Goal: Task Accomplishment & Management: Manage account settings

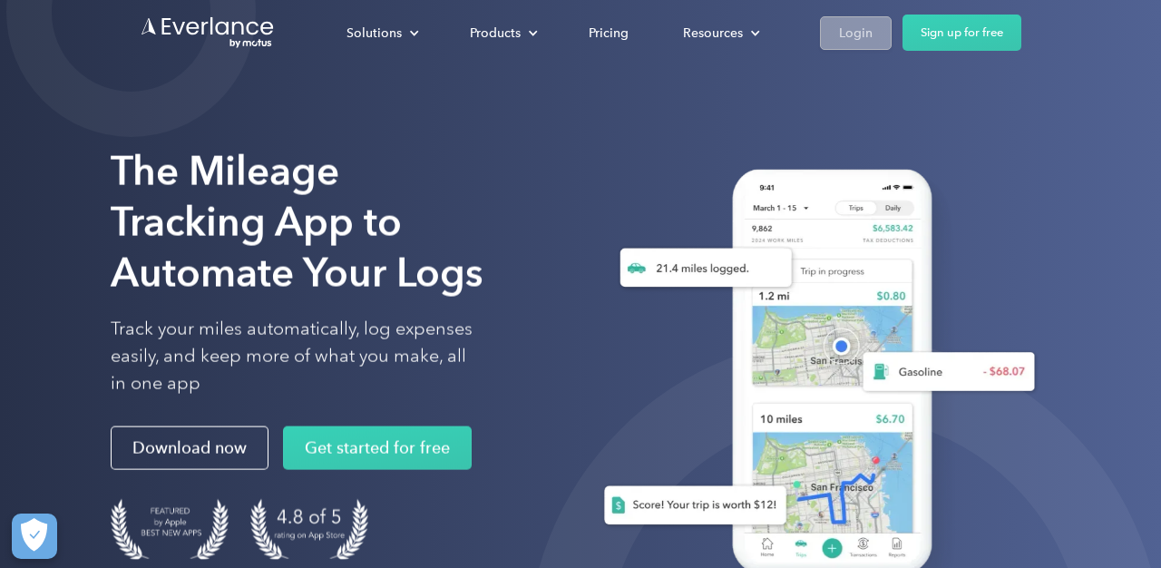
click at [862, 34] on div "Login" at bounding box center [856, 33] width 34 height 23
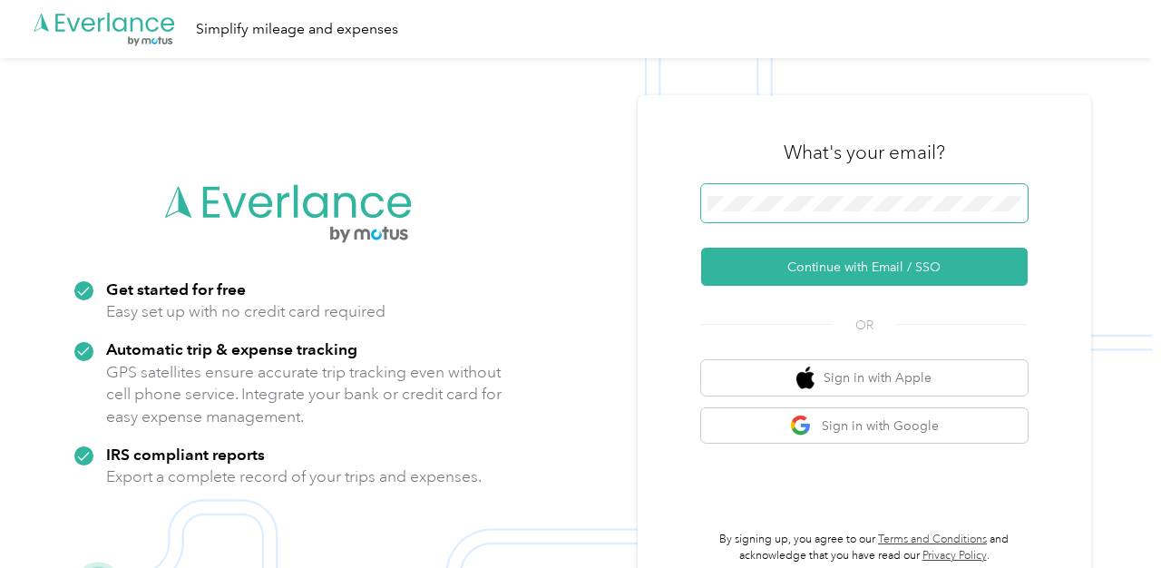
click at [831, 218] on span at bounding box center [864, 203] width 326 height 38
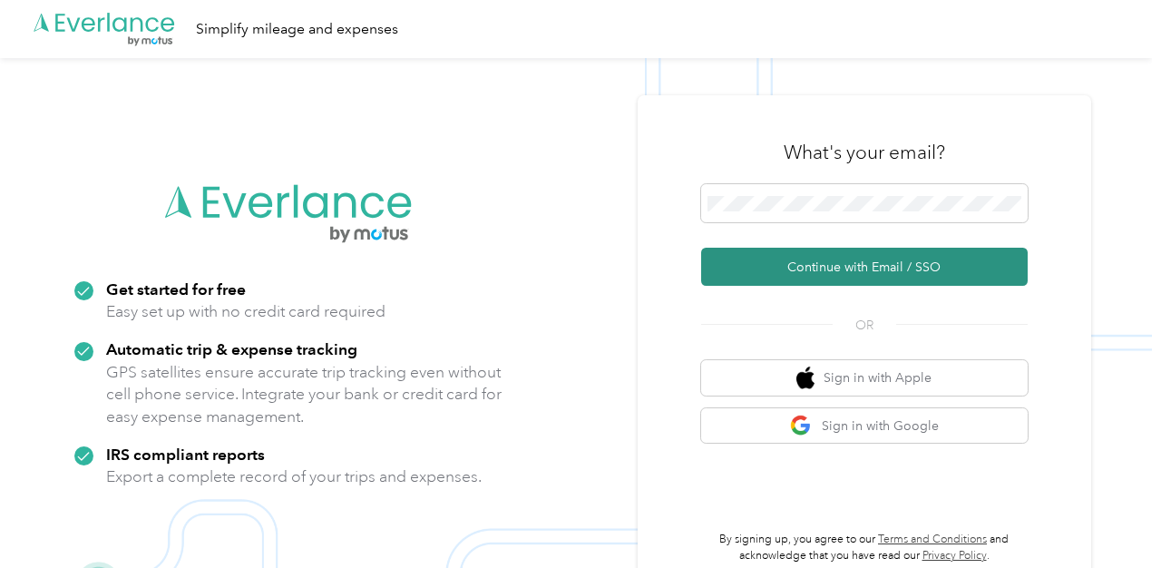
click at [865, 257] on button "Continue with Email / SSO" at bounding box center [864, 267] width 326 height 38
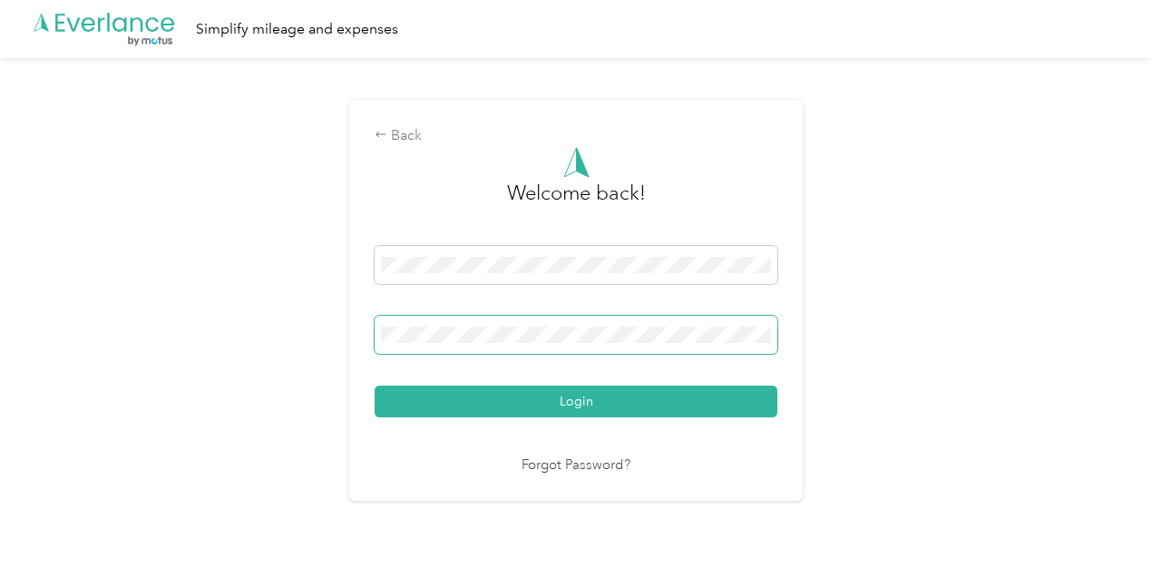
click at [374, 385] on button "Login" at bounding box center [575, 401] width 403 height 32
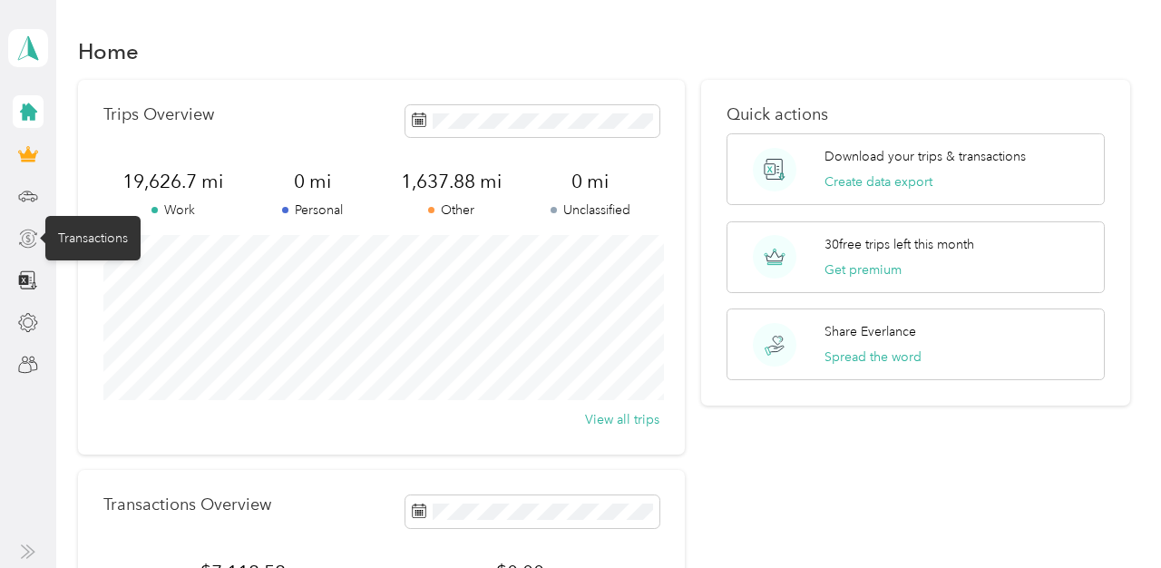
click at [26, 243] on icon at bounding box center [29, 238] width 12 height 12
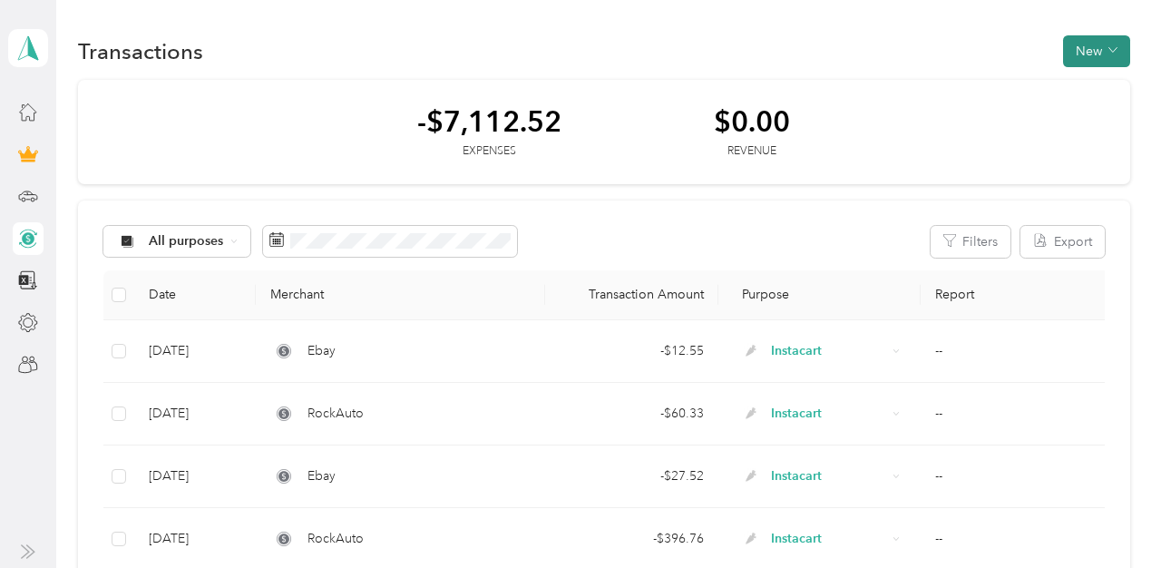
click at [1103, 53] on button "New" at bounding box center [1096, 51] width 67 height 32
click at [1092, 83] on span "Expense" at bounding box center [1100, 85] width 49 height 19
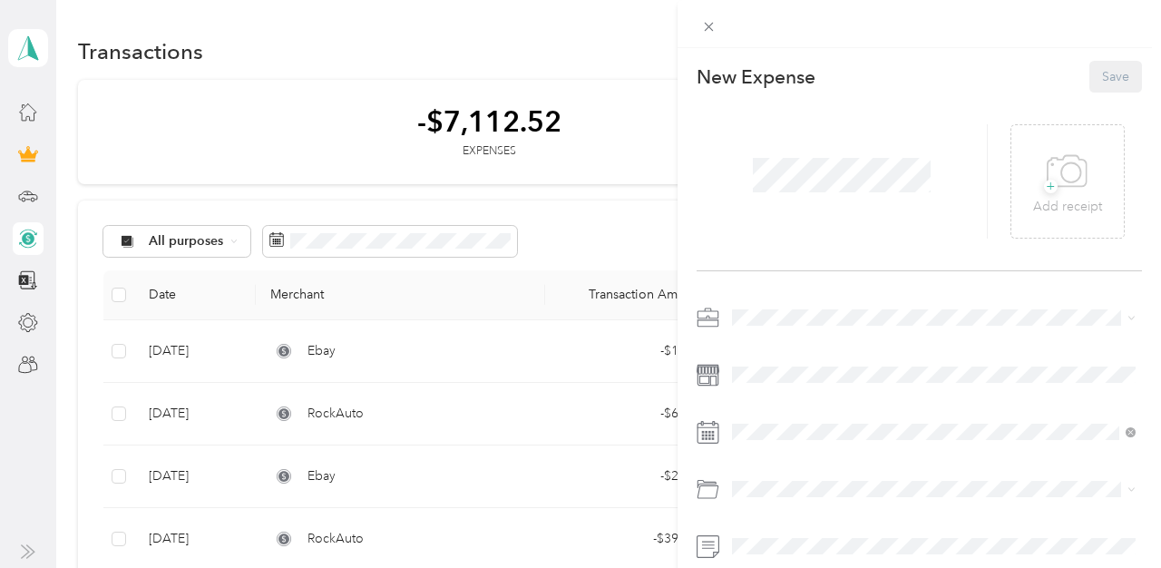
click at [784, 138] on div at bounding box center [842, 181] width 292 height 114
click at [750, 119] on span "Instacart" at bounding box center [761, 126] width 47 height 15
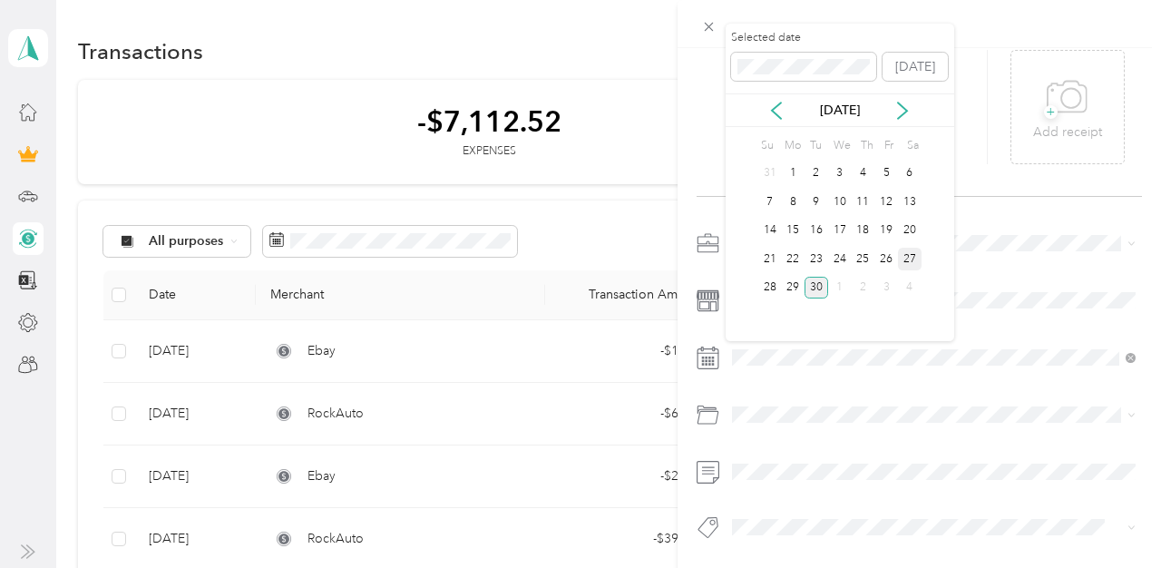
click at [905, 254] on div "27" at bounding box center [910, 259] width 24 height 23
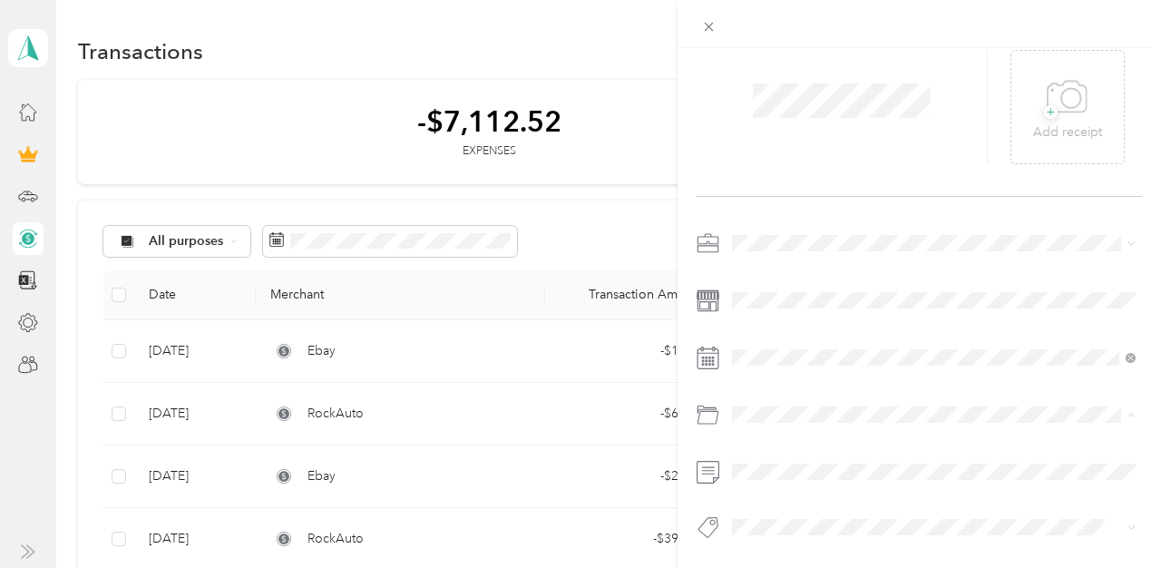
click at [771, 204] on span "Gasoline" at bounding box center [763, 201] width 50 height 15
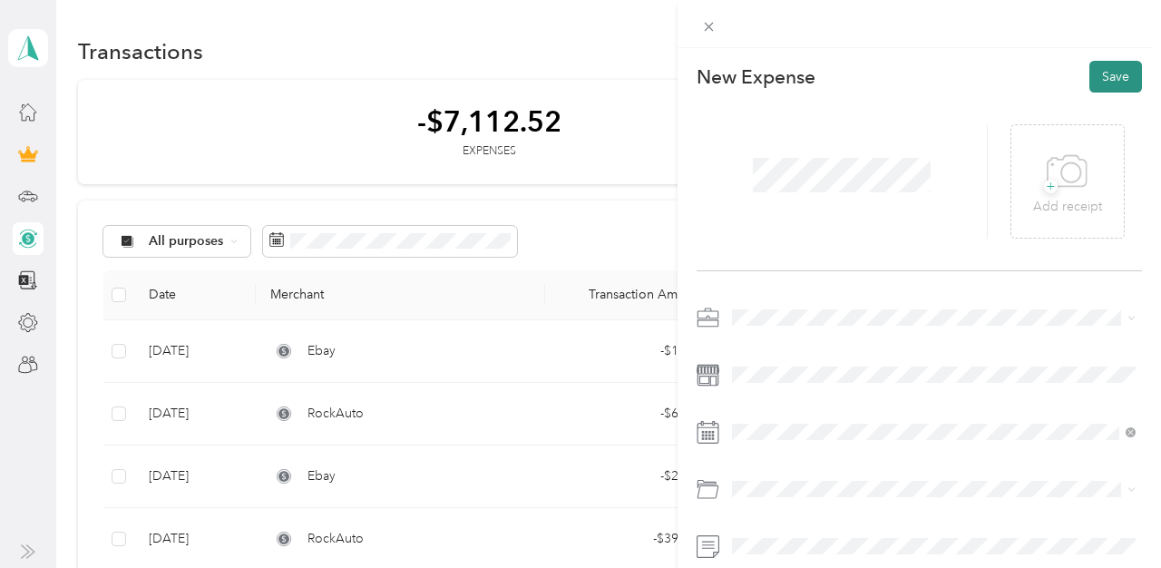
click at [1116, 78] on button "Save" at bounding box center [1115, 77] width 53 height 32
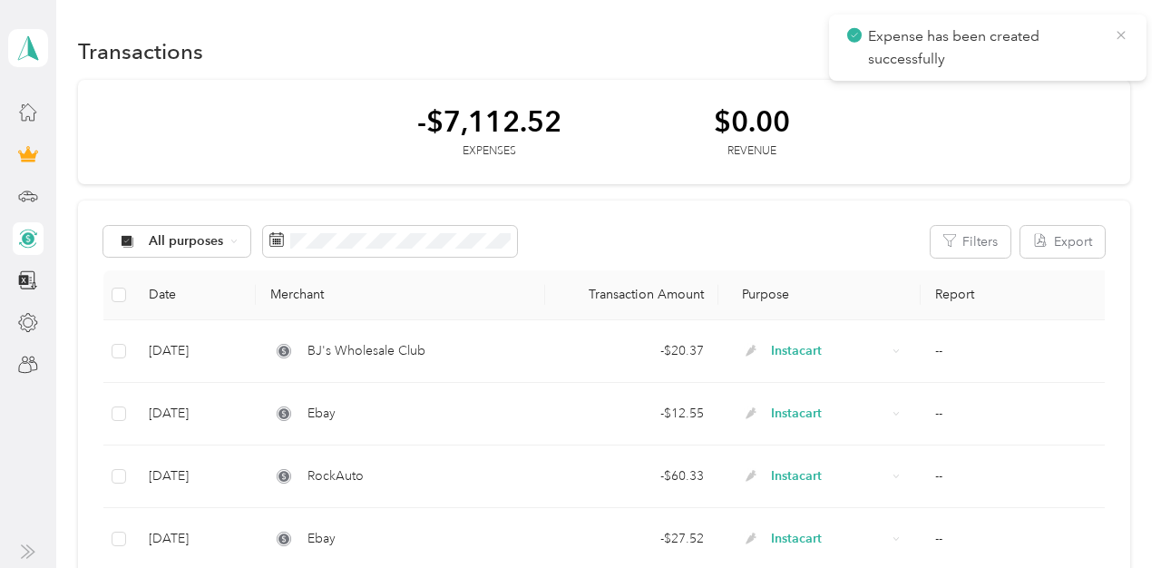
click at [1116, 37] on icon at bounding box center [1120, 35] width 15 height 16
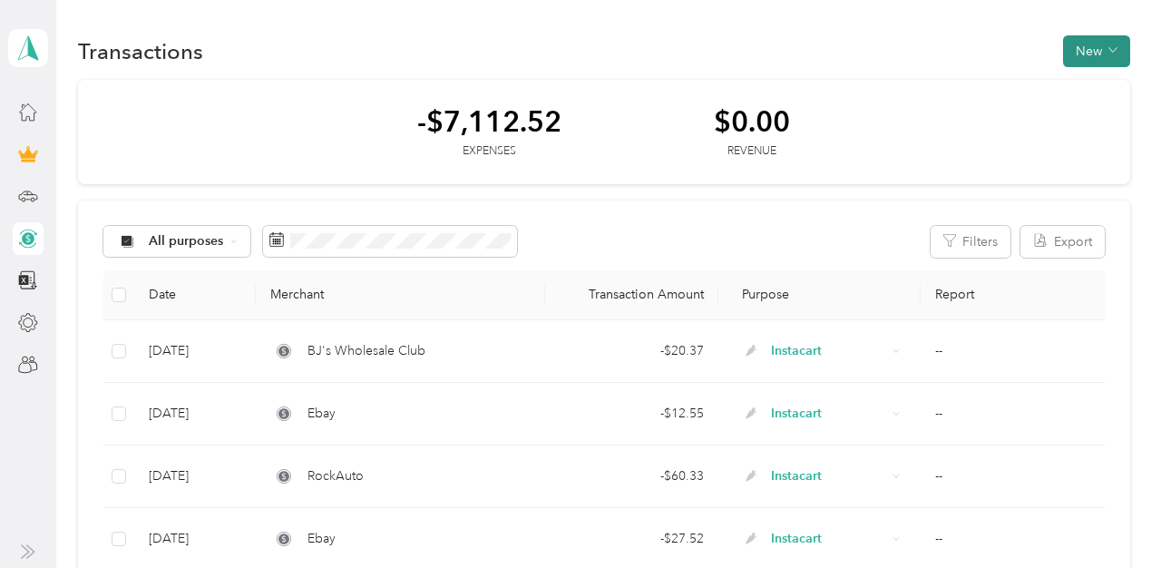
click at [1112, 46] on button "New" at bounding box center [1096, 51] width 67 height 32
click at [1097, 76] on span "Expense" at bounding box center [1100, 85] width 49 height 19
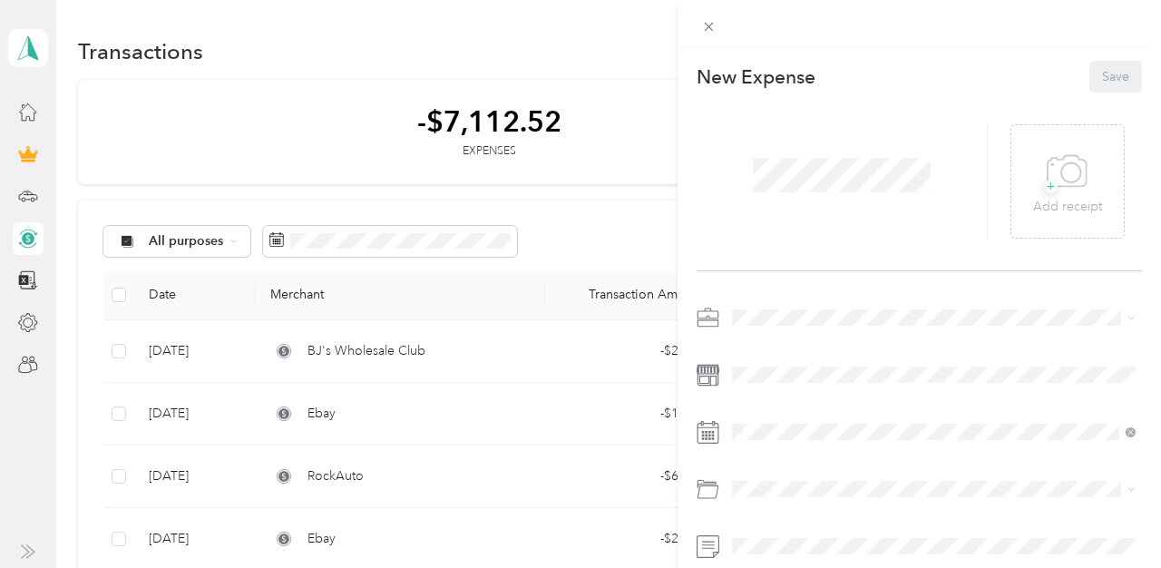
scroll to position [74, 0]
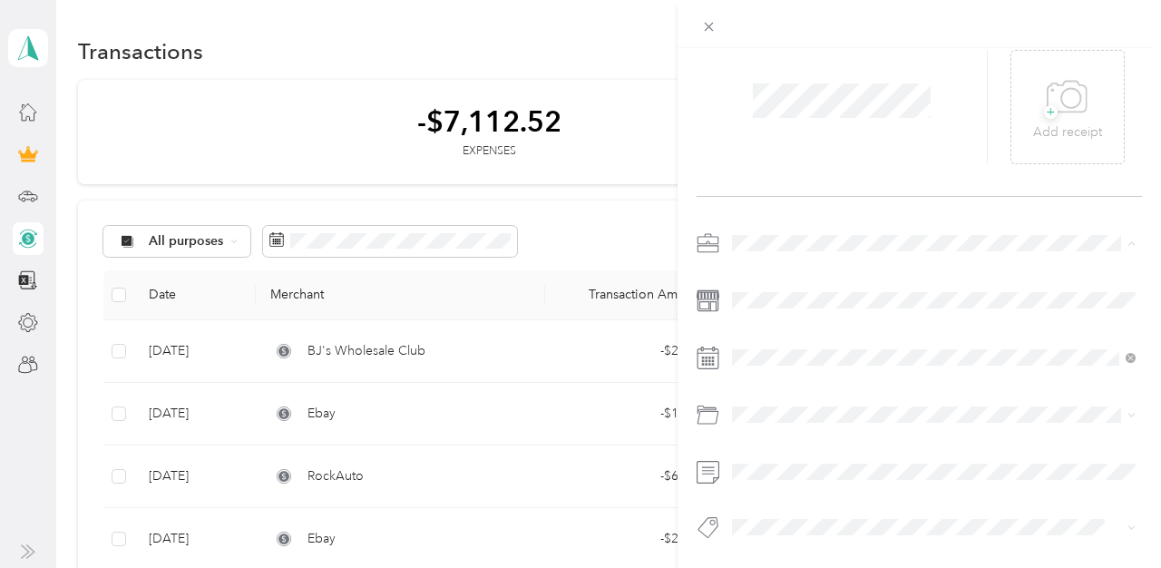
click at [764, 337] on span "Instacart" at bounding box center [761, 338] width 47 height 15
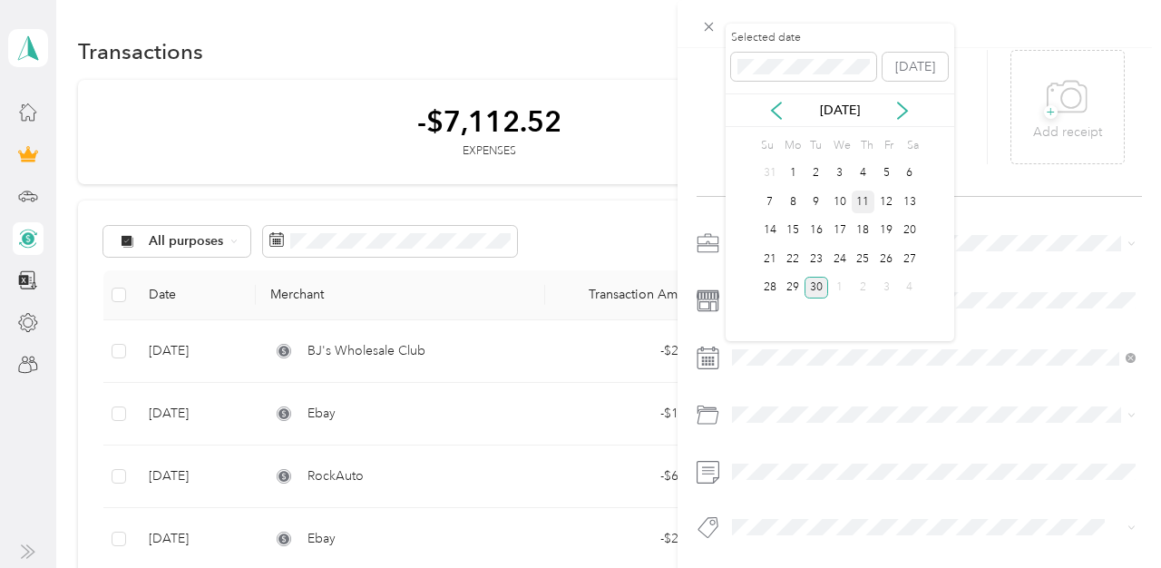
click at [868, 203] on div "11" at bounding box center [863, 201] width 24 height 23
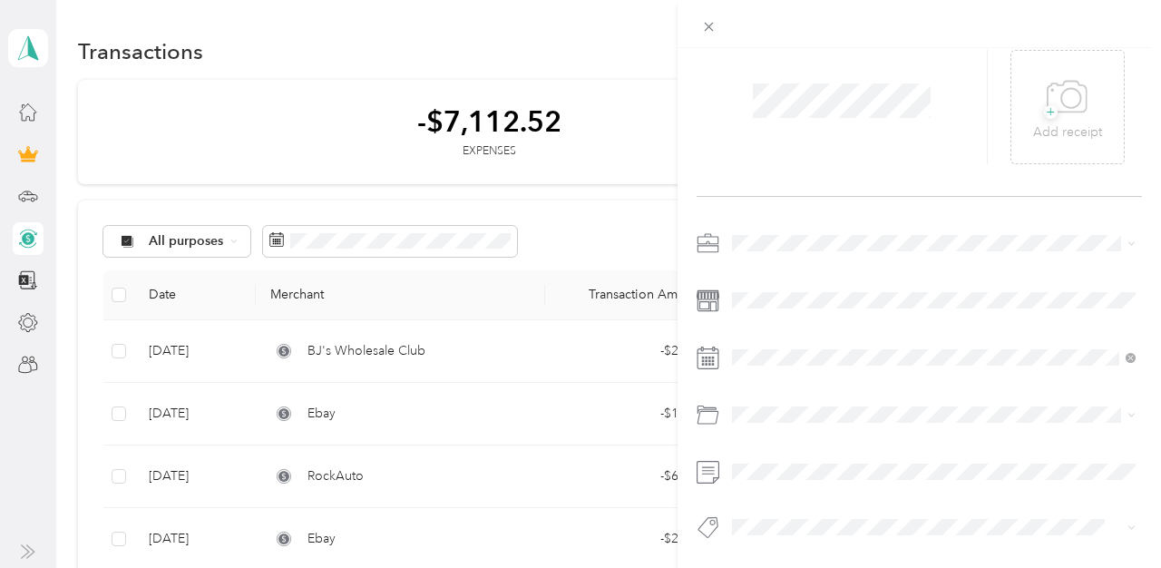
click at [768, 195] on span "Gasoline" at bounding box center [763, 201] width 50 height 15
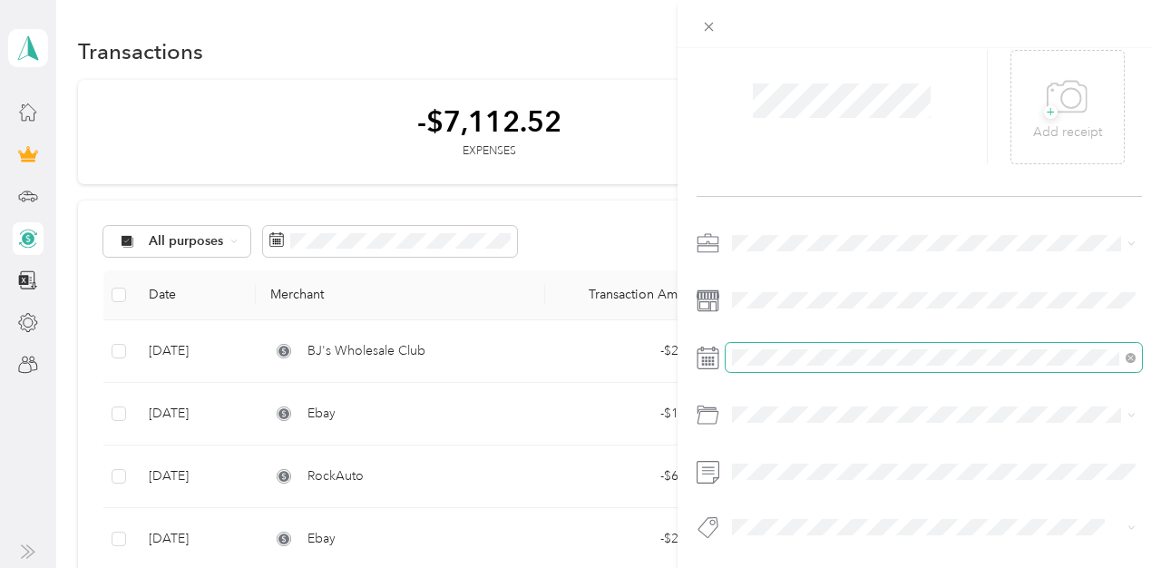
scroll to position [0, 0]
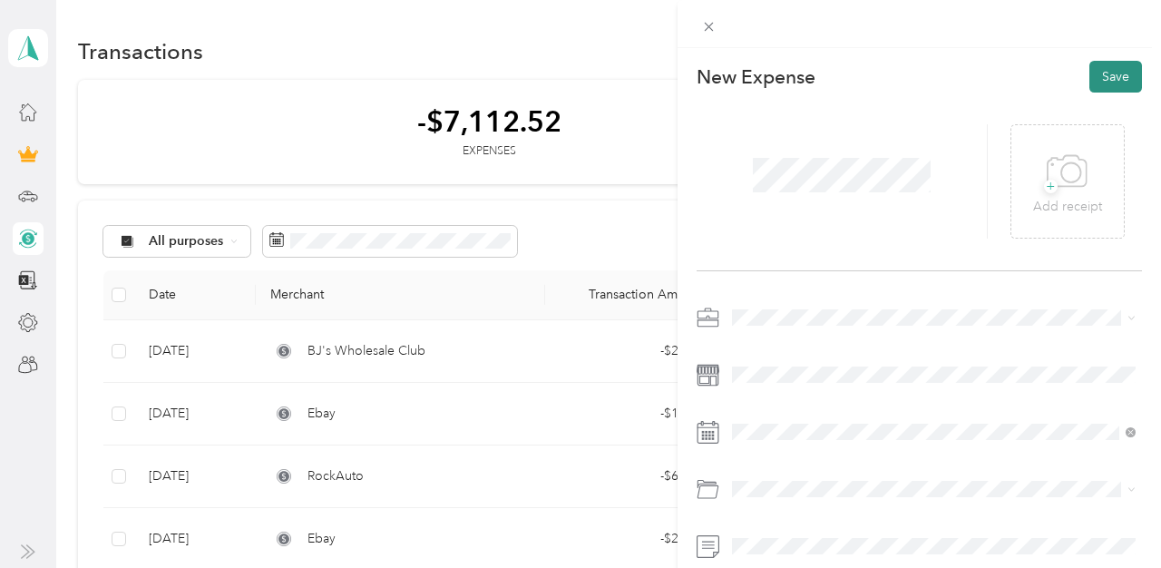
click at [1113, 73] on button "Save" at bounding box center [1115, 77] width 53 height 32
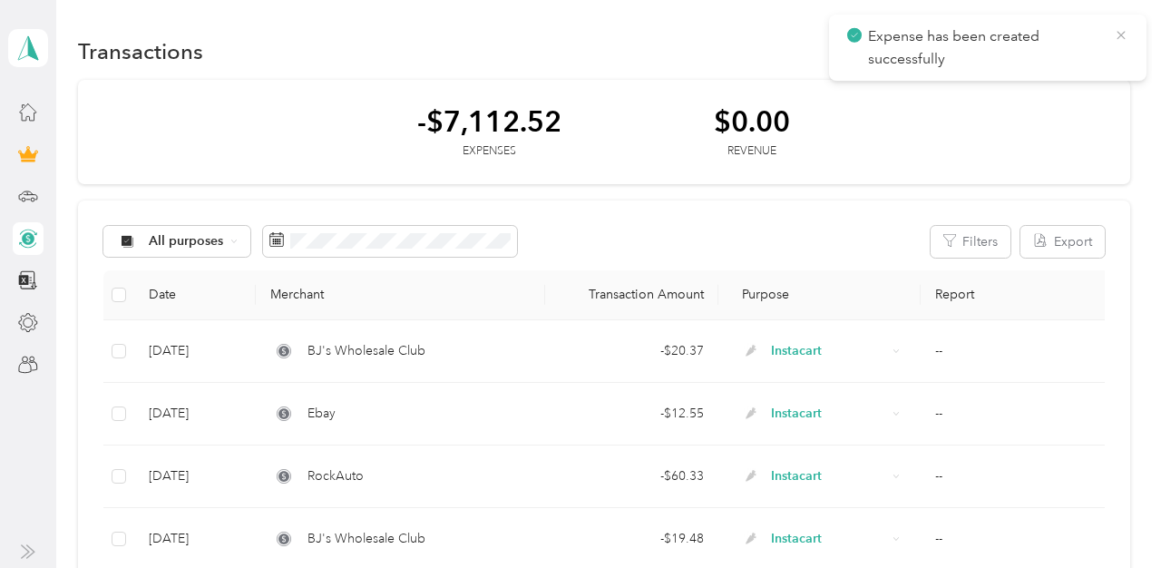
click at [1120, 39] on icon at bounding box center [1120, 35] width 15 height 16
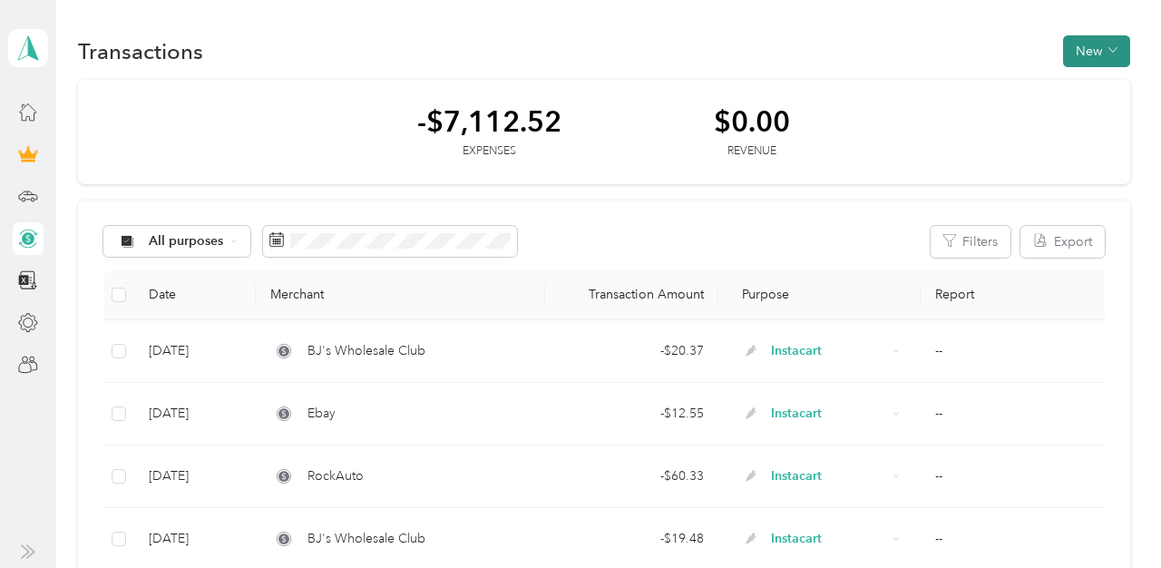
click at [1109, 39] on button "New" at bounding box center [1096, 51] width 67 height 32
click at [1081, 76] on span "Expense" at bounding box center [1100, 85] width 49 height 19
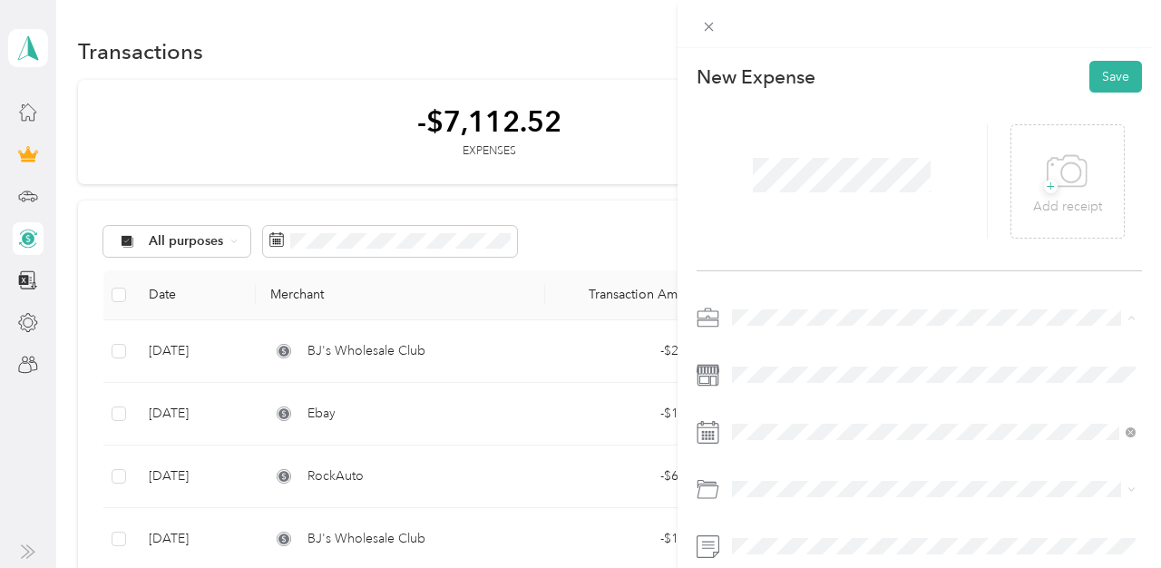
click at [771, 129] on span "Instacart" at bounding box center [761, 126] width 47 height 15
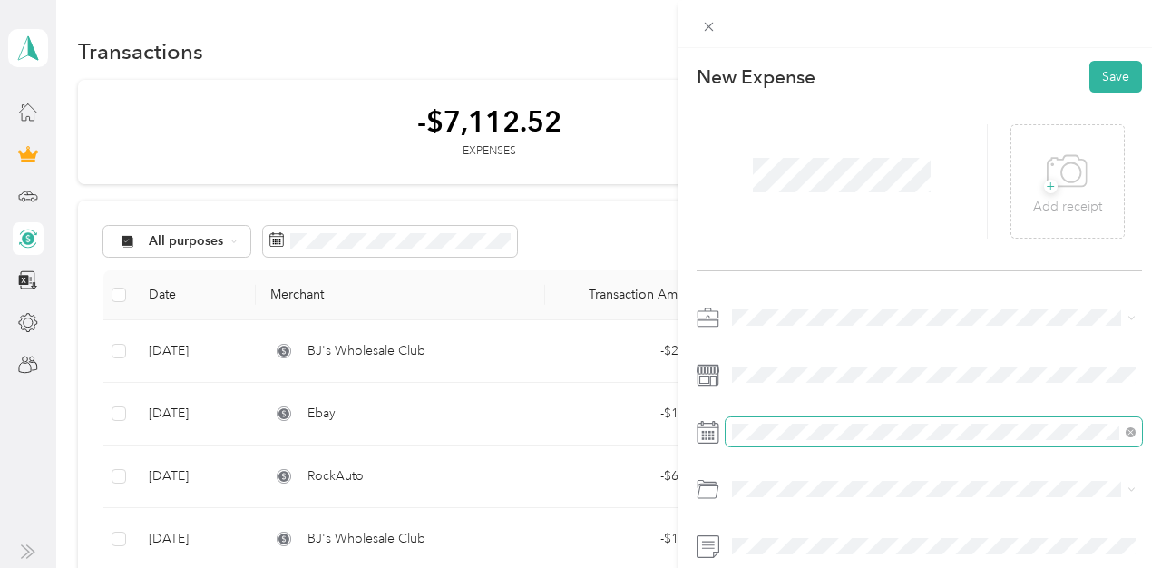
click at [800, 442] on span at bounding box center [933, 431] width 416 height 29
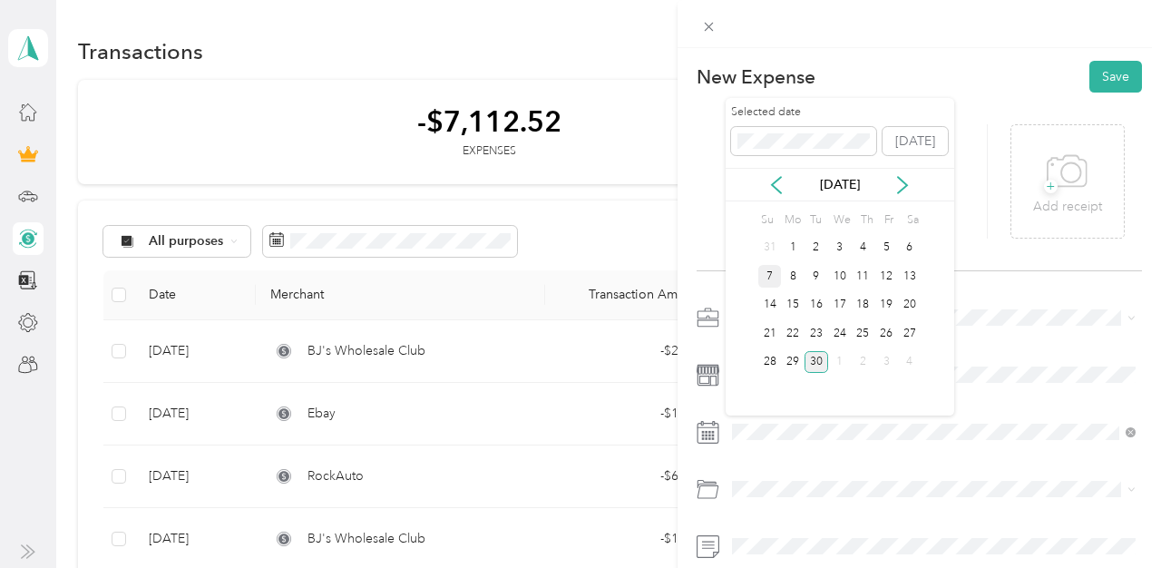
click at [768, 273] on div "7" at bounding box center [770, 276] width 24 height 23
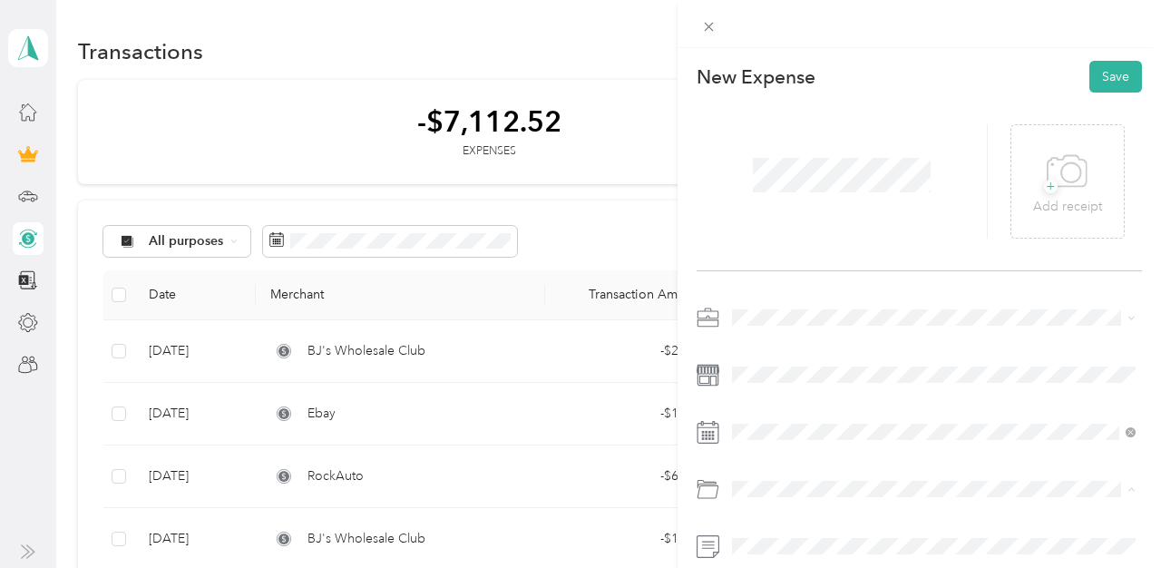
click at [779, 274] on span "Gasoline" at bounding box center [763, 275] width 50 height 15
click at [1109, 77] on button "Save" at bounding box center [1115, 77] width 53 height 32
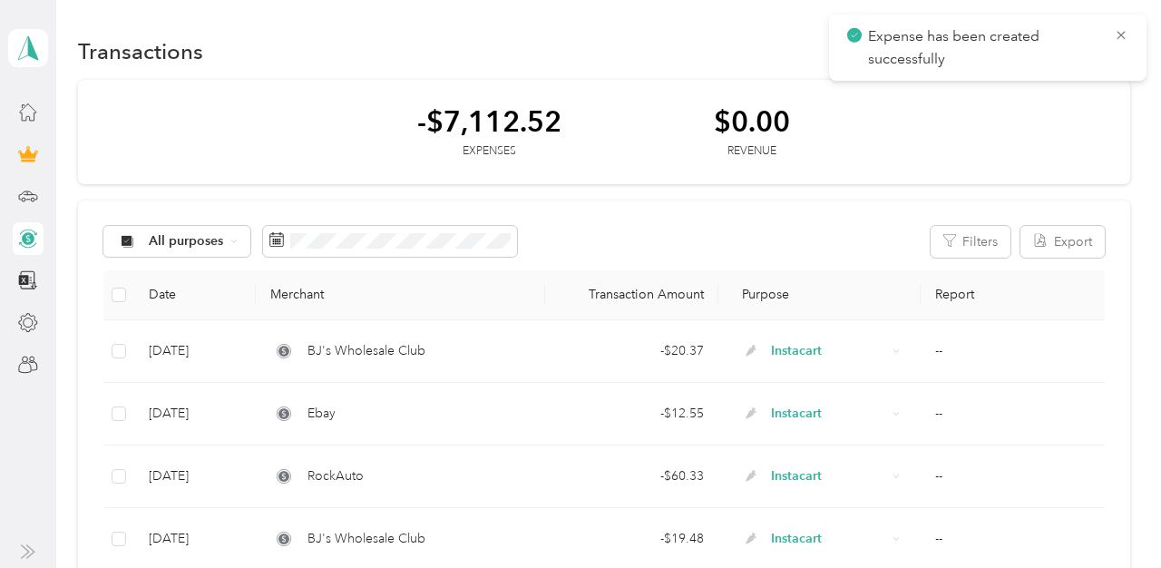
click at [1118, 44] on span "Expense has been created successfully" at bounding box center [987, 47] width 281 height 44
click at [1119, 36] on icon at bounding box center [1120, 35] width 8 height 8
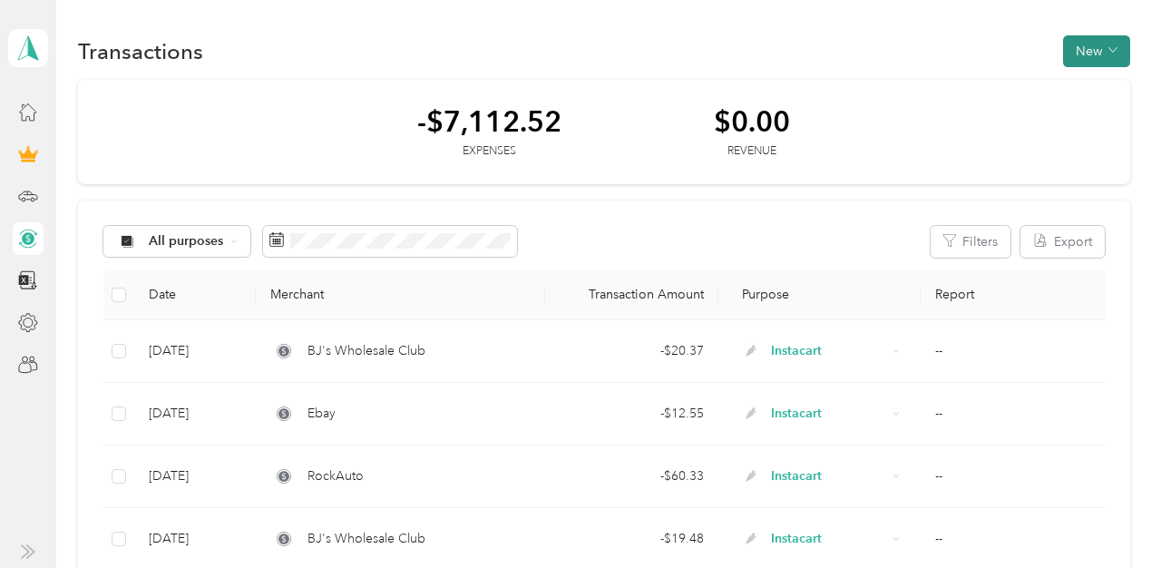
click at [1092, 52] on button "New" at bounding box center [1096, 51] width 67 height 32
click at [1083, 73] on li "Expense" at bounding box center [1091, 86] width 94 height 32
click at [1098, 88] on span "Expense" at bounding box center [1100, 85] width 49 height 19
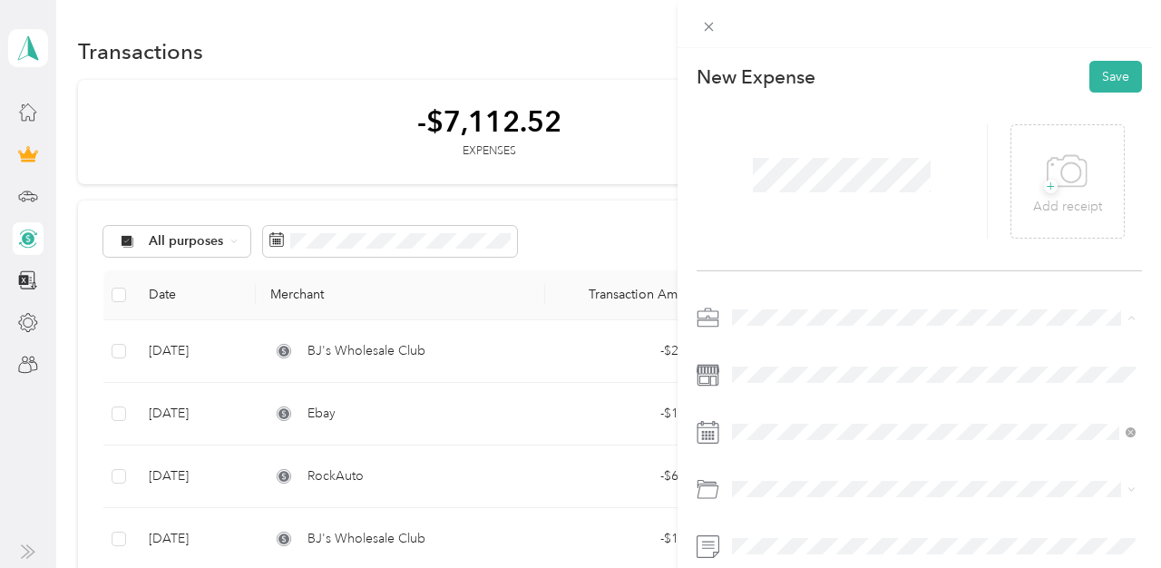
click at [759, 123] on span "Instacart" at bounding box center [761, 126] width 47 height 15
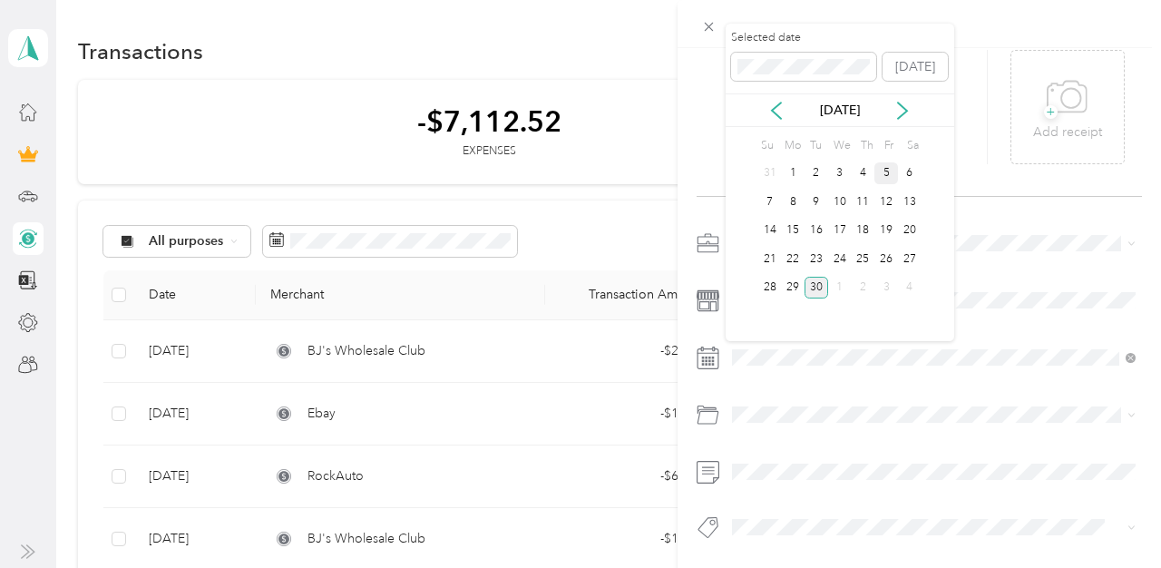
click at [889, 169] on div "5" at bounding box center [886, 173] width 24 height 23
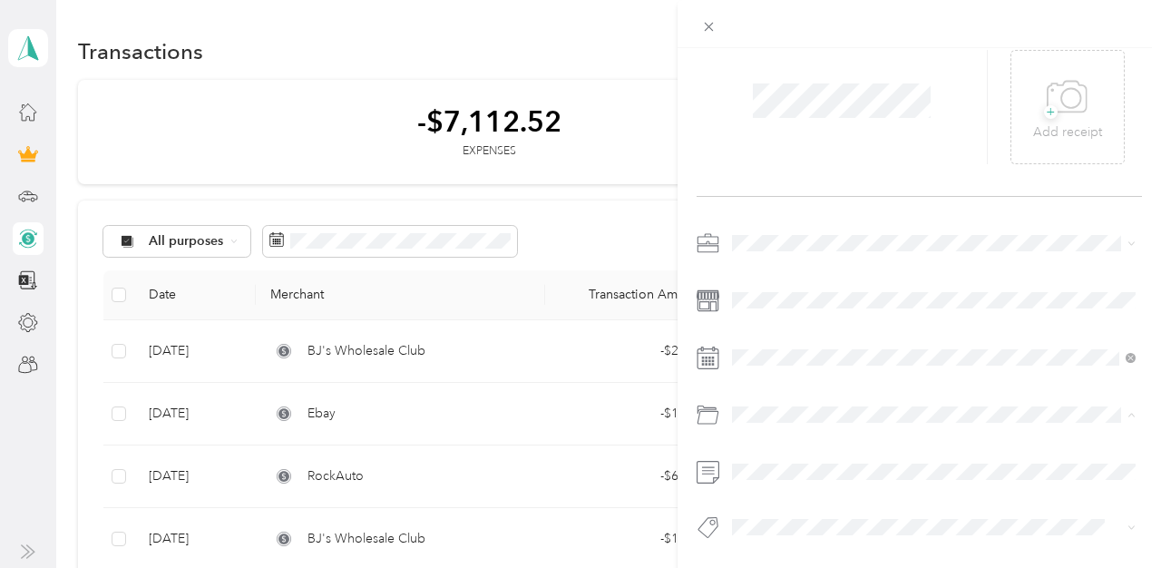
click at [789, 202] on div "Gasoline" at bounding box center [933, 201] width 391 height 19
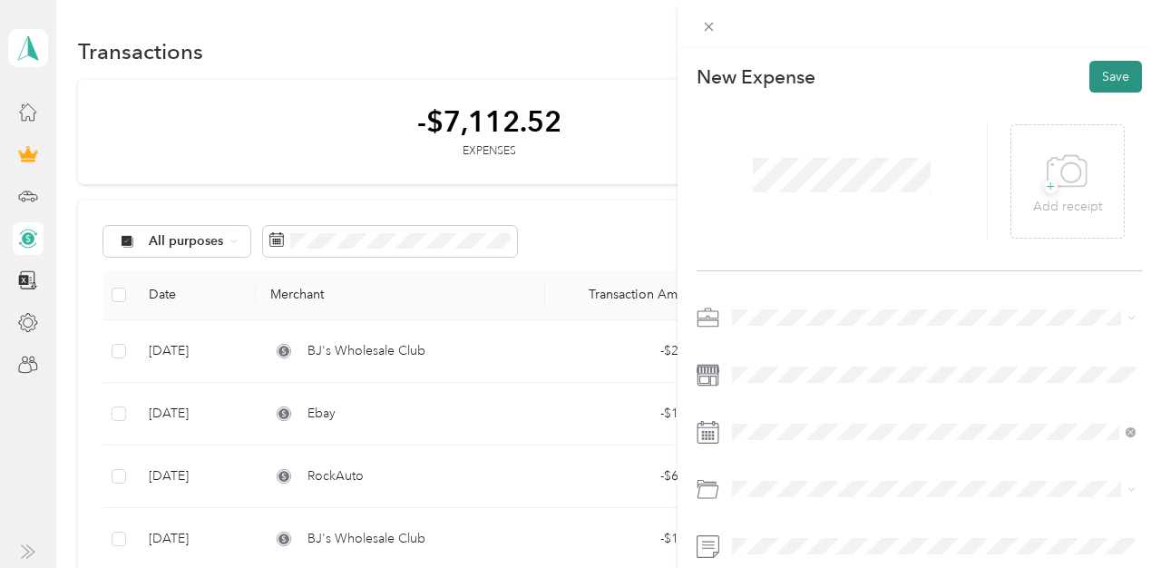
click at [1104, 70] on button "Save" at bounding box center [1115, 77] width 53 height 32
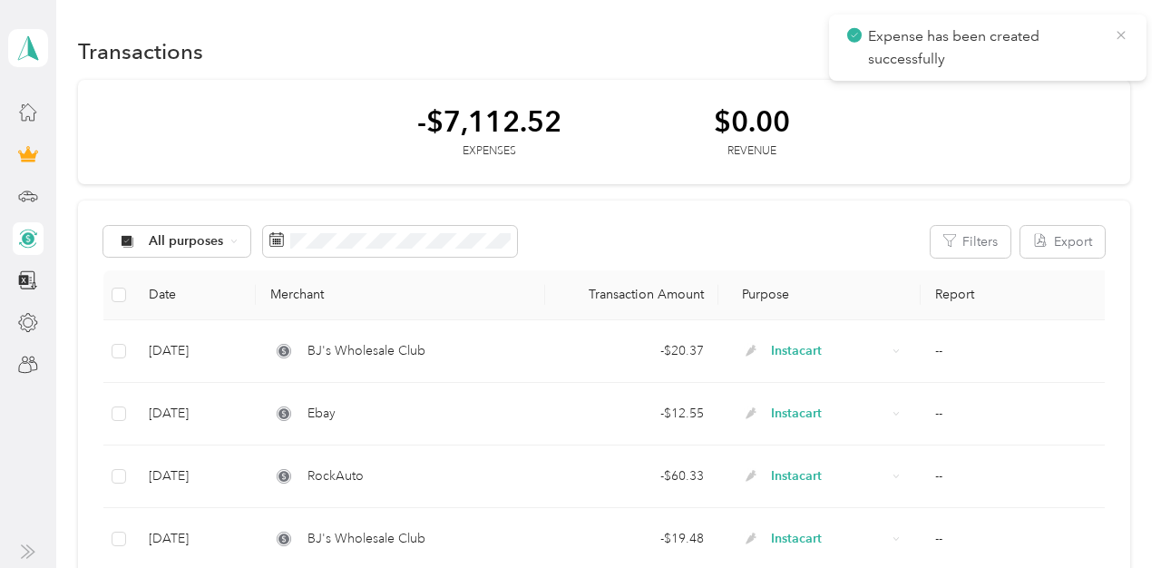
click at [1113, 42] on icon at bounding box center [1120, 35] width 15 height 16
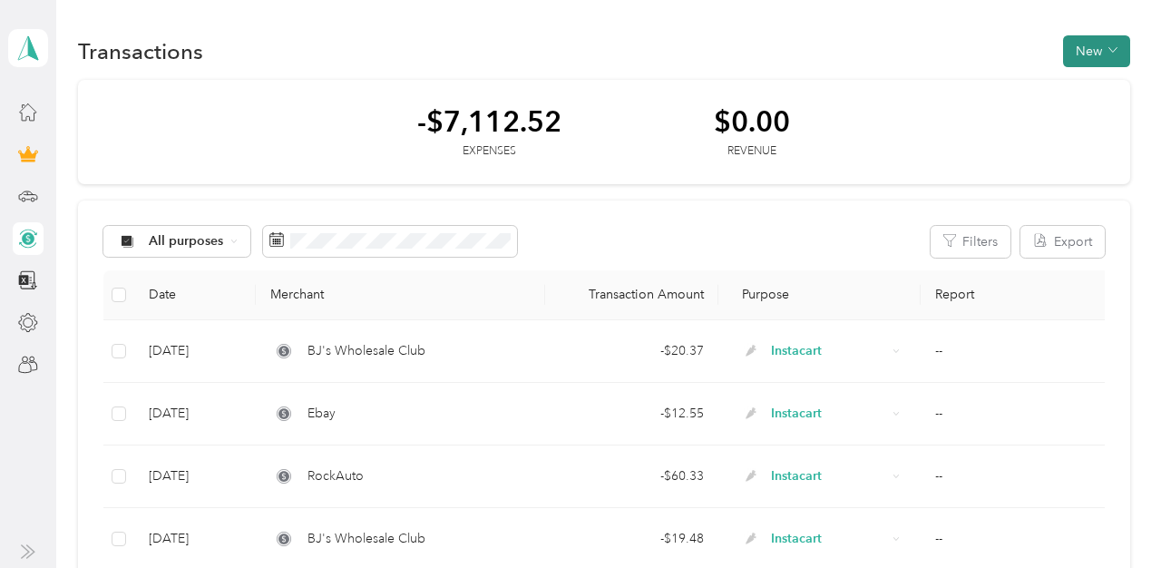
click at [1112, 43] on button "New" at bounding box center [1096, 51] width 67 height 32
click at [1099, 82] on span "Expense" at bounding box center [1100, 85] width 49 height 19
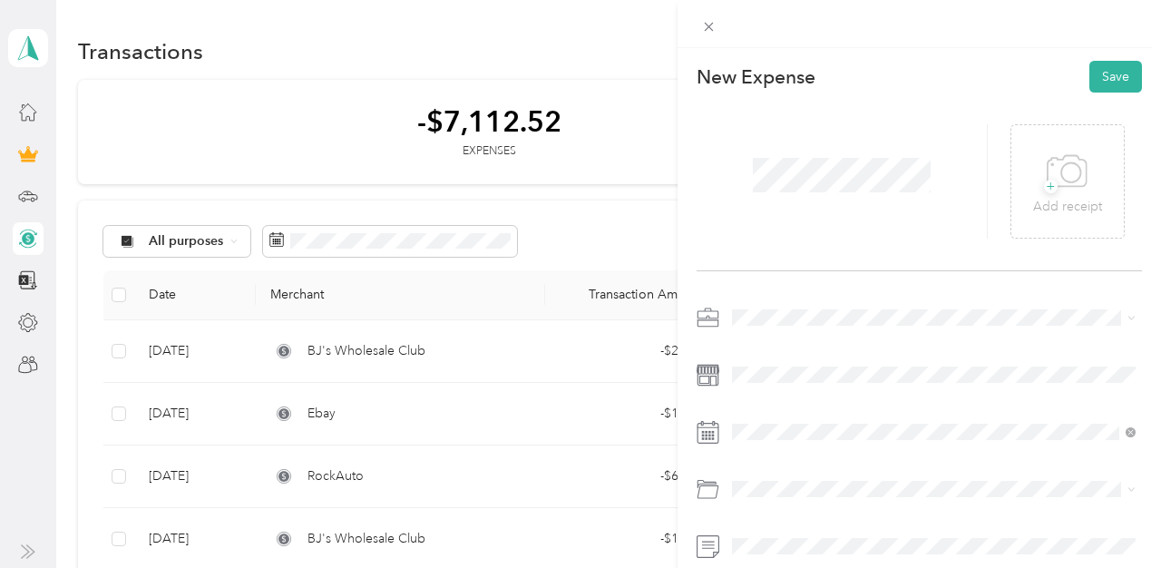
click at [756, 123] on span "Instacart" at bounding box center [761, 126] width 47 height 15
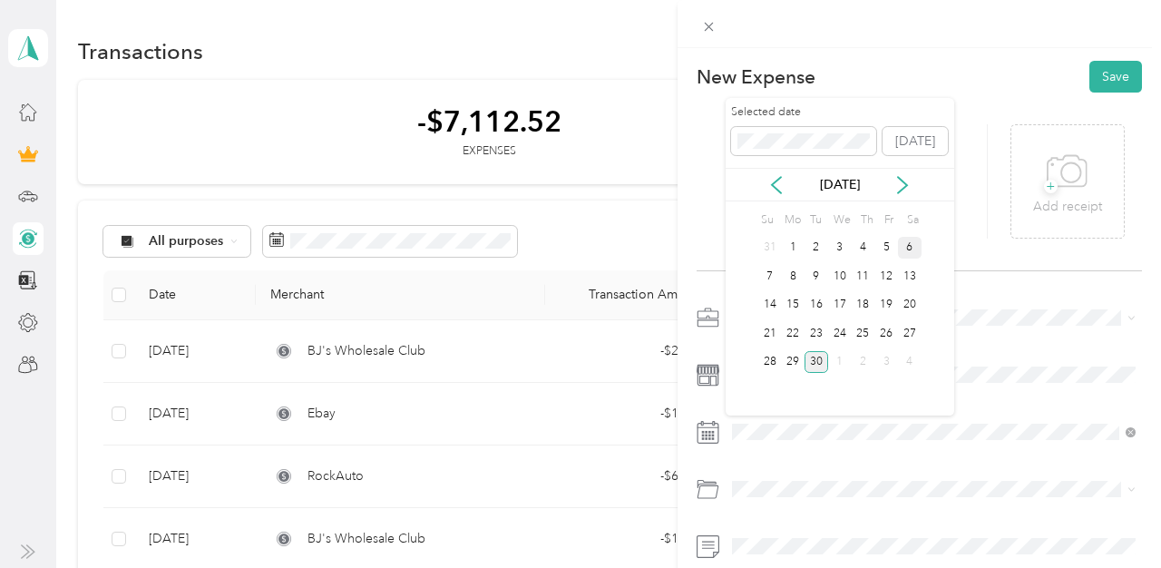
click at [902, 242] on div "6" at bounding box center [910, 248] width 24 height 23
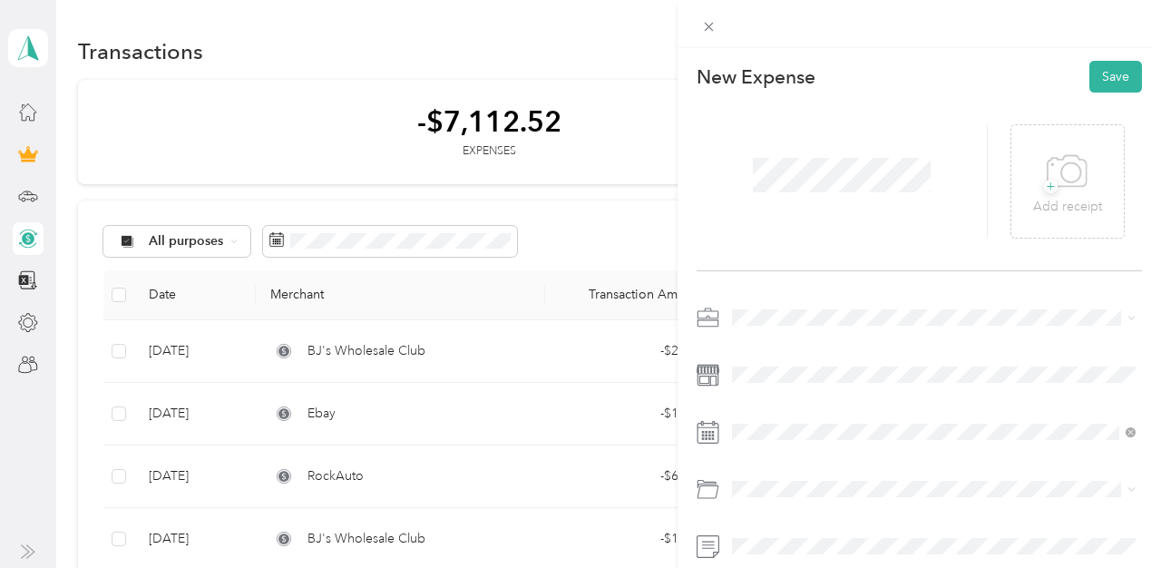
scroll to position [74, 0]
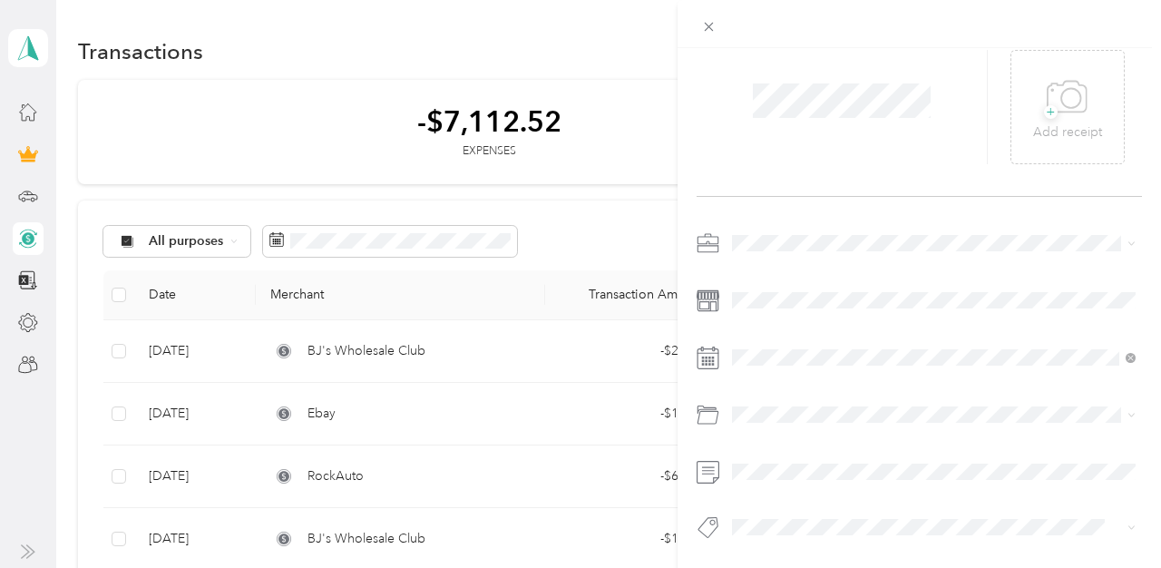
click at [793, 201] on div "Gasoline" at bounding box center [933, 201] width 391 height 19
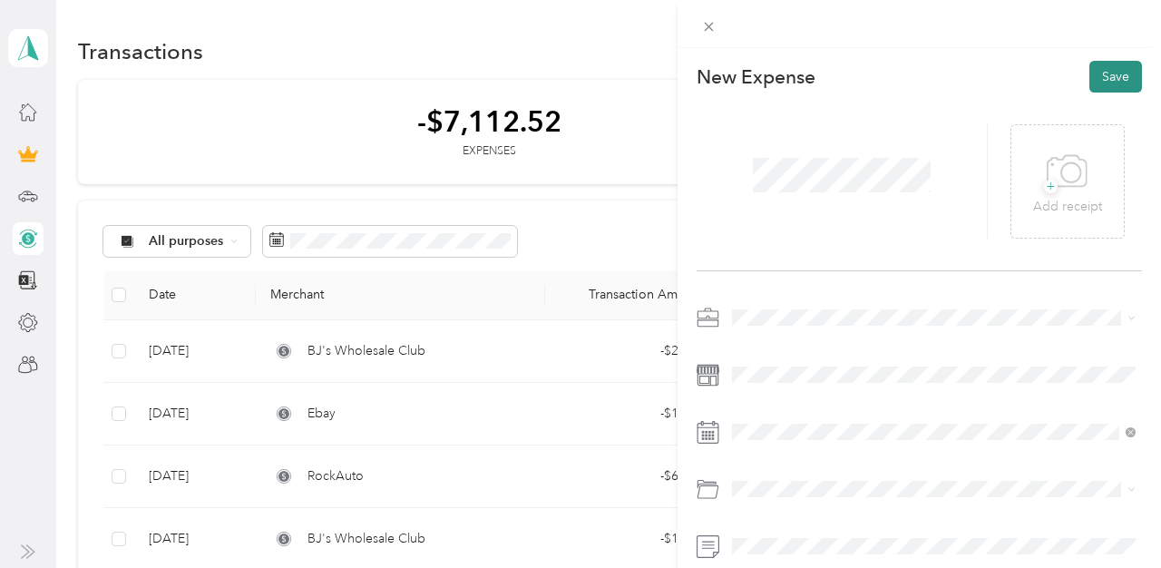
click at [1103, 67] on button "Save" at bounding box center [1115, 77] width 53 height 32
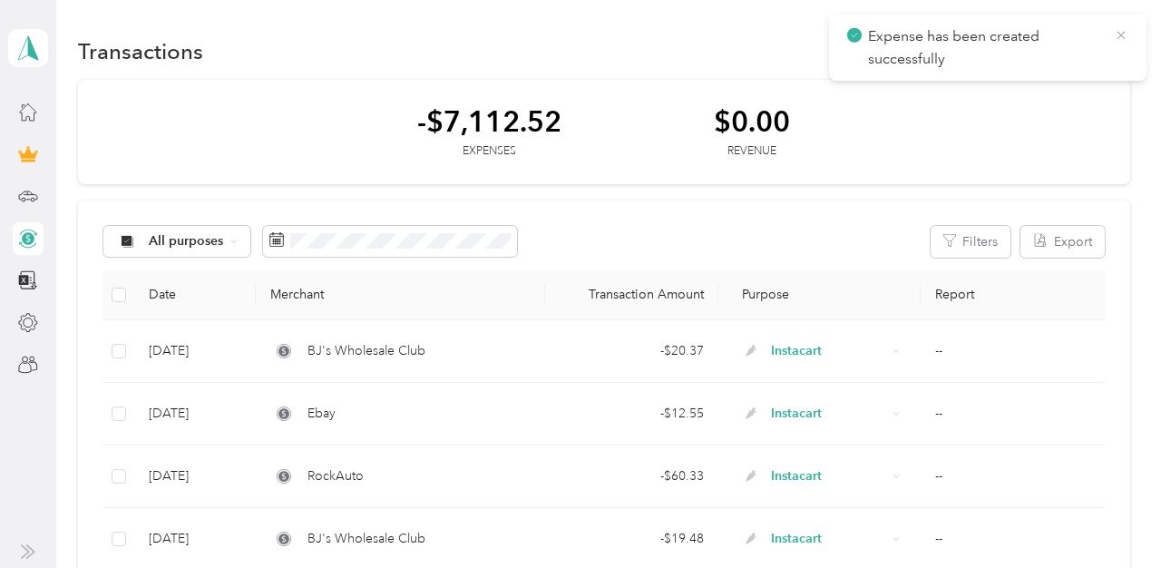
click at [1121, 34] on icon at bounding box center [1120, 35] width 8 height 8
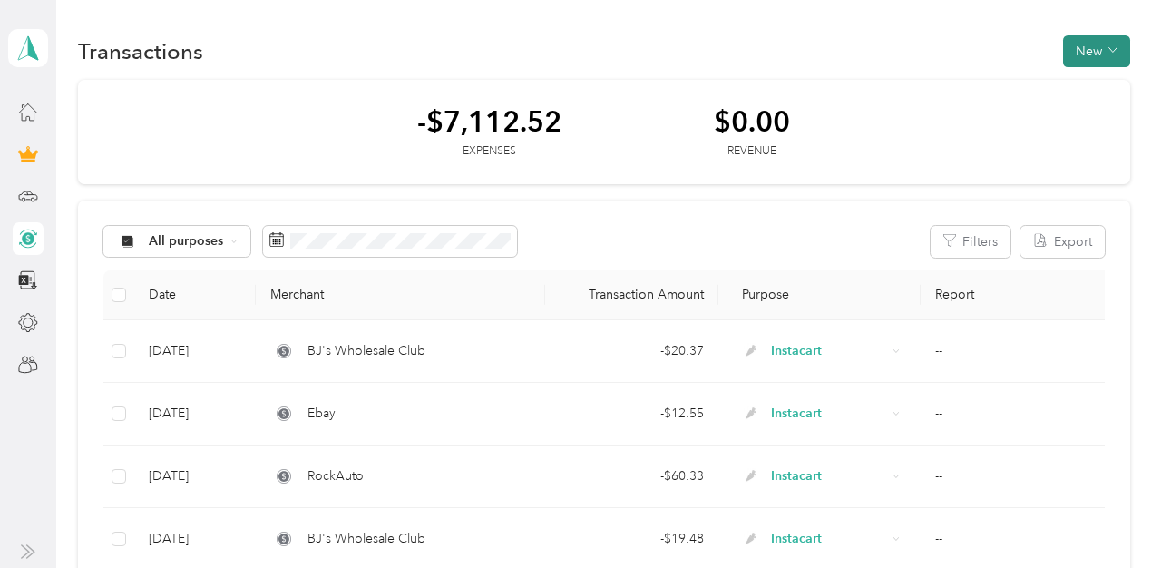
click at [1109, 42] on button "New" at bounding box center [1096, 51] width 67 height 32
click at [1102, 92] on span "Expense" at bounding box center [1100, 85] width 49 height 19
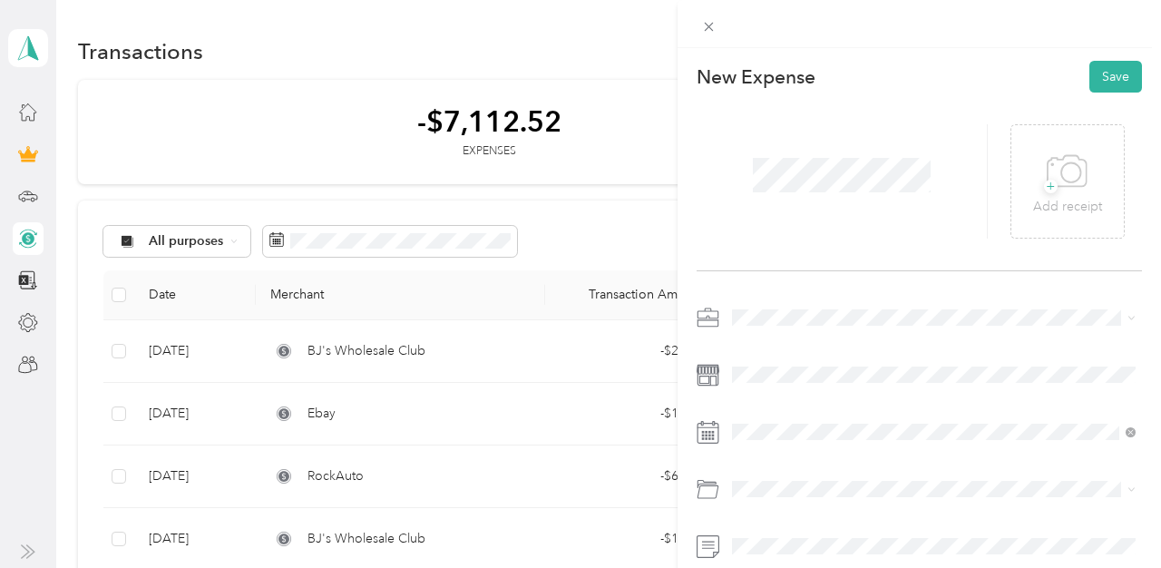
click at [768, 327] on span at bounding box center [933, 317] width 416 height 29
click at [778, 134] on li "Instacart" at bounding box center [933, 127] width 416 height 32
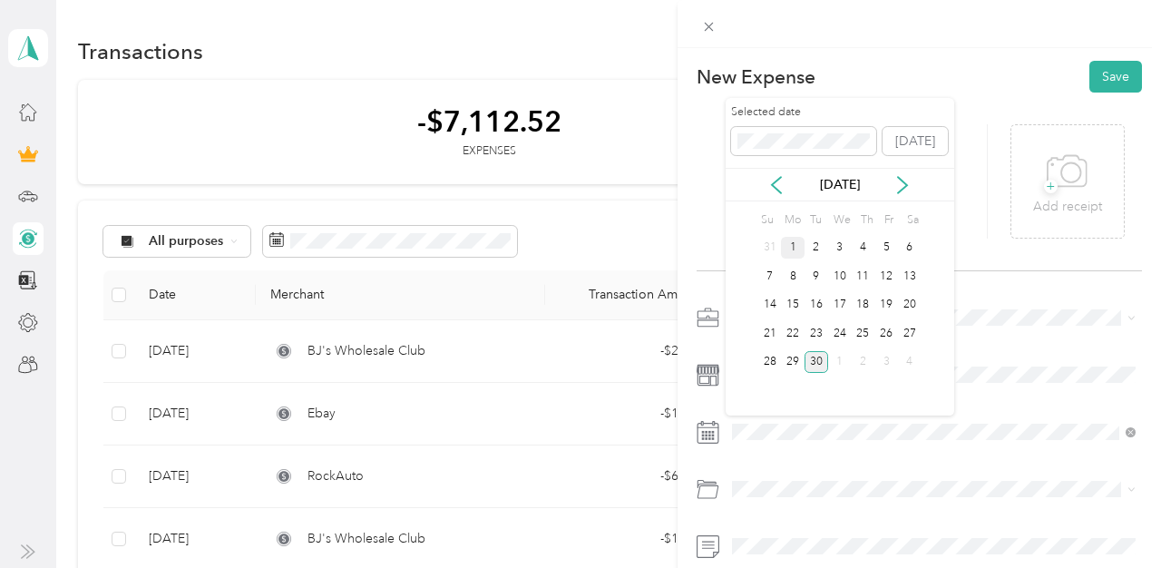
click at [792, 243] on div "1" at bounding box center [793, 248] width 24 height 23
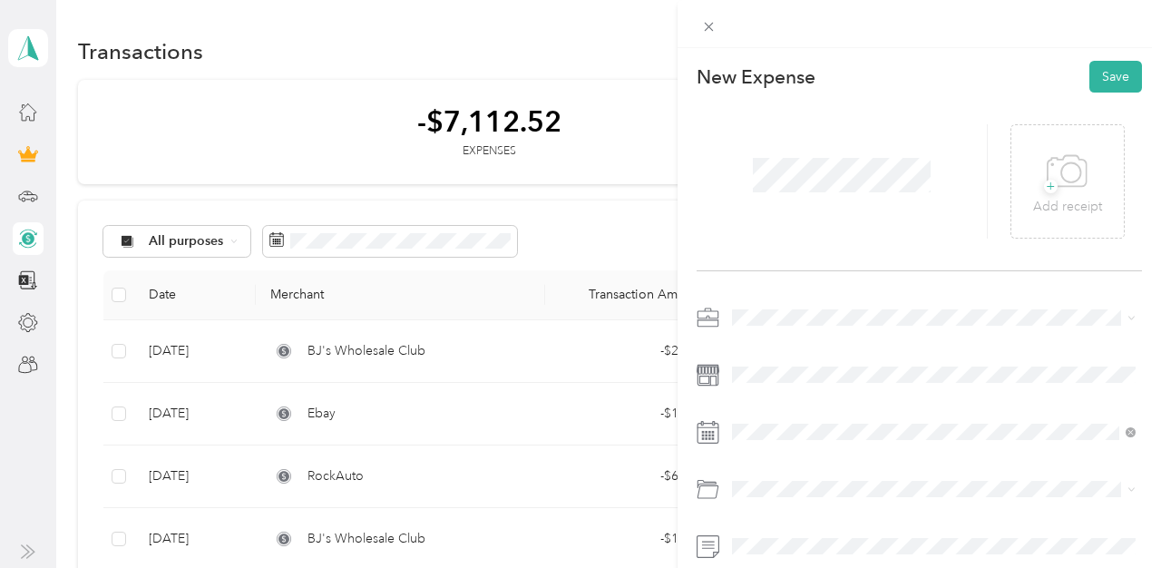
scroll to position [74, 0]
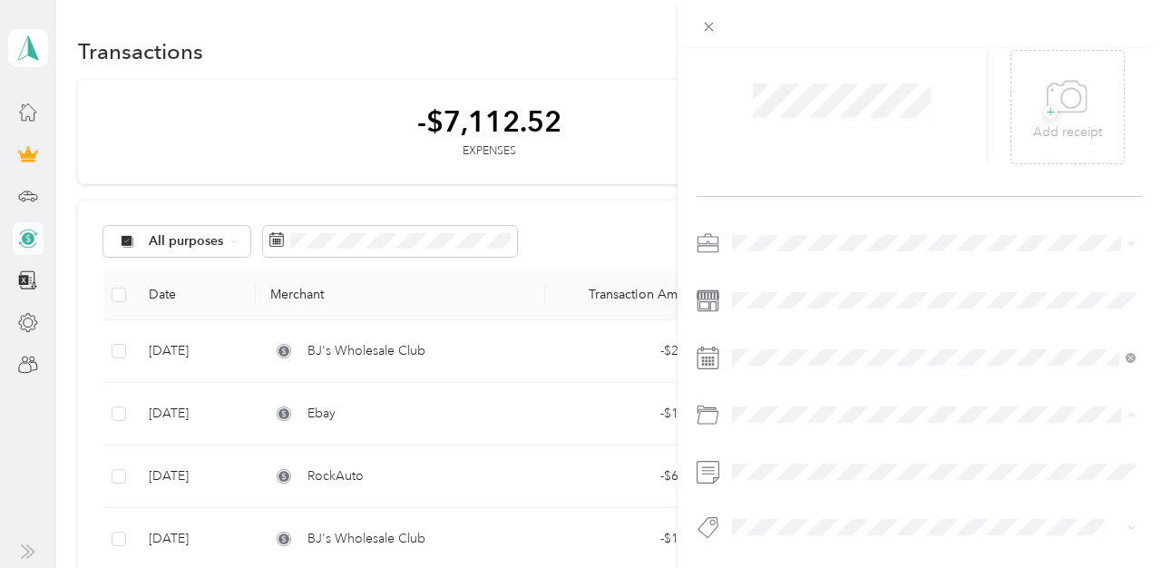
click at [767, 195] on span "Gasoline" at bounding box center [763, 201] width 50 height 15
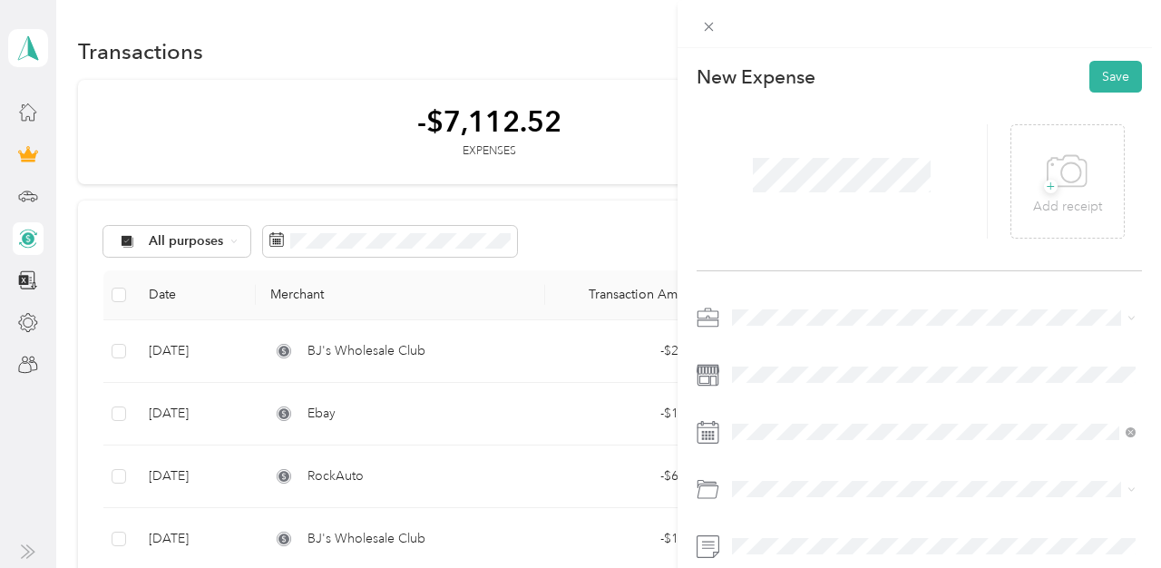
click at [1117, 54] on div "New Expense Save + Add receipt" at bounding box center [918, 369] width 483 height 642
click at [1108, 82] on button "Save" at bounding box center [1115, 77] width 53 height 32
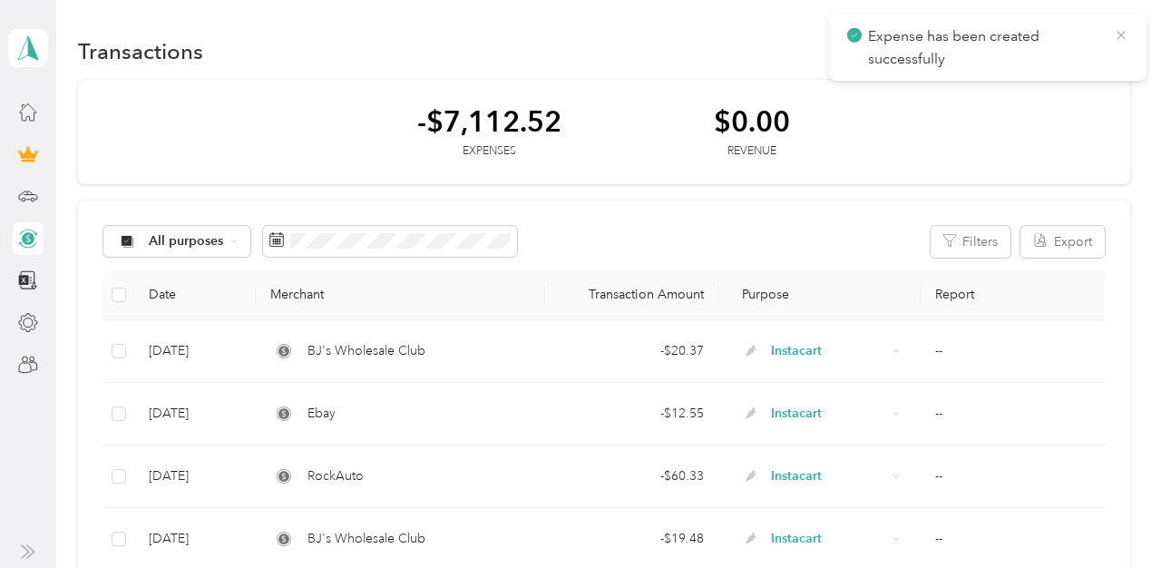
click at [1125, 31] on icon at bounding box center [1120, 35] width 15 height 16
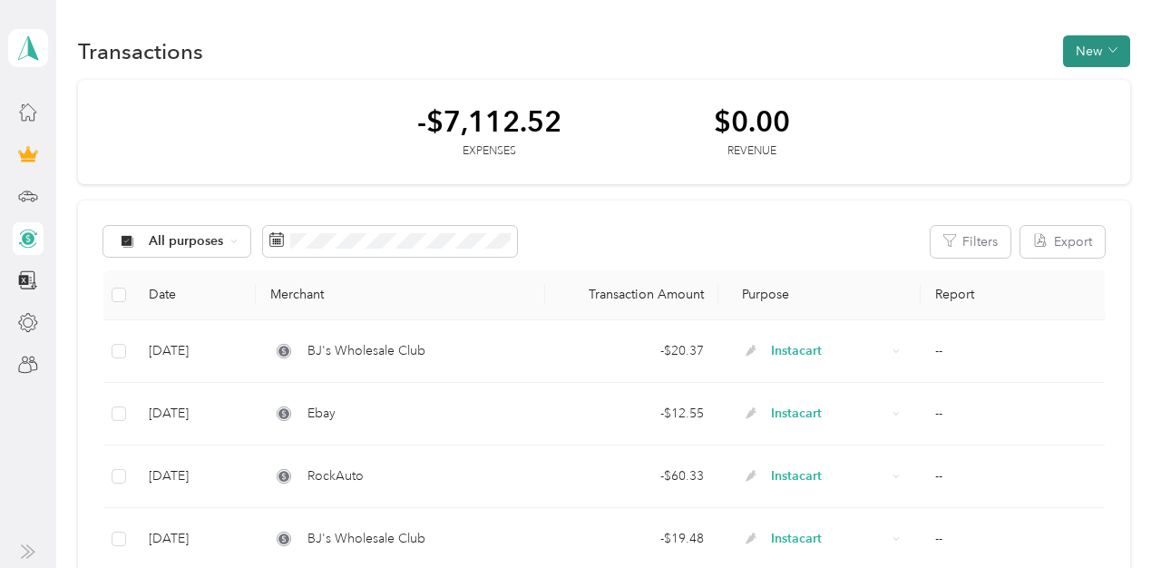
click at [1112, 48] on button "New" at bounding box center [1096, 51] width 67 height 32
click at [1105, 73] on li "Expense" at bounding box center [1091, 86] width 94 height 32
click at [1080, 91] on span "Expense" at bounding box center [1100, 85] width 49 height 19
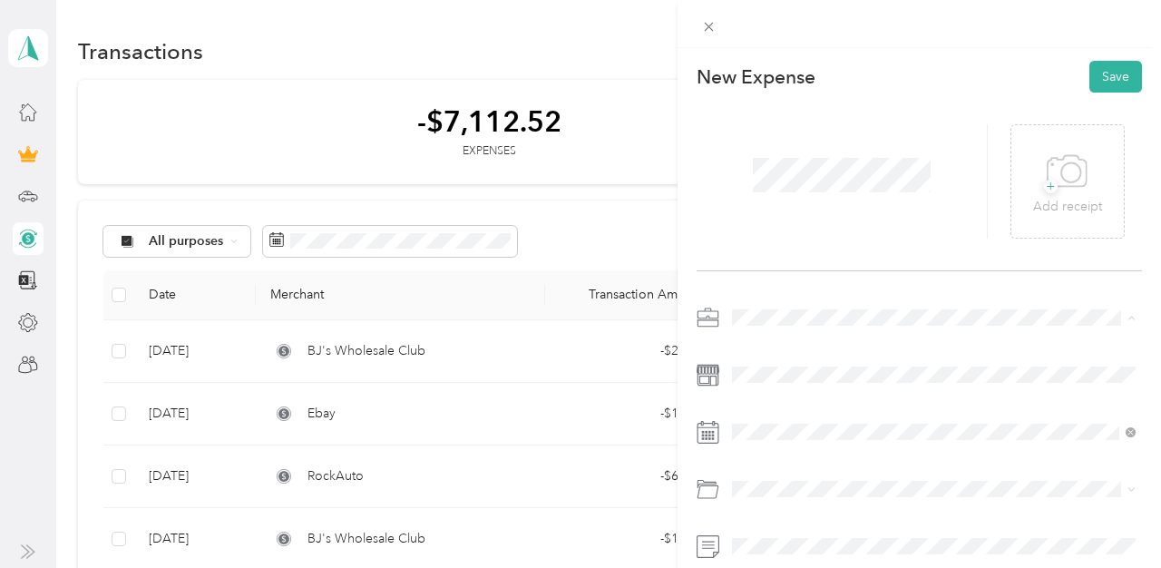
click at [763, 128] on span "Instacart" at bounding box center [761, 126] width 47 height 15
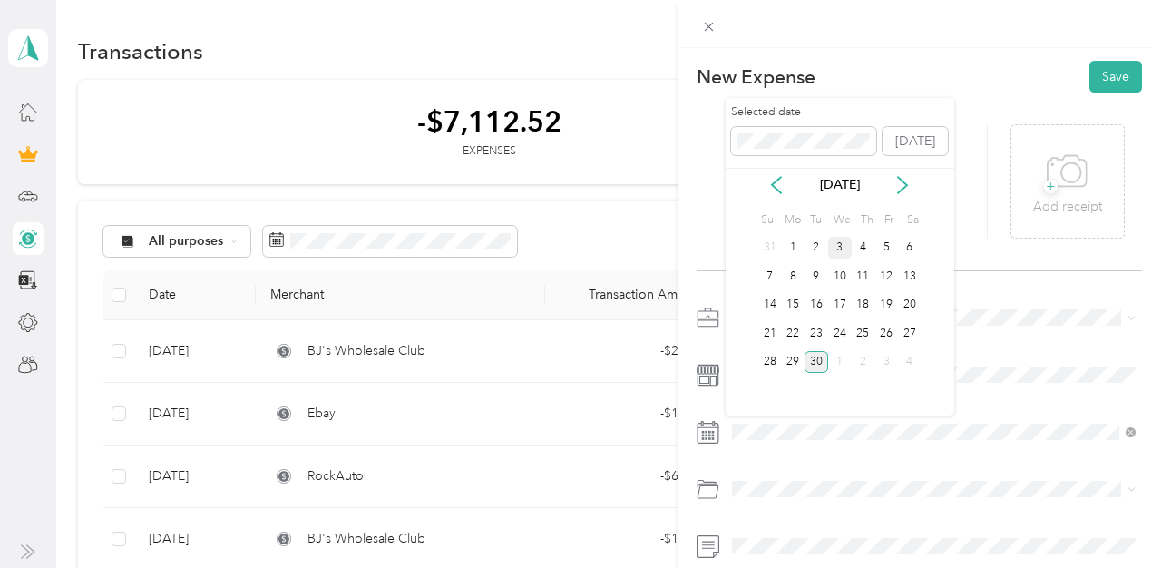
click at [843, 245] on div "3" at bounding box center [840, 248] width 24 height 23
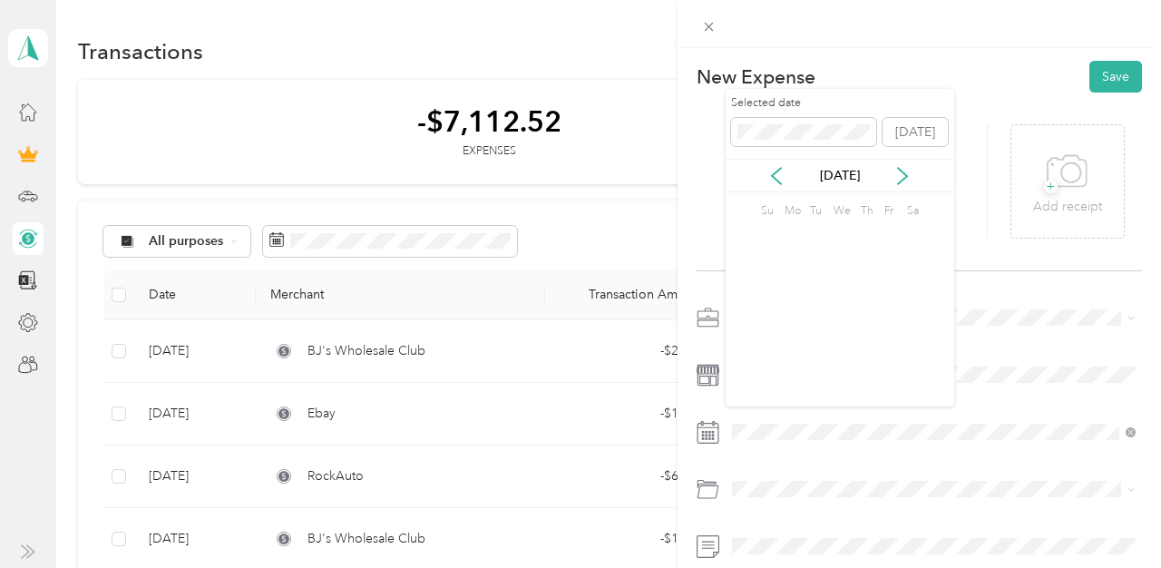
scroll to position [74, 0]
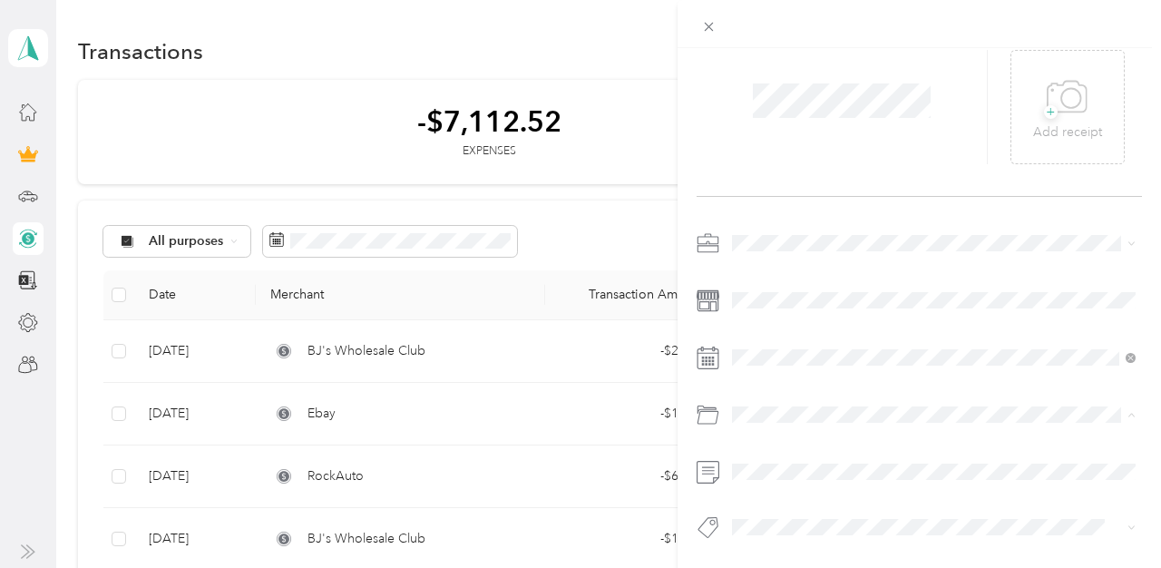
click at [780, 203] on span "Gasoline" at bounding box center [763, 201] width 50 height 15
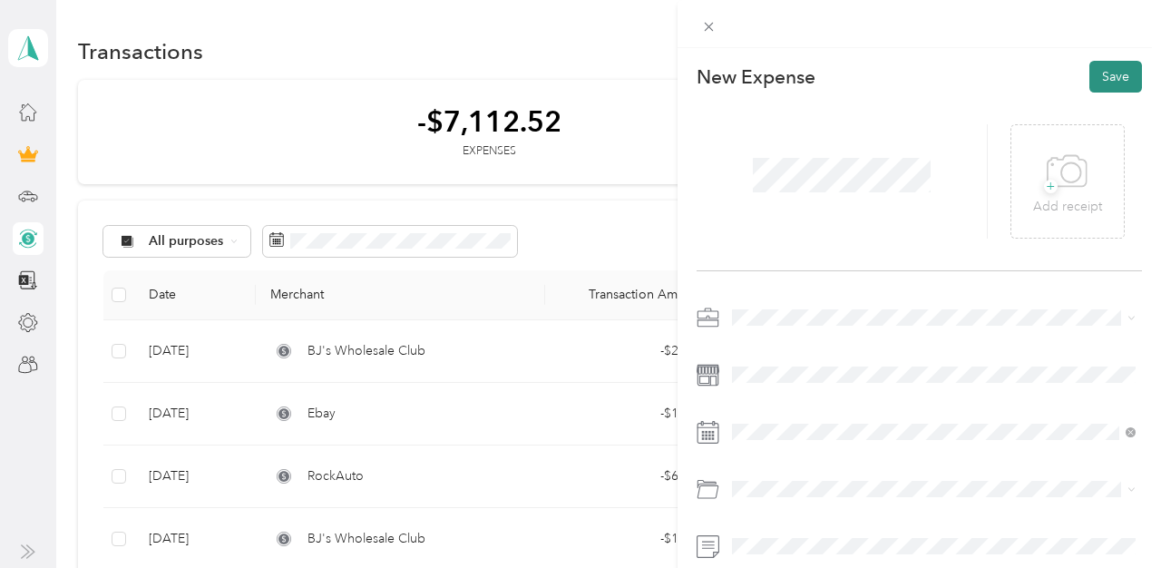
click at [1116, 70] on button "Save" at bounding box center [1115, 77] width 53 height 32
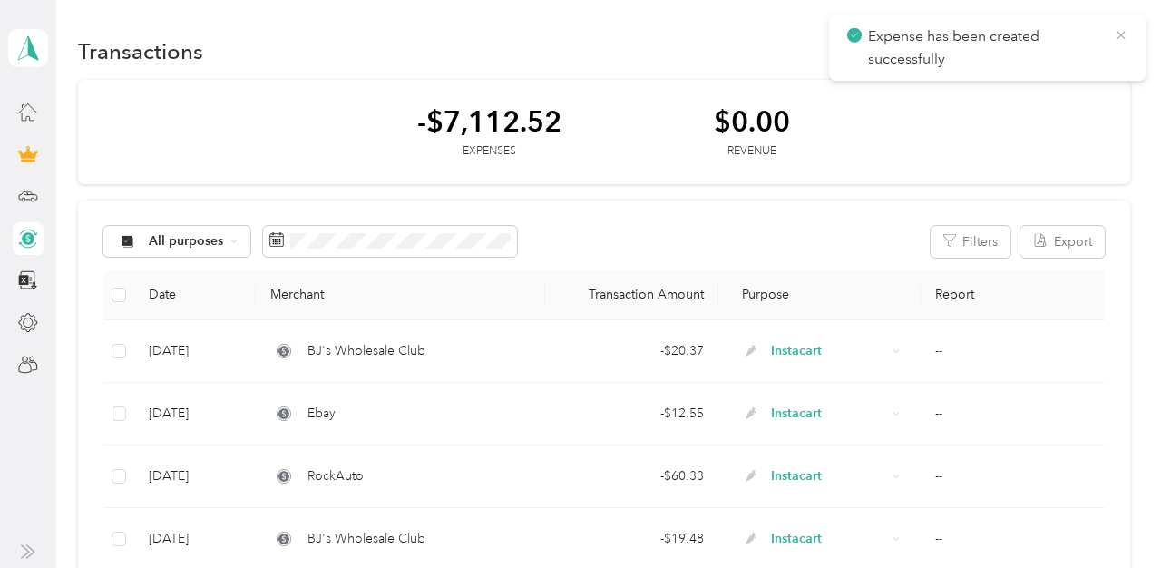
click at [1120, 40] on icon at bounding box center [1120, 35] width 15 height 16
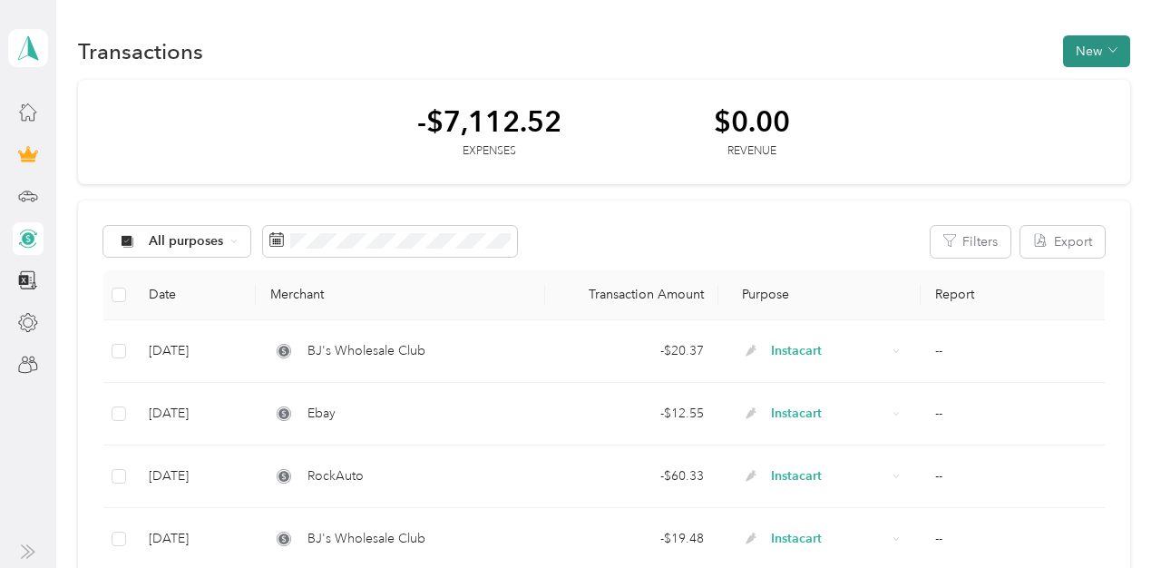
click at [1117, 40] on button "New" at bounding box center [1096, 51] width 67 height 32
click at [1090, 83] on span "Expense" at bounding box center [1100, 85] width 49 height 19
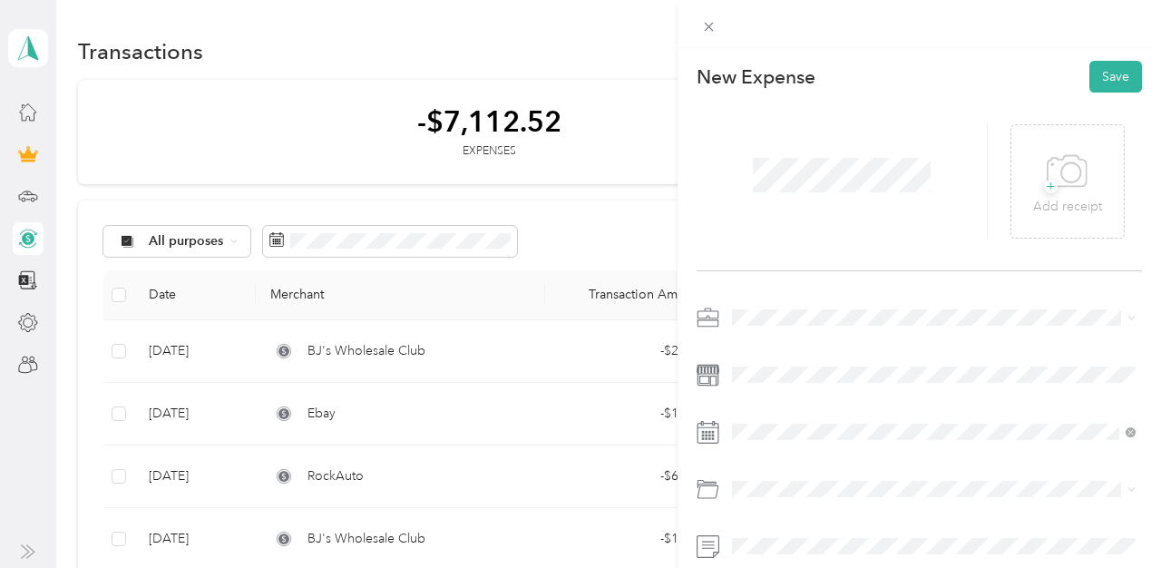
click at [773, 128] on span "Instacart" at bounding box center [761, 122] width 47 height 15
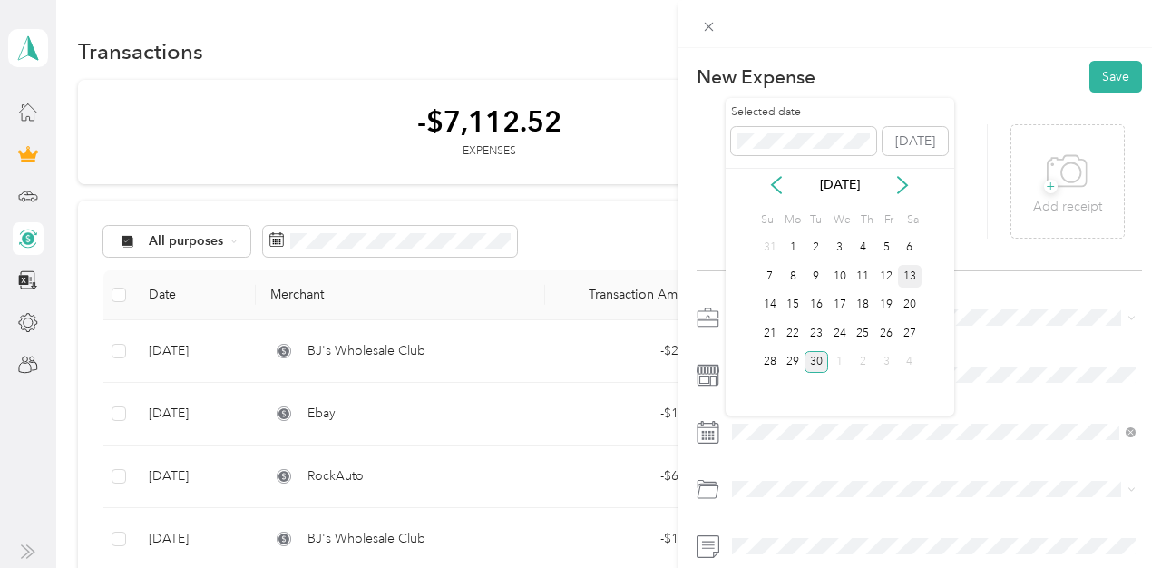
click at [910, 278] on div "13" at bounding box center [910, 276] width 24 height 23
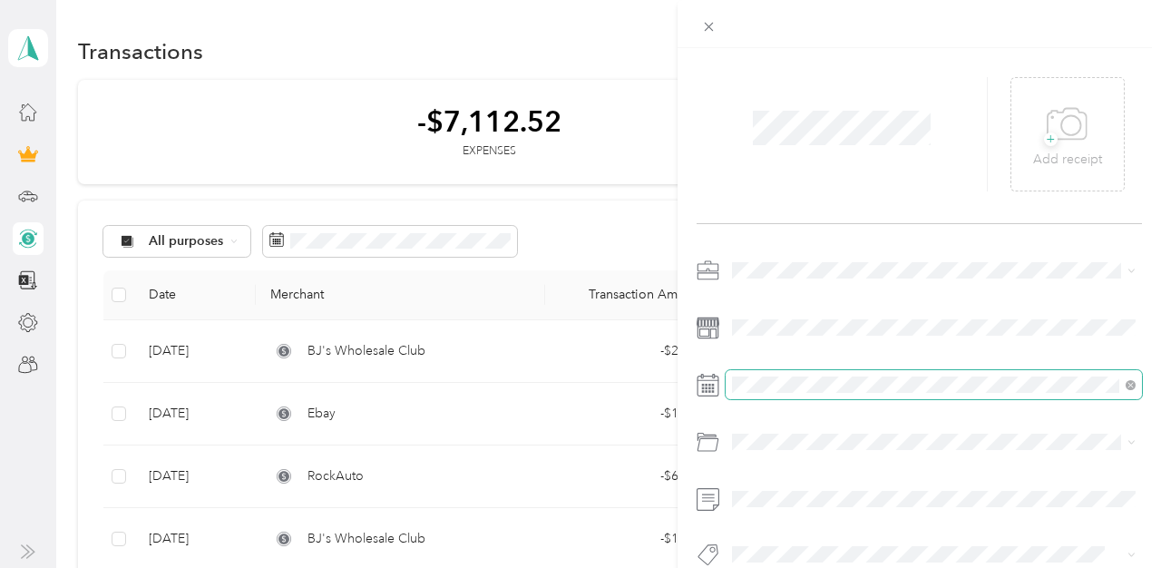
scroll to position [74, 0]
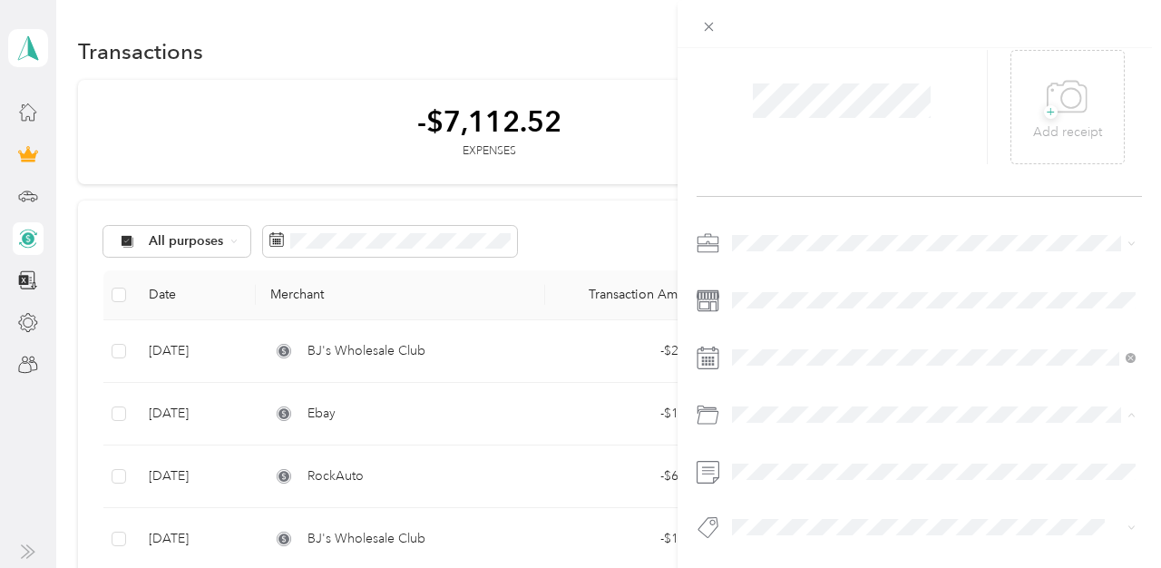
click at [791, 196] on div "Gasoline" at bounding box center [933, 201] width 391 height 19
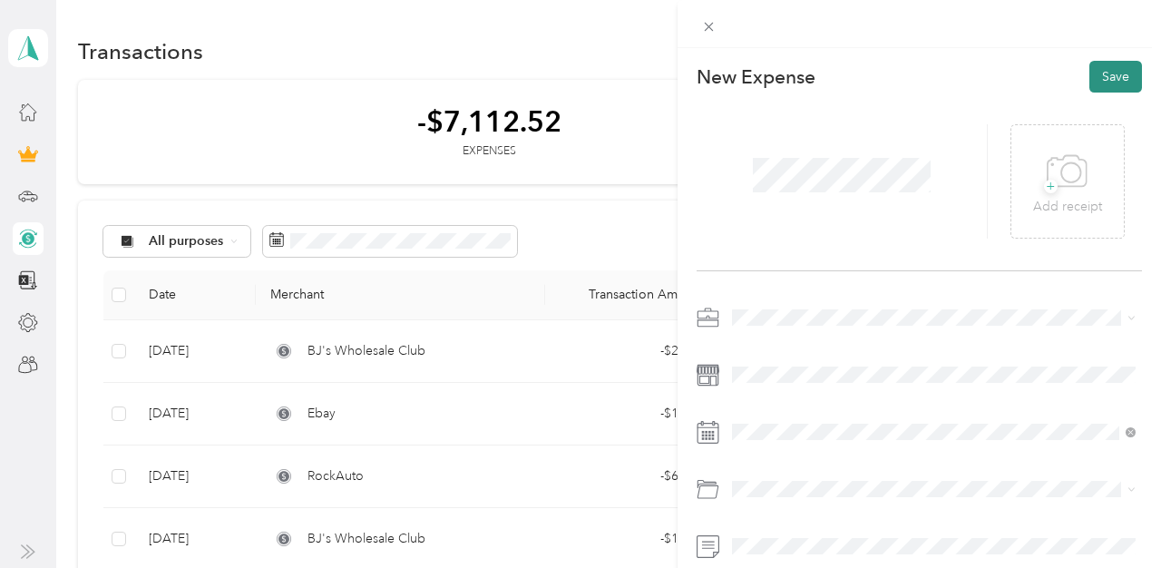
click at [1126, 73] on button "Save" at bounding box center [1115, 77] width 53 height 32
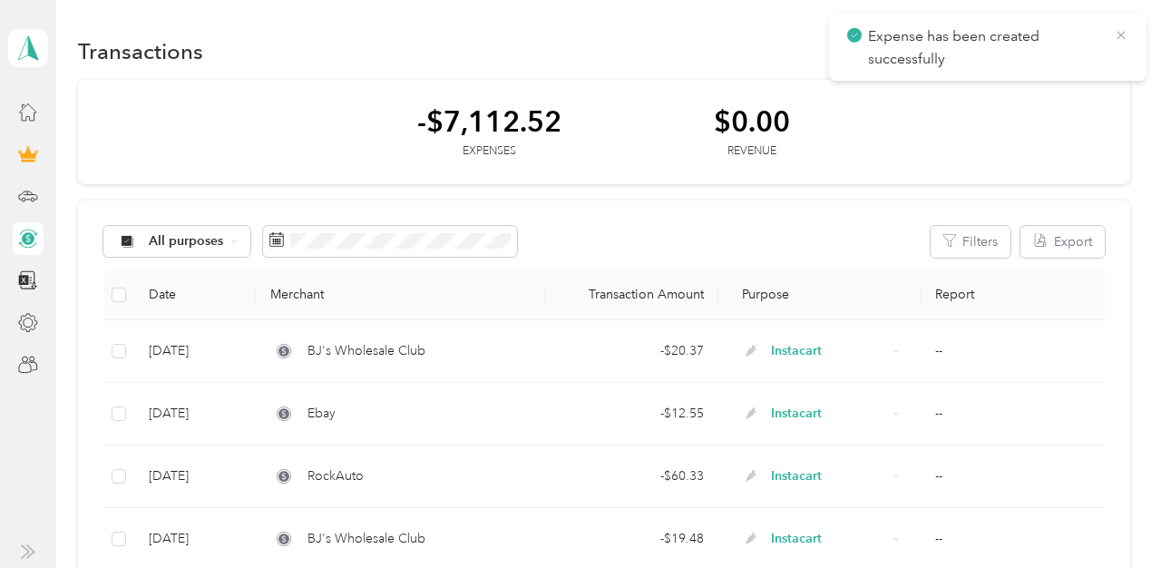
click at [1118, 30] on icon at bounding box center [1120, 35] width 15 height 16
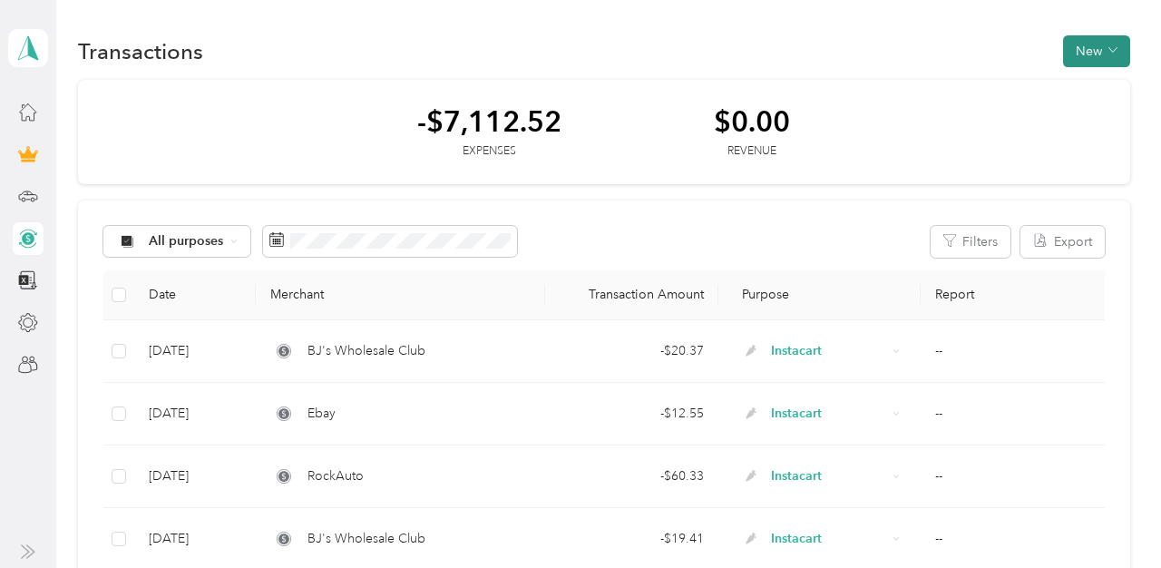
click at [1093, 44] on button "New" at bounding box center [1096, 51] width 67 height 32
click at [1112, 97] on li "Expense" at bounding box center [1091, 86] width 94 height 32
click at [1105, 83] on span "Expense" at bounding box center [1100, 85] width 49 height 19
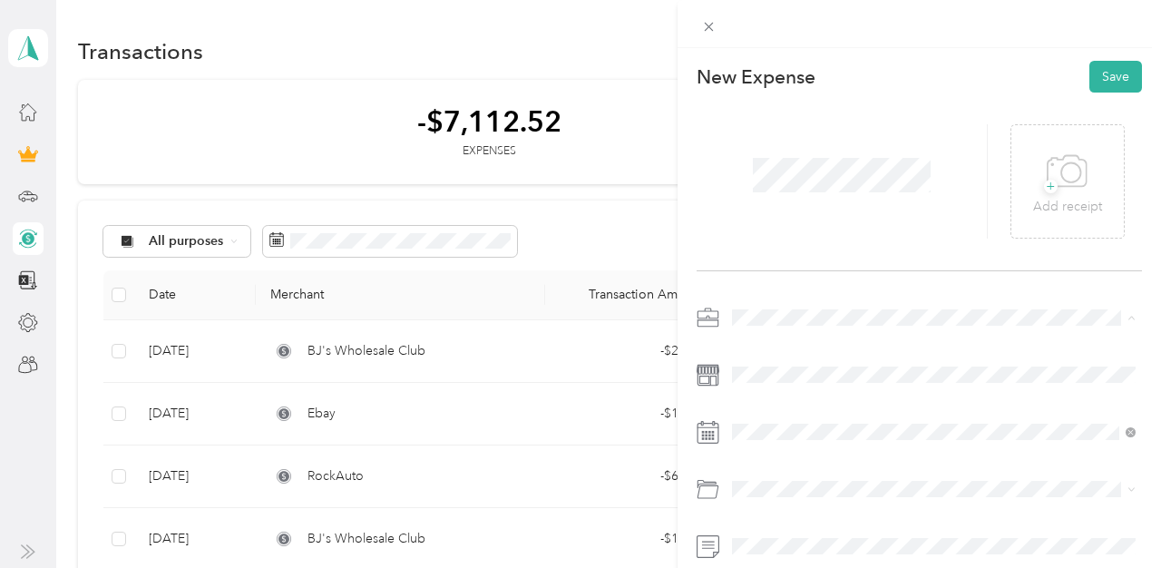
click at [760, 131] on div "Instacart" at bounding box center [933, 126] width 391 height 19
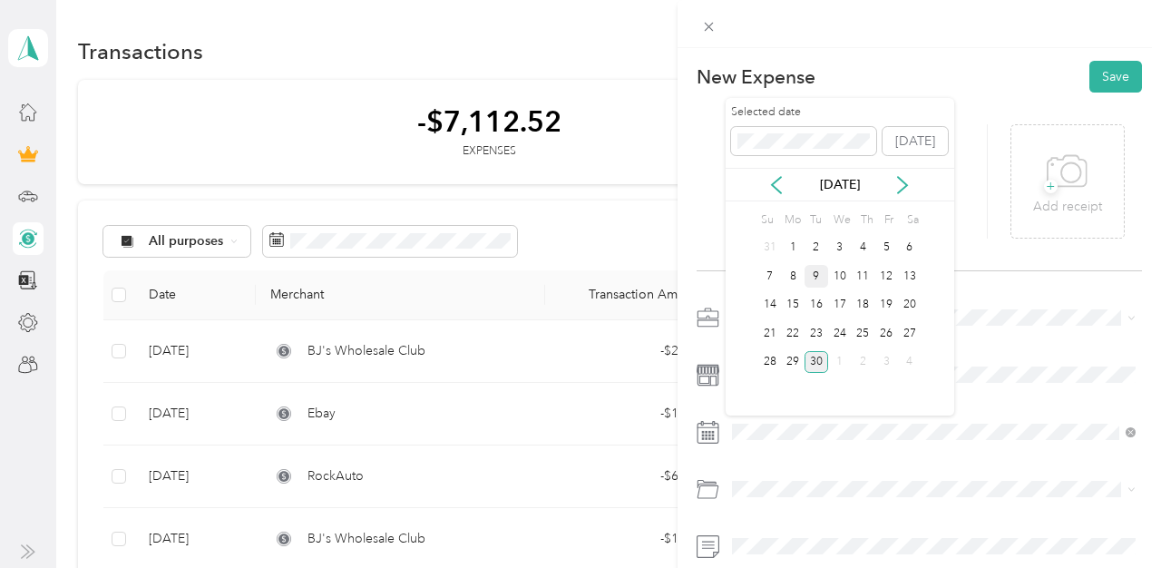
click at [817, 271] on div "9" at bounding box center [816, 276] width 24 height 23
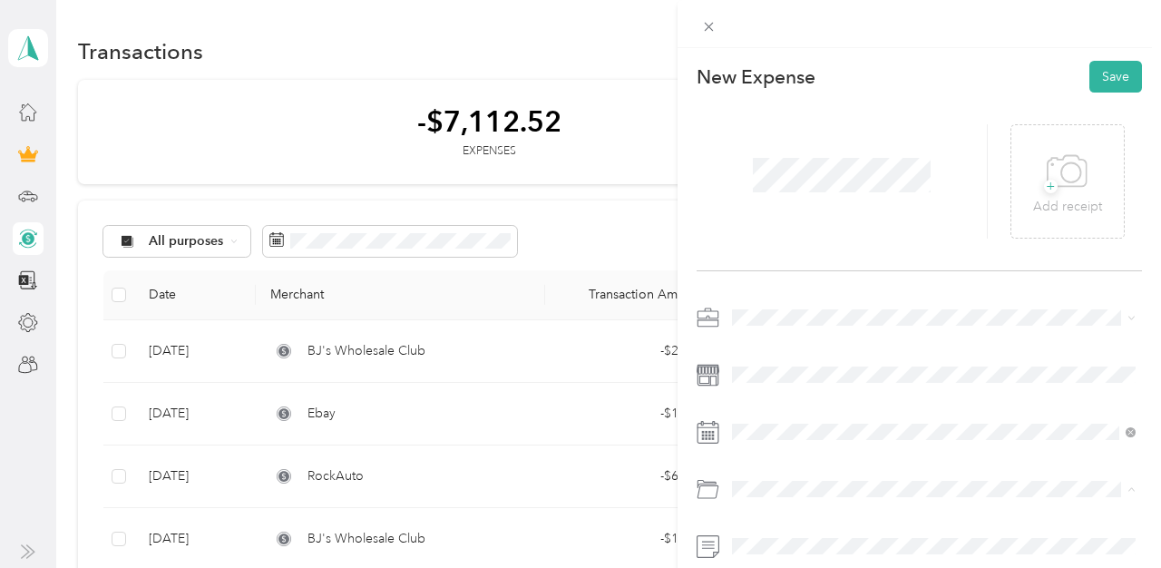
click at [780, 273] on span "Gasoline" at bounding box center [763, 275] width 50 height 15
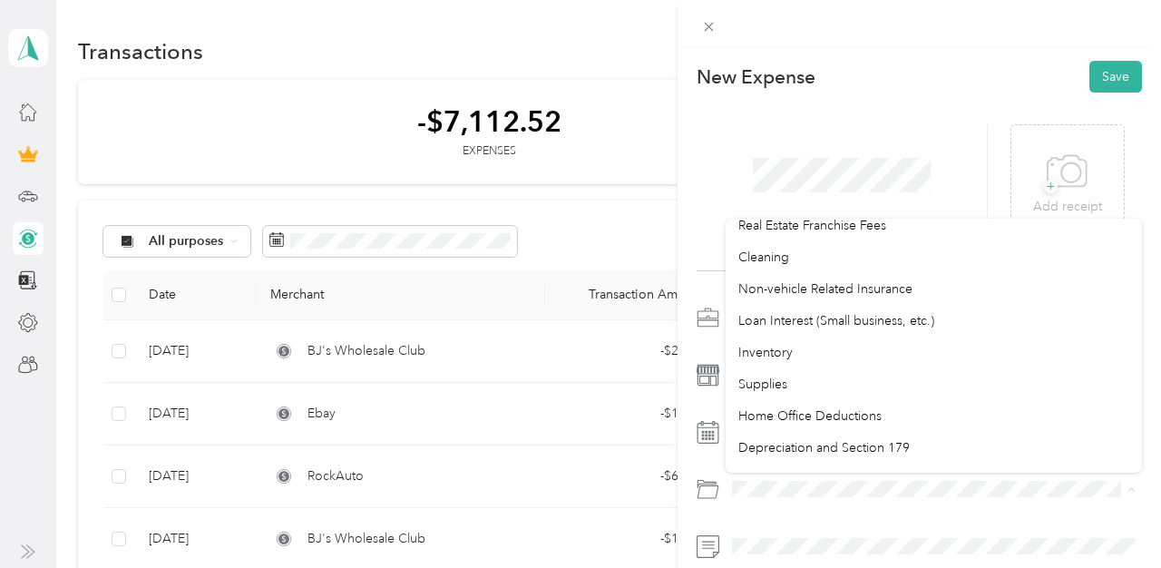
scroll to position [882, 0]
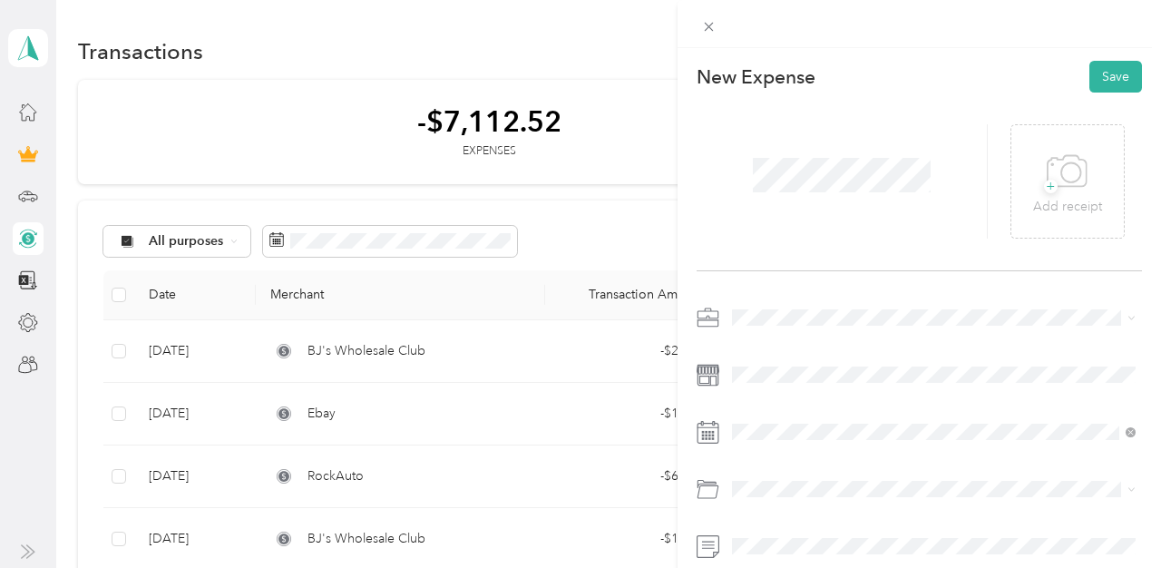
click at [782, 371] on span "Supplies" at bounding box center [762, 377] width 49 height 15
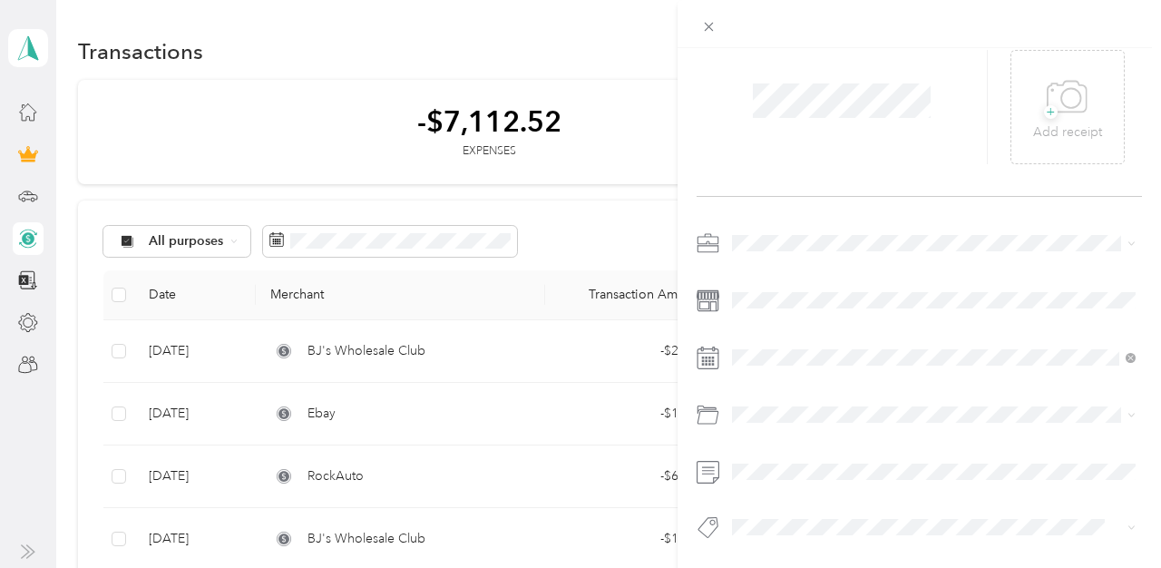
scroll to position [0, 0]
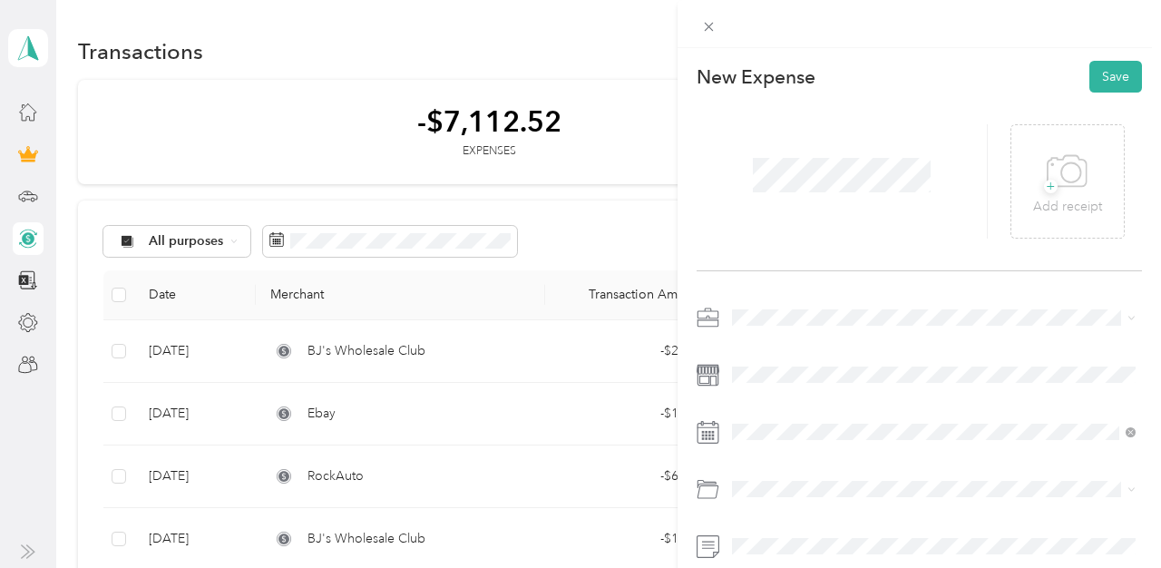
click at [1112, 58] on div "New Expense Save + Add receipt" at bounding box center [918, 369] width 483 height 642
click at [1112, 66] on button "Save" at bounding box center [1115, 77] width 53 height 32
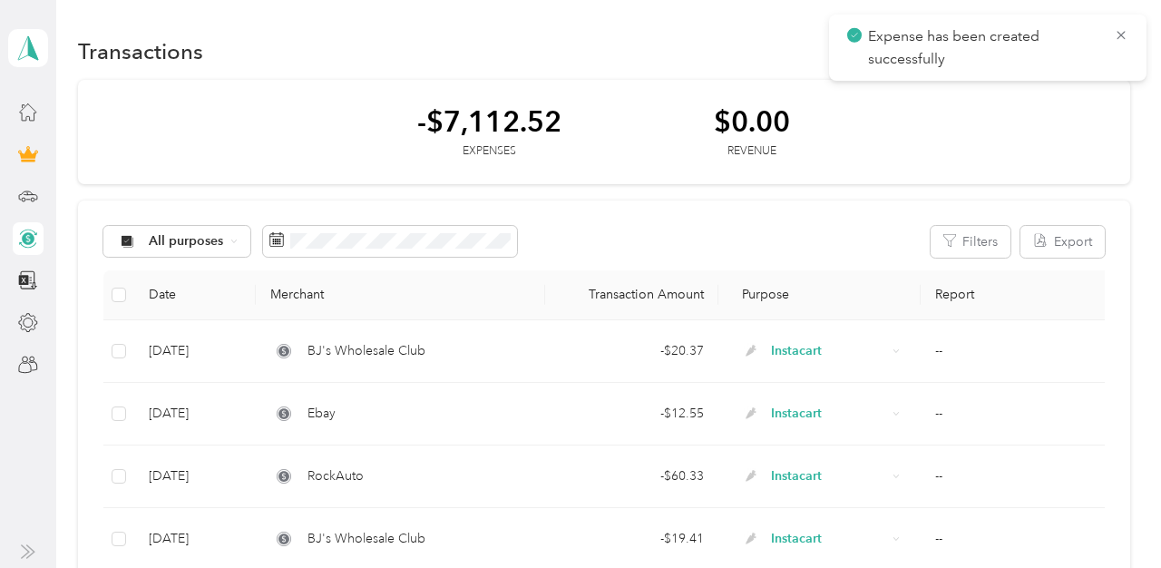
click at [1119, 34] on icon at bounding box center [1120, 35] width 15 height 16
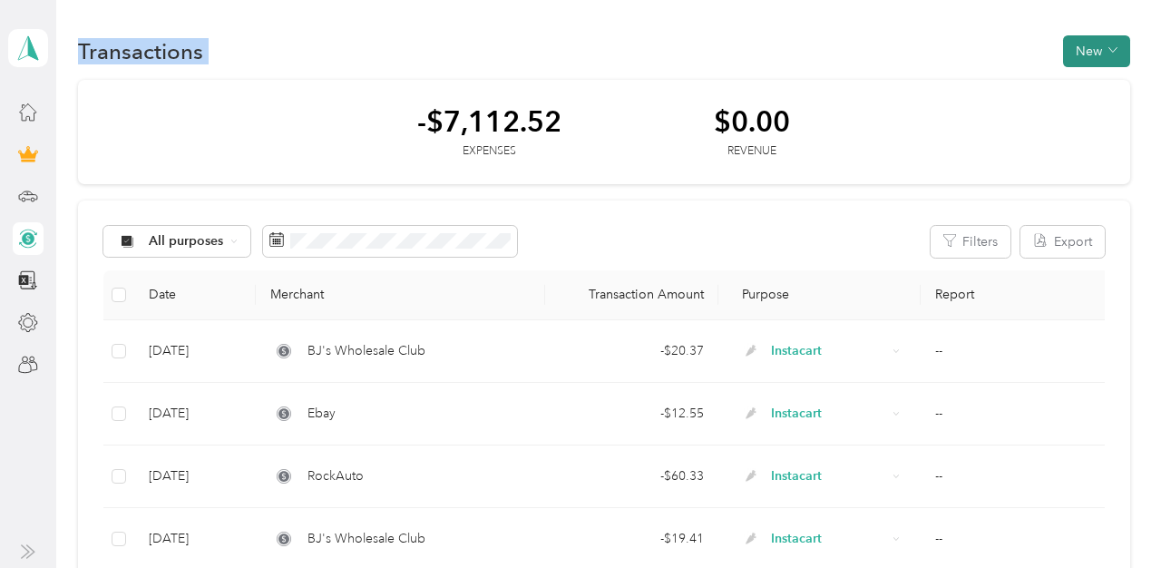
click at [1107, 39] on main "Expense has been created successfully [PERSON_NAME] Personal dashboard Transact…" at bounding box center [575, 284] width 1151 height 568
click at [1114, 53] on button "New" at bounding box center [1096, 51] width 67 height 32
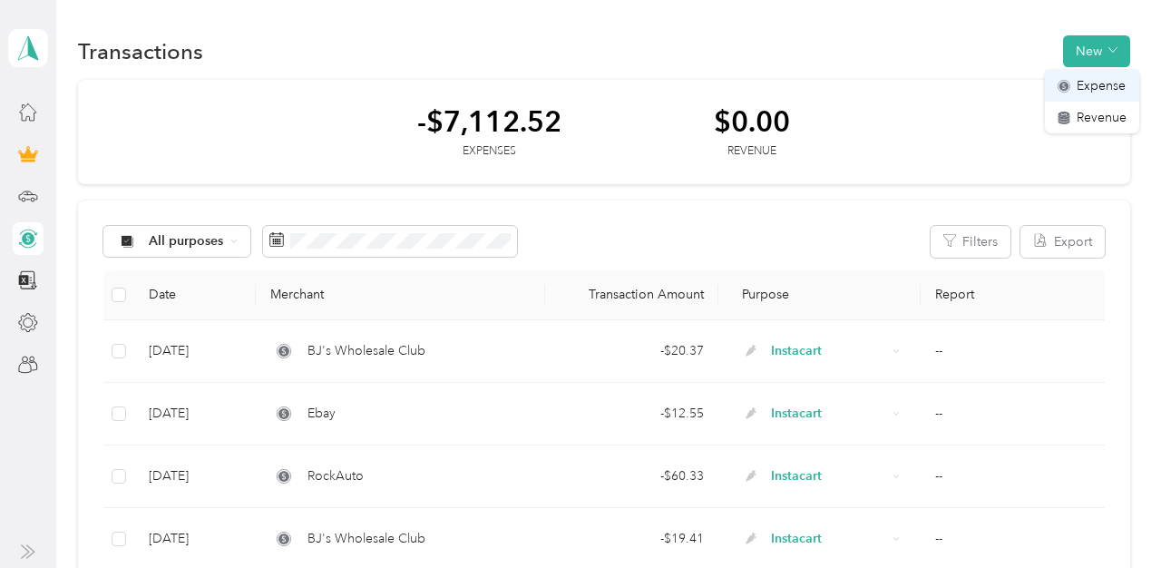
click at [1100, 92] on span "Expense" at bounding box center [1100, 85] width 49 height 19
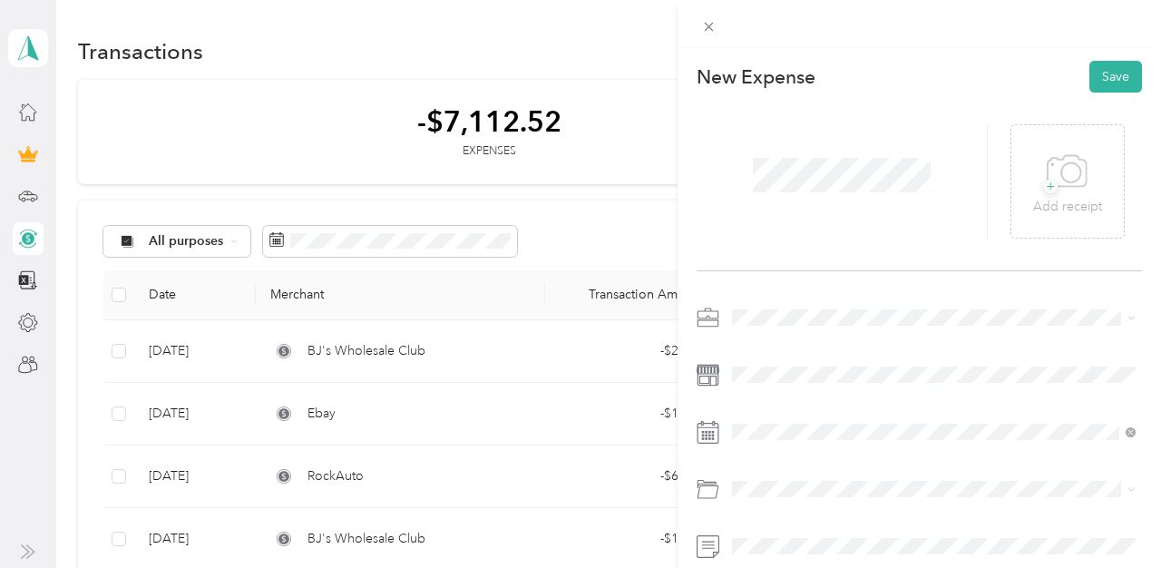
click at [763, 129] on span "Instacart" at bounding box center [761, 126] width 47 height 15
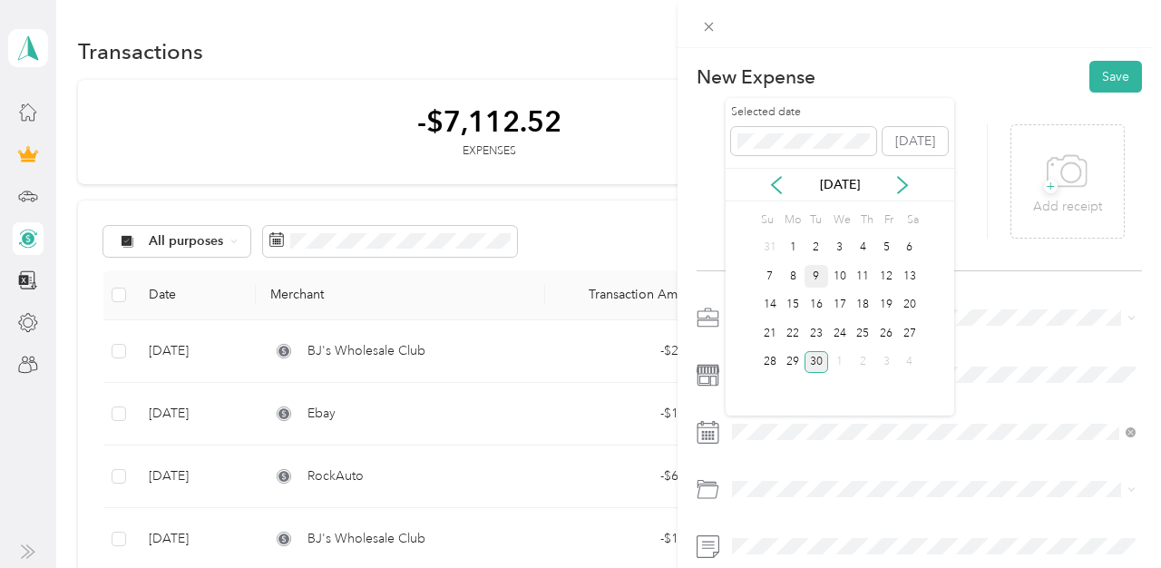
click at [815, 274] on div "9" at bounding box center [816, 276] width 24 height 23
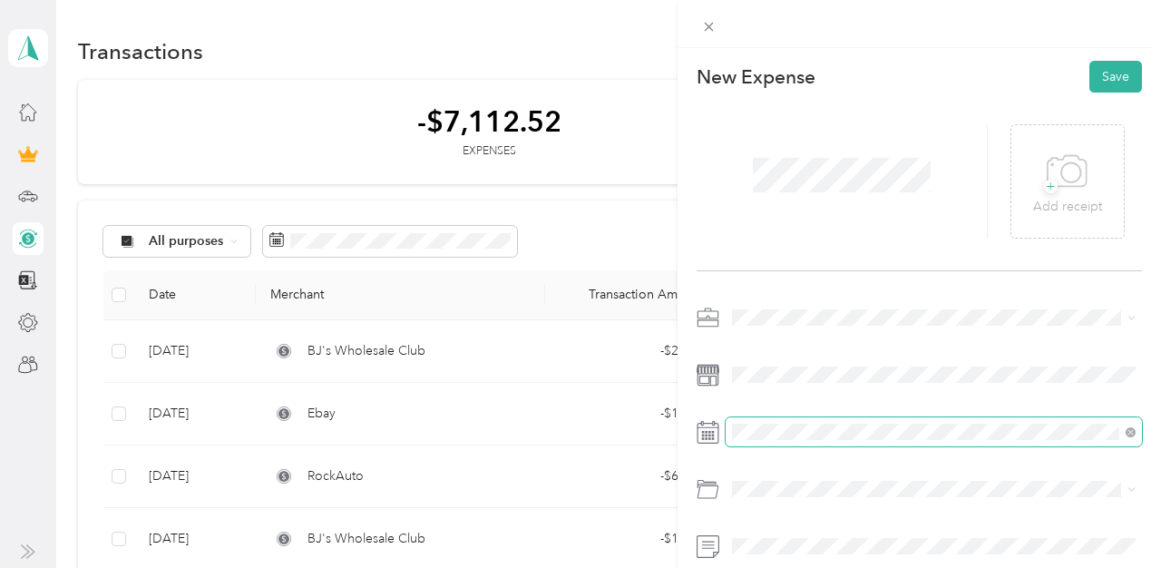
scroll to position [74, 0]
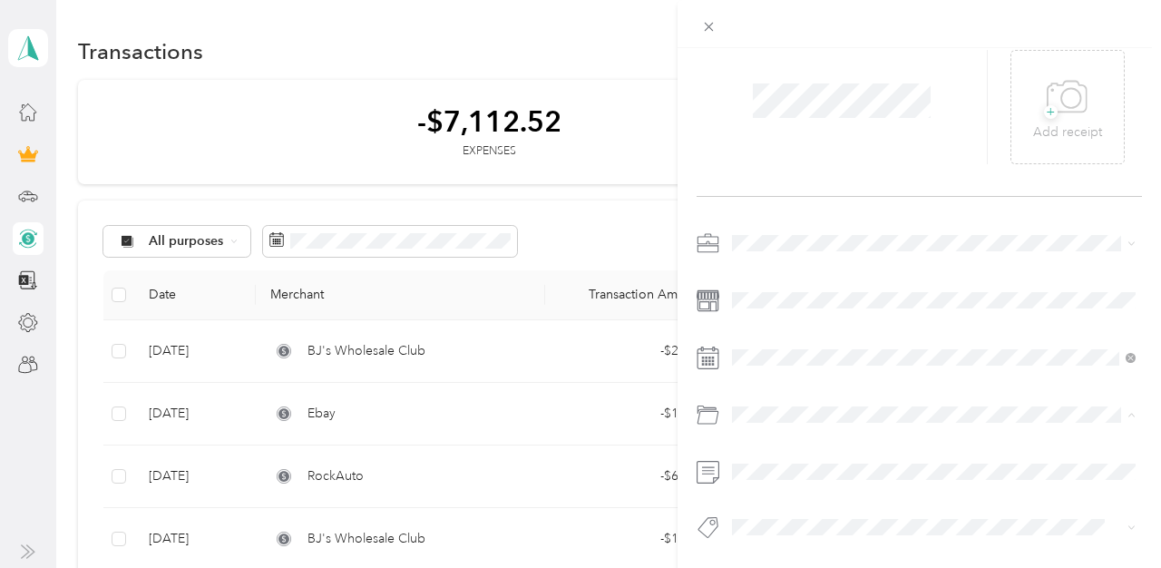
click at [794, 236] on div "Car Maintenance and Repairs" at bounding box center [933, 233] width 391 height 19
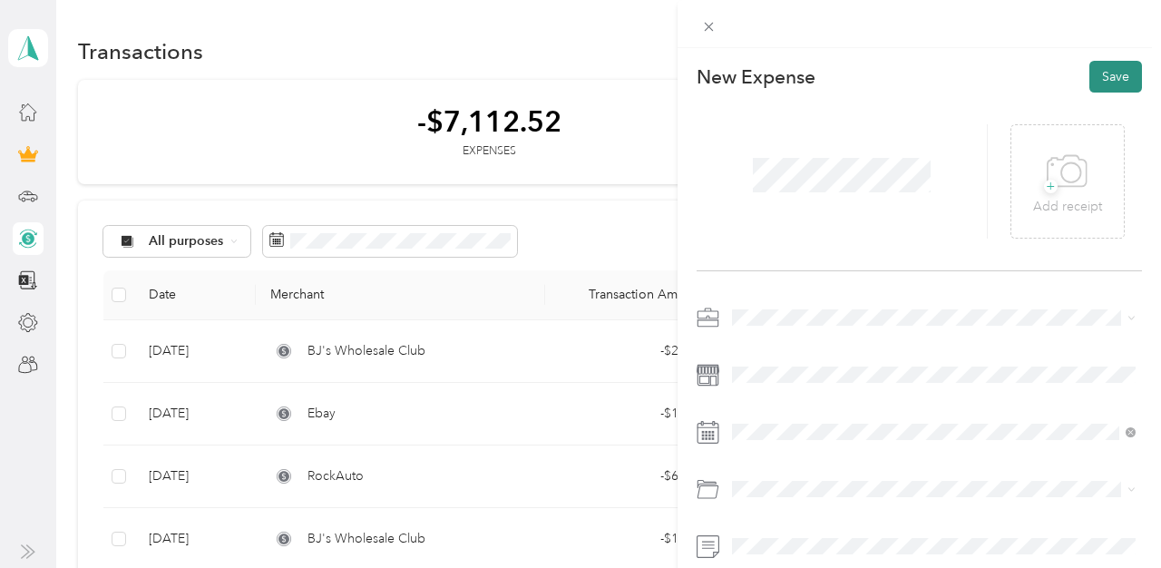
click at [1111, 68] on button "Save" at bounding box center [1115, 77] width 53 height 32
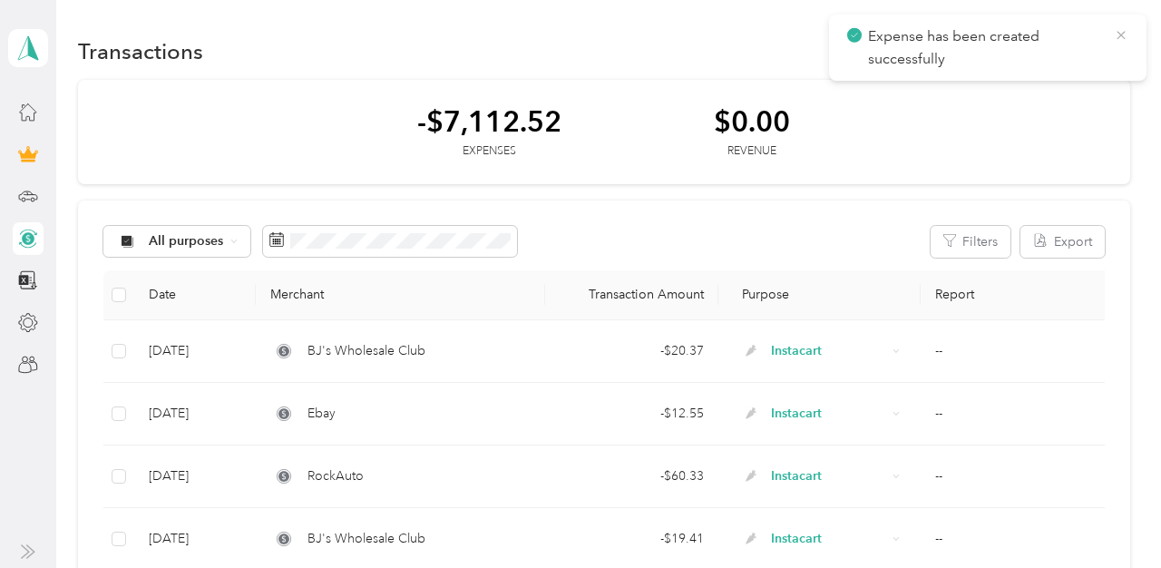
click at [1119, 36] on icon at bounding box center [1120, 35] width 8 height 8
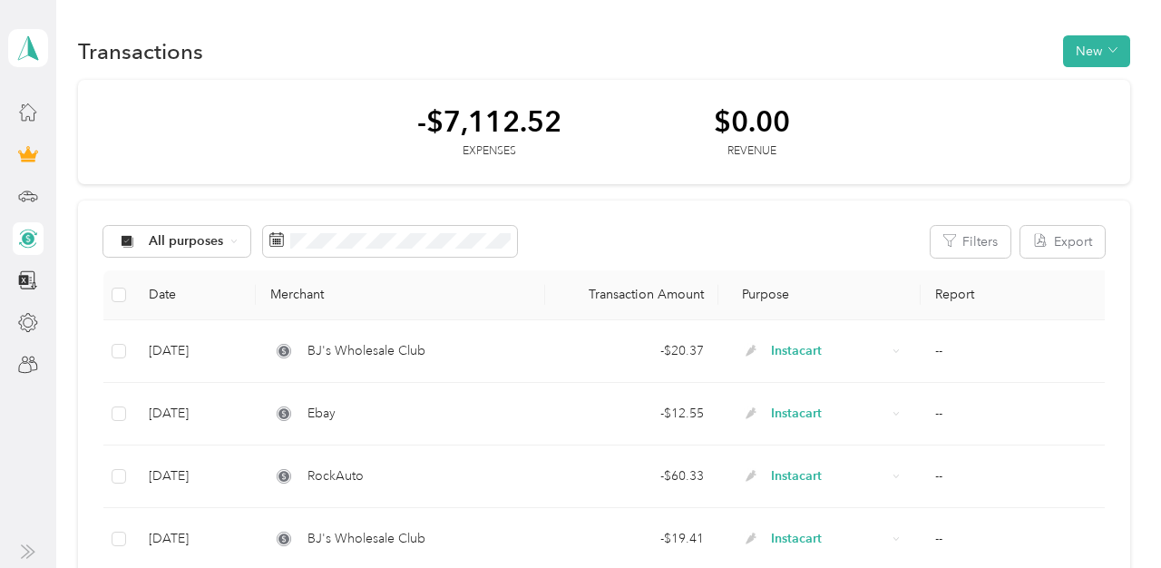
click at [1119, 36] on button "New" at bounding box center [1096, 51] width 67 height 32
click at [1105, 85] on span "Expense" at bounding box center [1100, 85] width 49 height 19
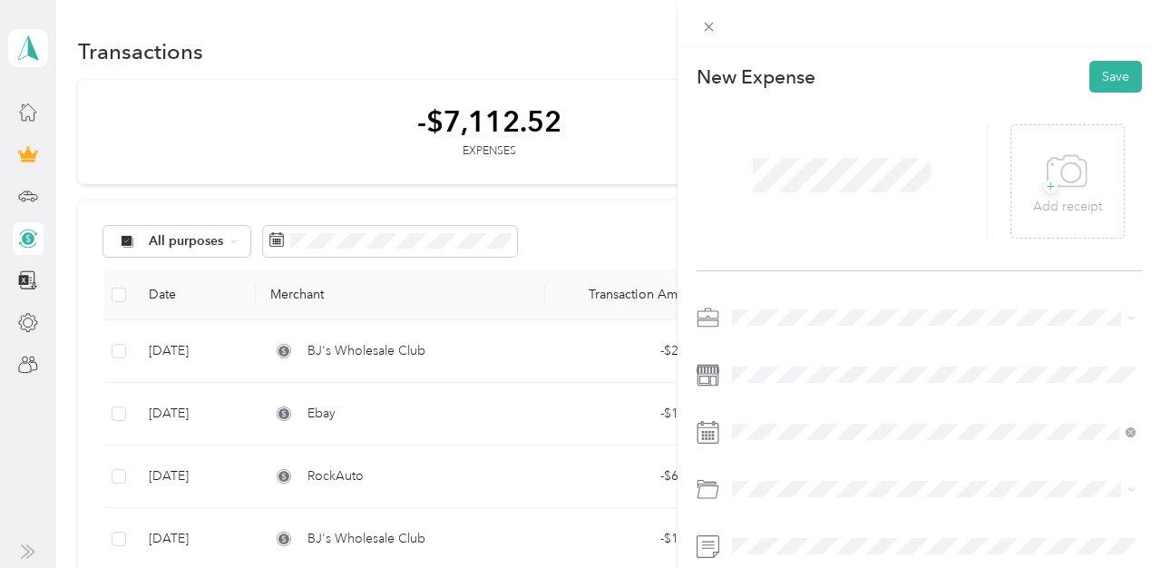
click at [757, 133] on li "Instacart" at bounding box center [933, 127] width 416 height 32
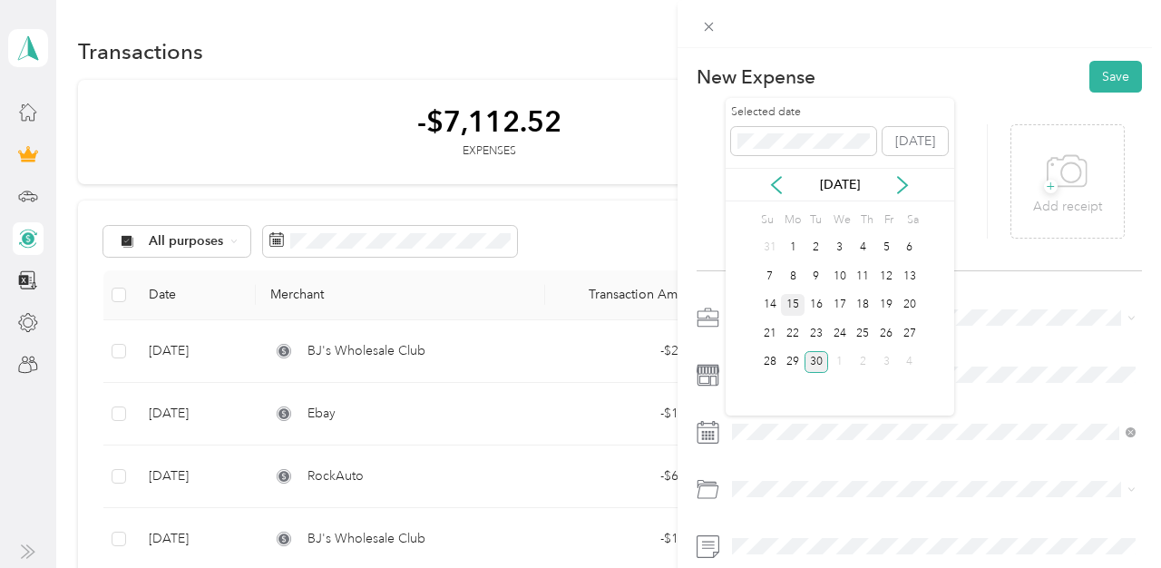
click at [792, 304] on div "15" at bounding box center [793, 305] width 24 height 23
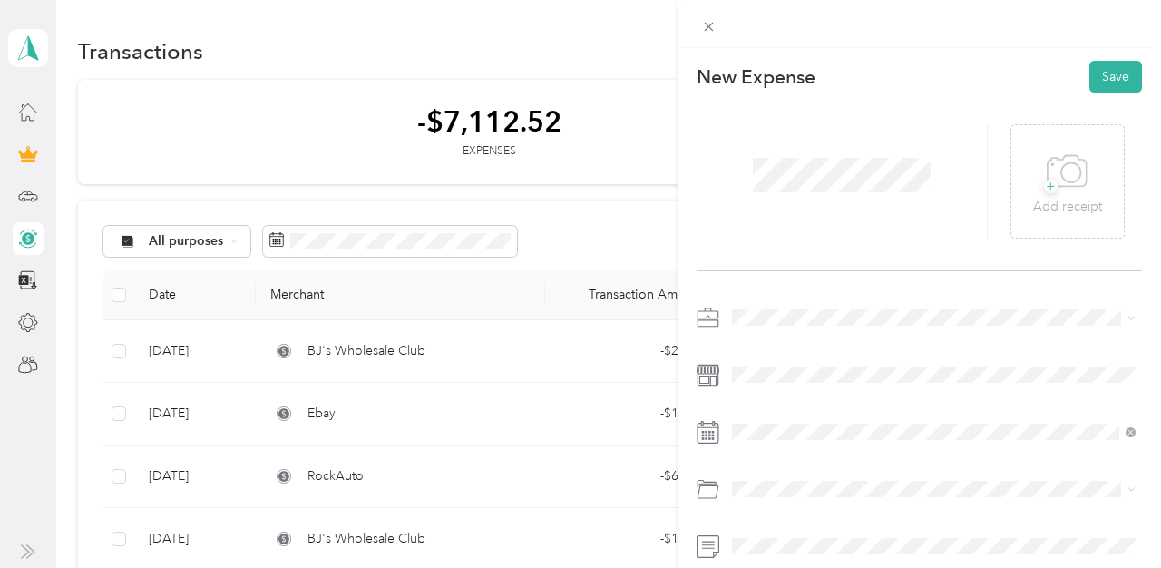
scroll to position [64, 0]
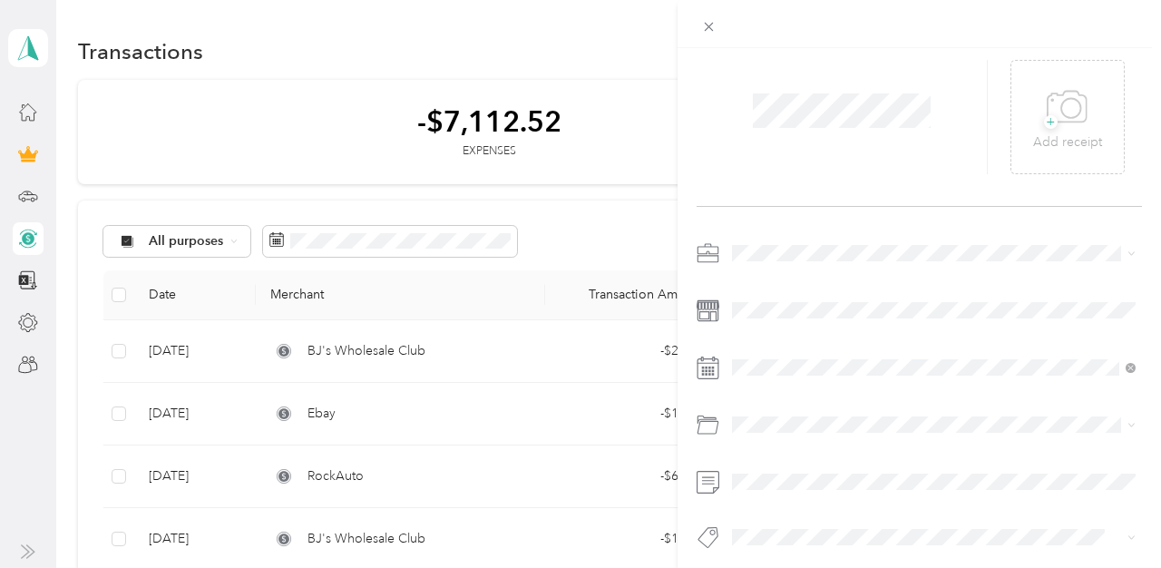
click at [782, 214] on span "Gasoline" at bounding box center [763, 207] width 50 height 15
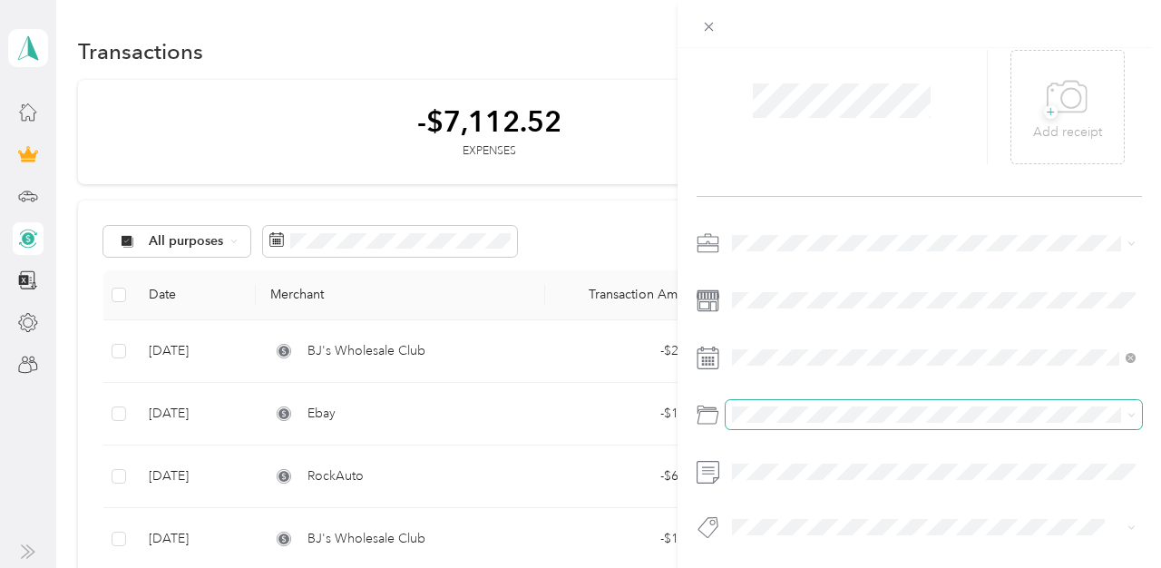
scroll to position [0, 0]
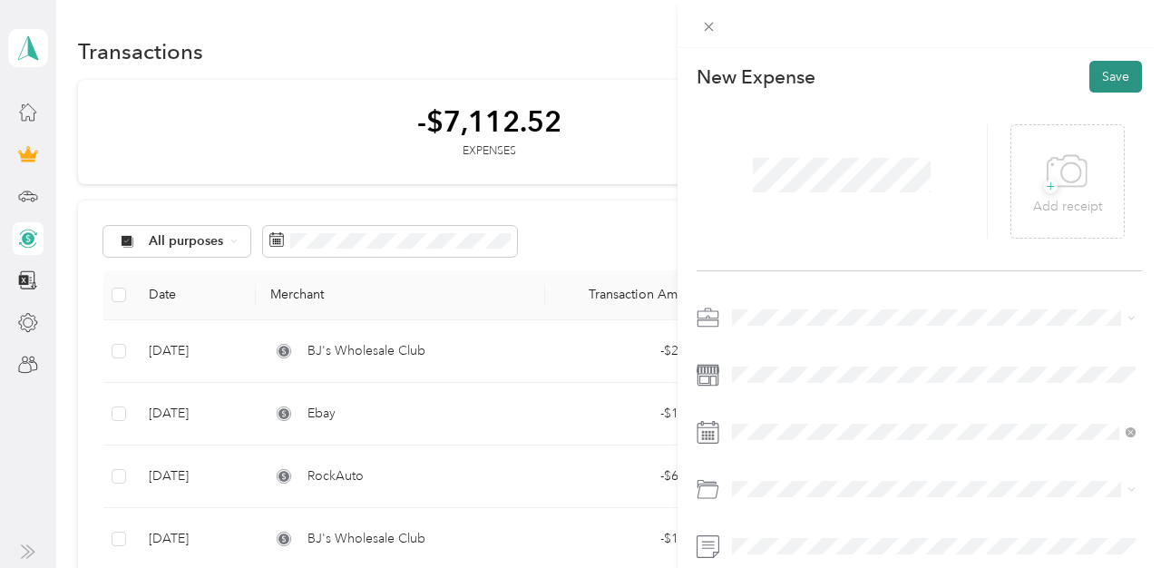
click at [1107, 71] on button "Save" at bounding box center [1115, 77] width 53 height 32
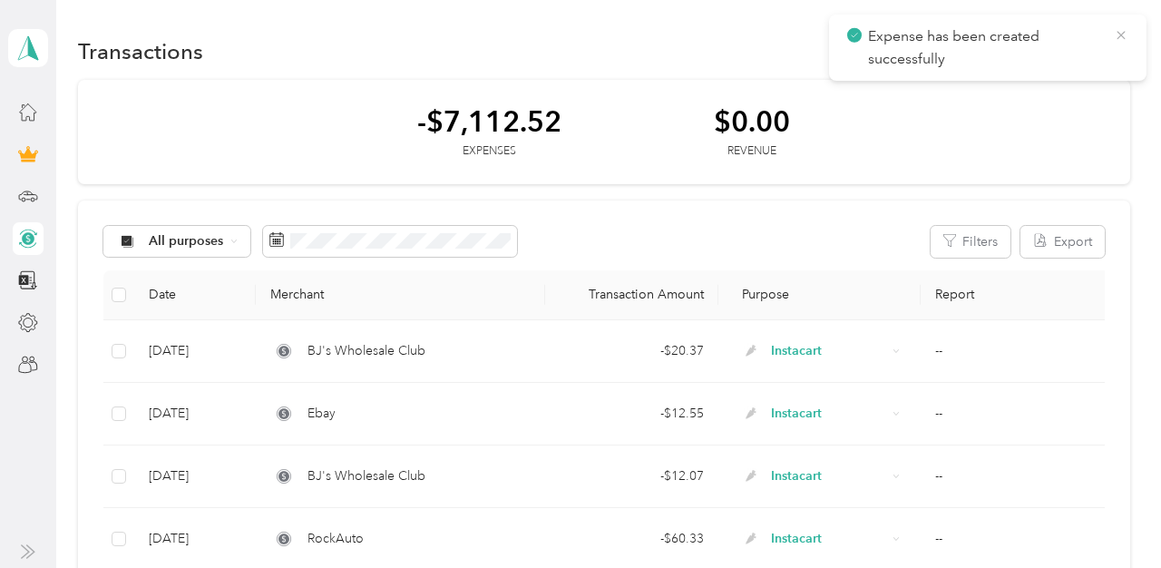
click at [1121, 38] on icon at bounding box center [1120, 35] width 15 height 16
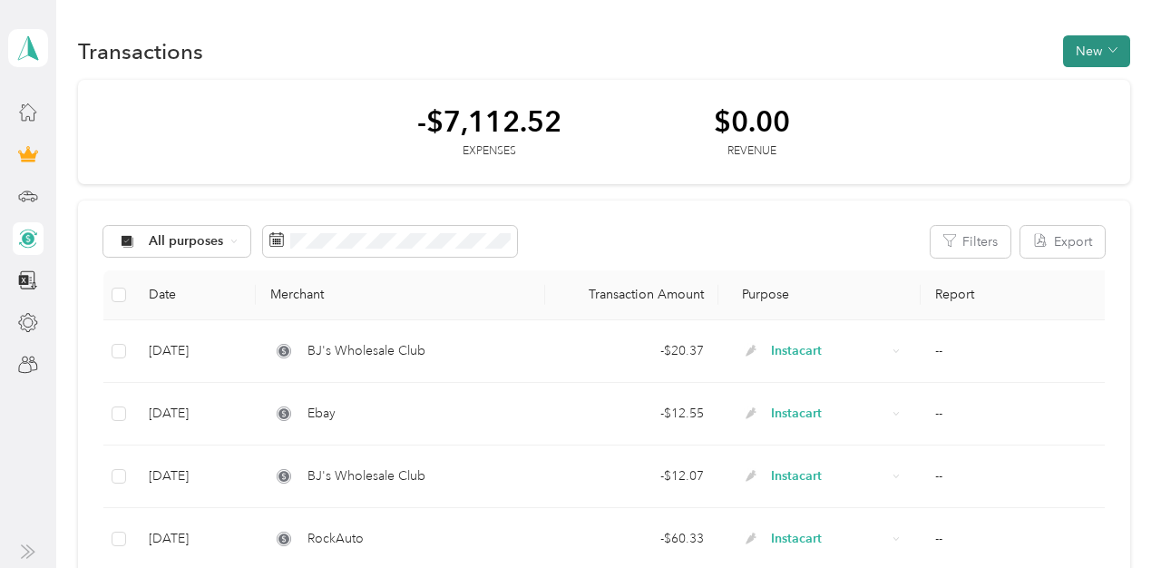
click at [1112, 47] on button "New" at bounding box center [1096, 51] width 67 height 32
click at [1109, 78] on span "Expense" at bounding box center [1100, 85] width 49 height 19
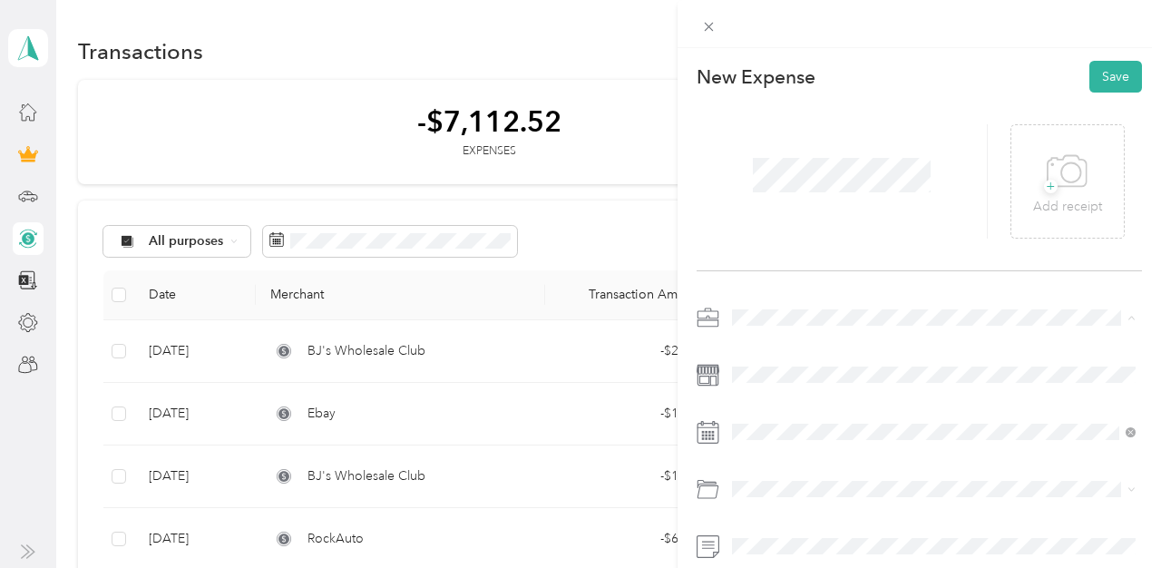
click at [762, 124] on span "Instacart" at bounding box center [761, 126] width 47 height 15
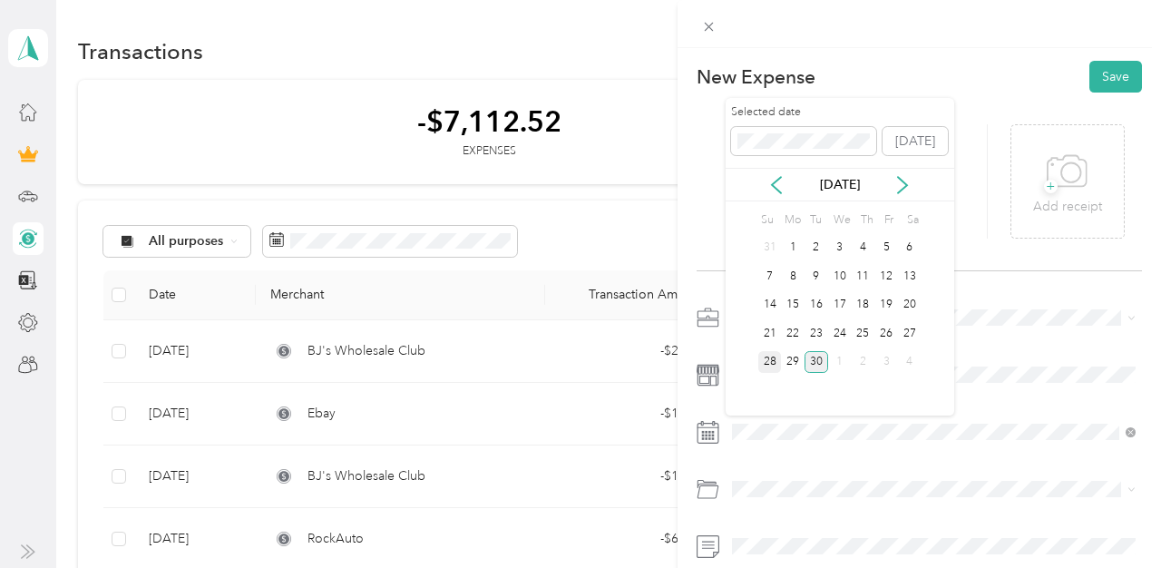
click at [772, 362] on div "28" at bounding box center [770, 362] width 24 height 23
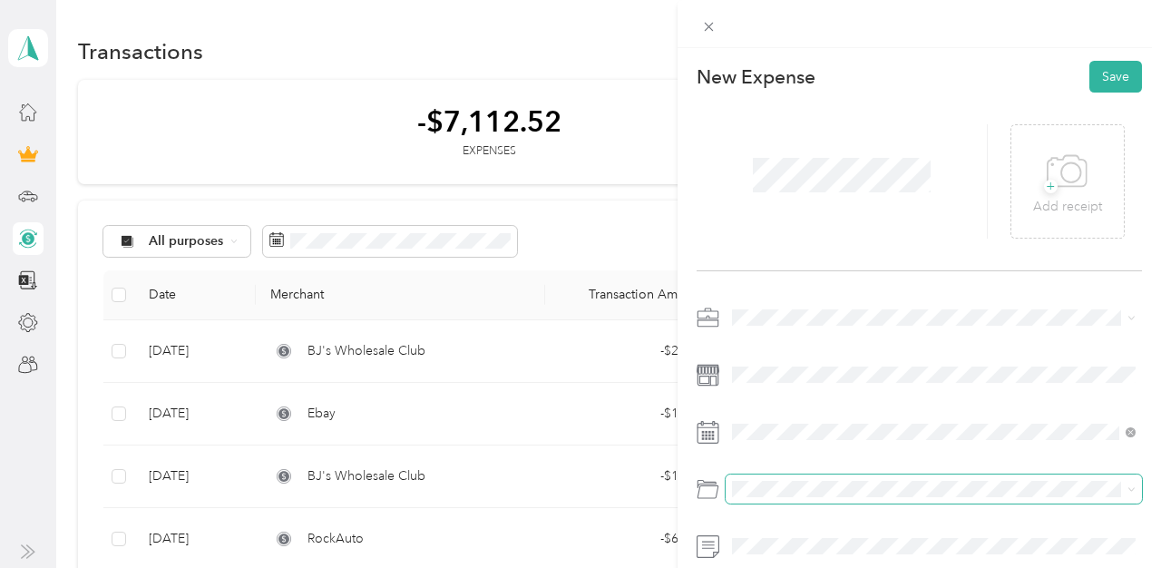
click at [784, 478] on span at bounding box center [933, 488] width 416 height 29
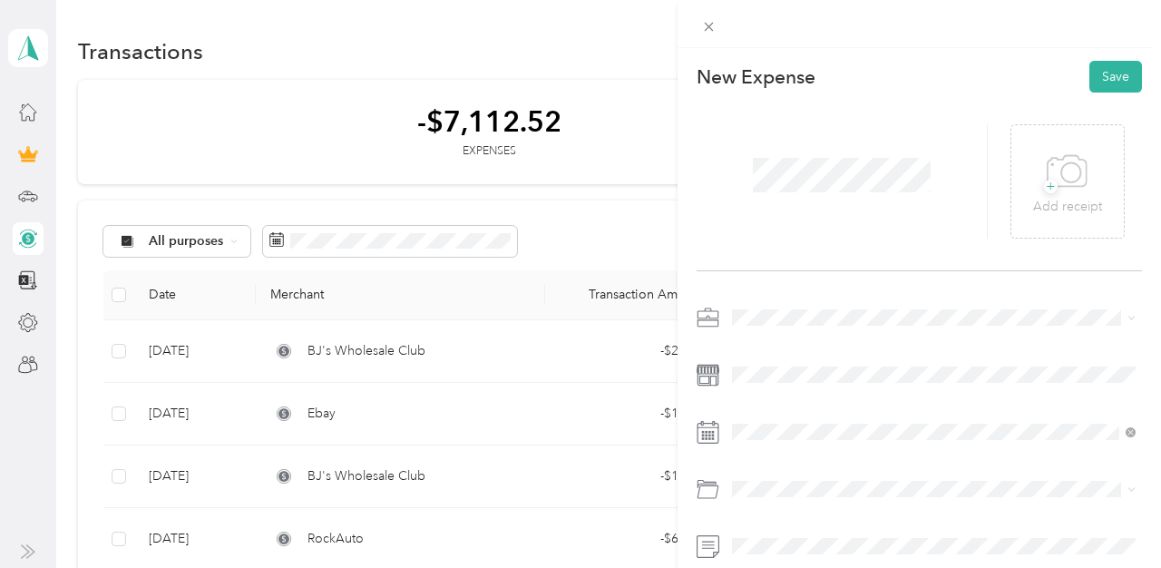
click at [787, 274] on span "Gasoline" at bounding box center [763, 274] width 50 height 15
click at [1110, 76] on button "Save" at bounding box center [1115, 77] width 53 height 32
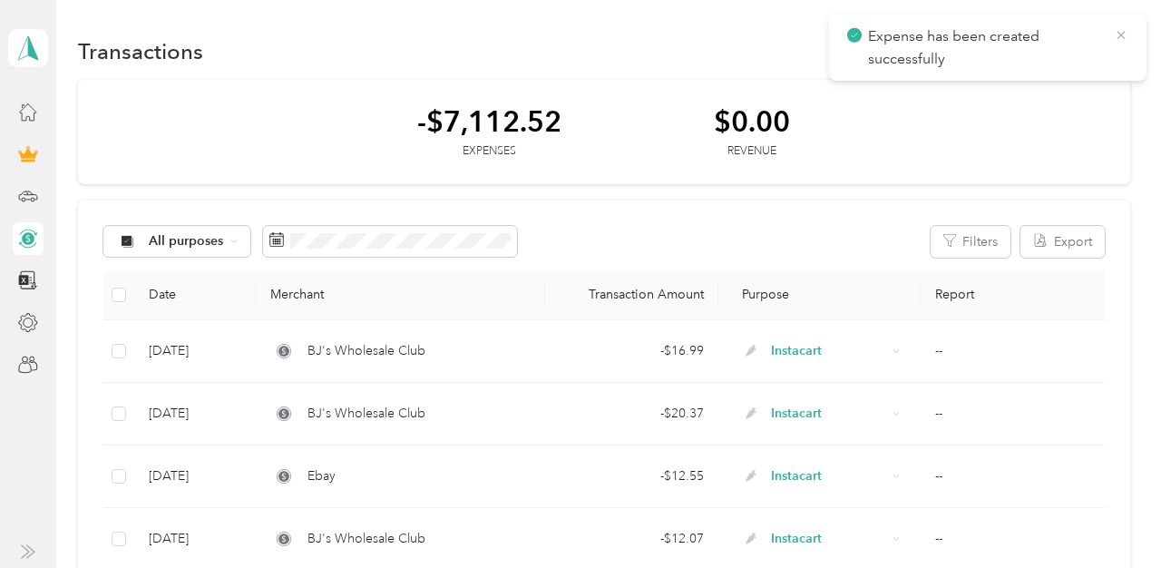
click at [1123, 38] on icon at bounding box center [1120, 35] width 8 height 8
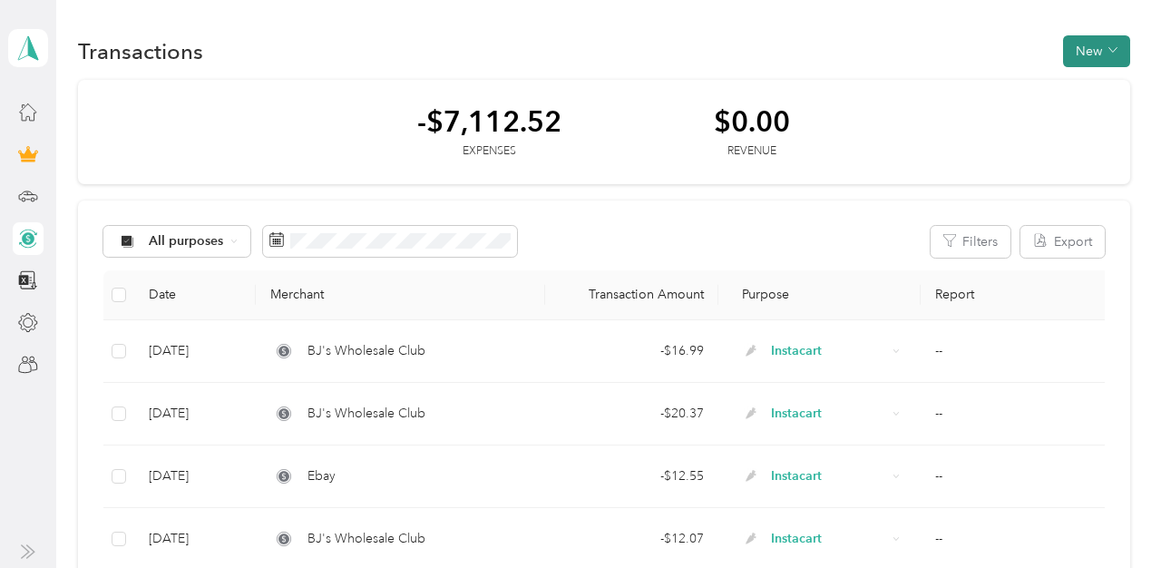
click at [1104, 39] on button "New" at bounding box center [1096, 51] width 67 height 32
click at [1103, 85] on span "Expense" at bounding box center [1100, 85] width 49 height 19
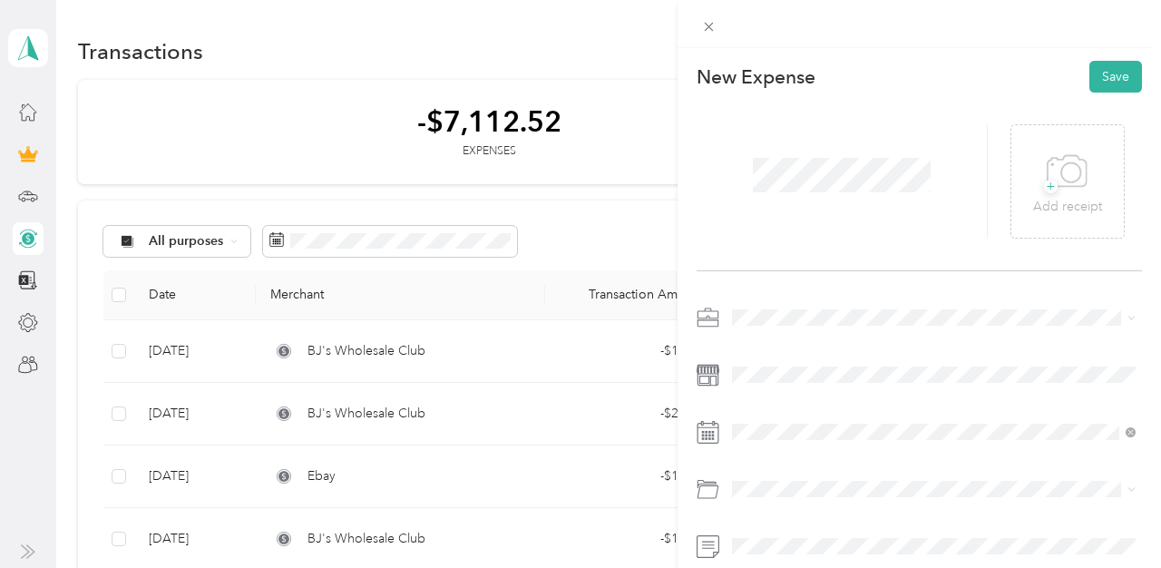
click at [761, 131] on li "Instacart" at bounding box center [933, 123] width 416 height 32
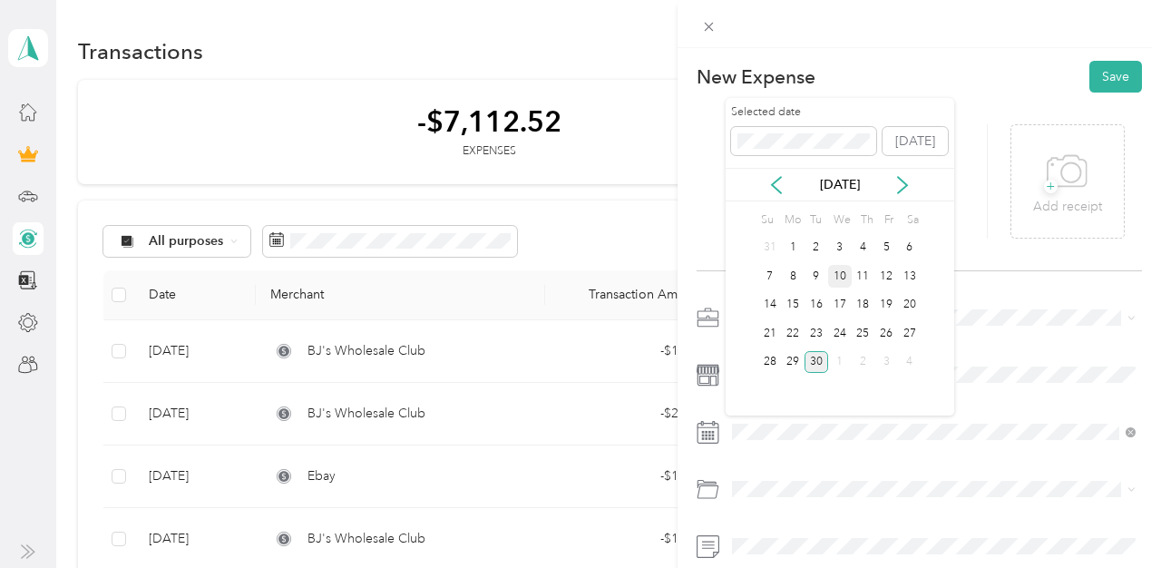
click at [839, 274] on div "10" at bounding box center [840, 276] width 24 height 23
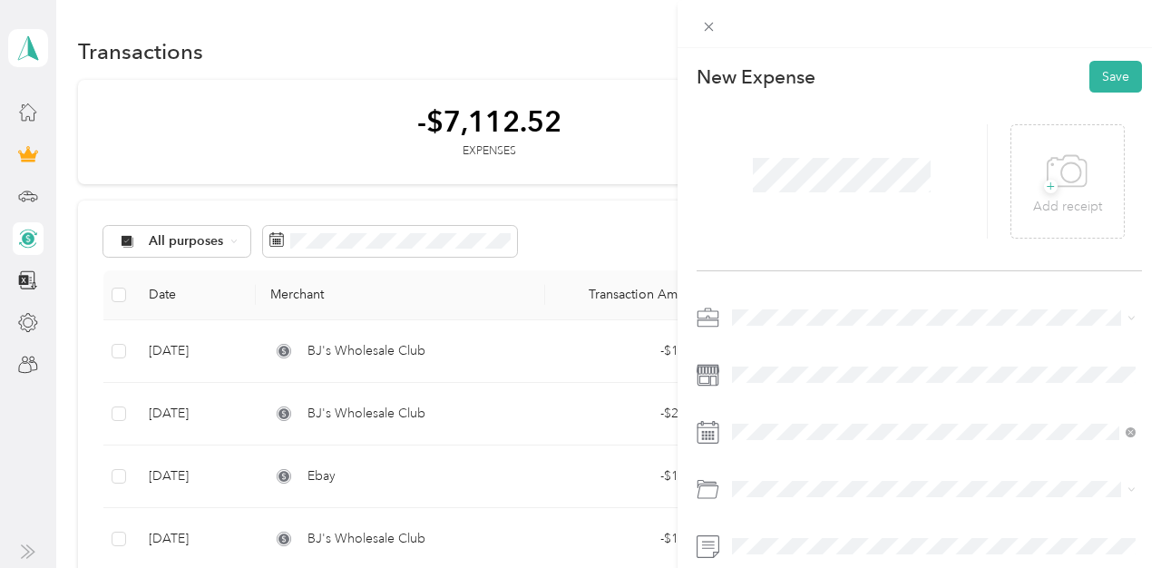
click at [789, 278] on li "Gasoline" at bounding box center [933, 273] width 416 height 32
click at [1113, 71] on button "Save" at bounding box center [1115, 77] width 53 height 32
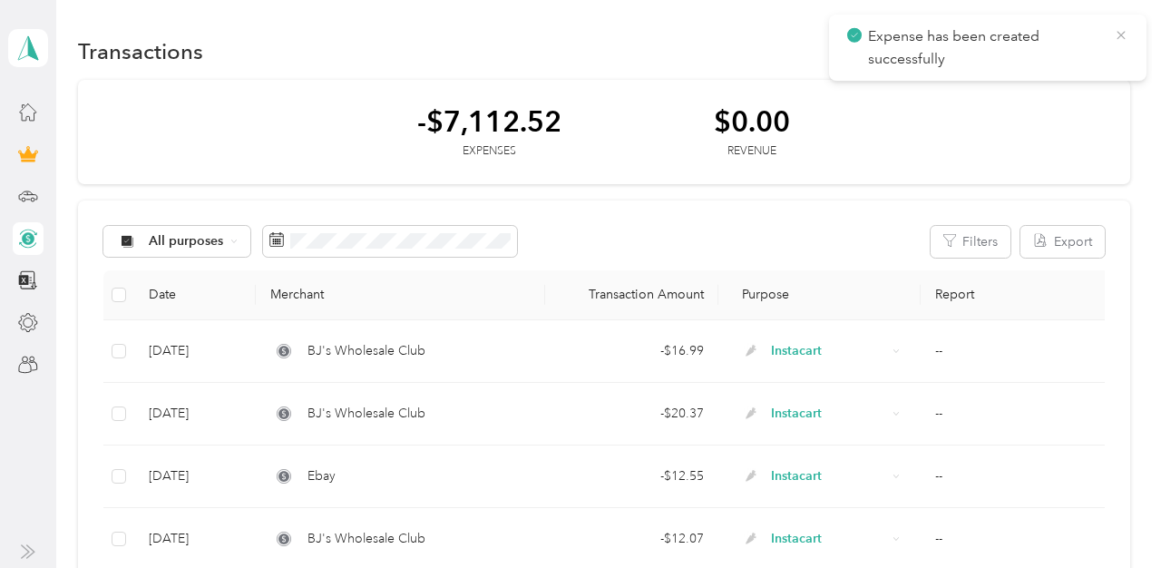
click at [1117, 39] on icon at bounding box center [1120, 35] width 15 height 16
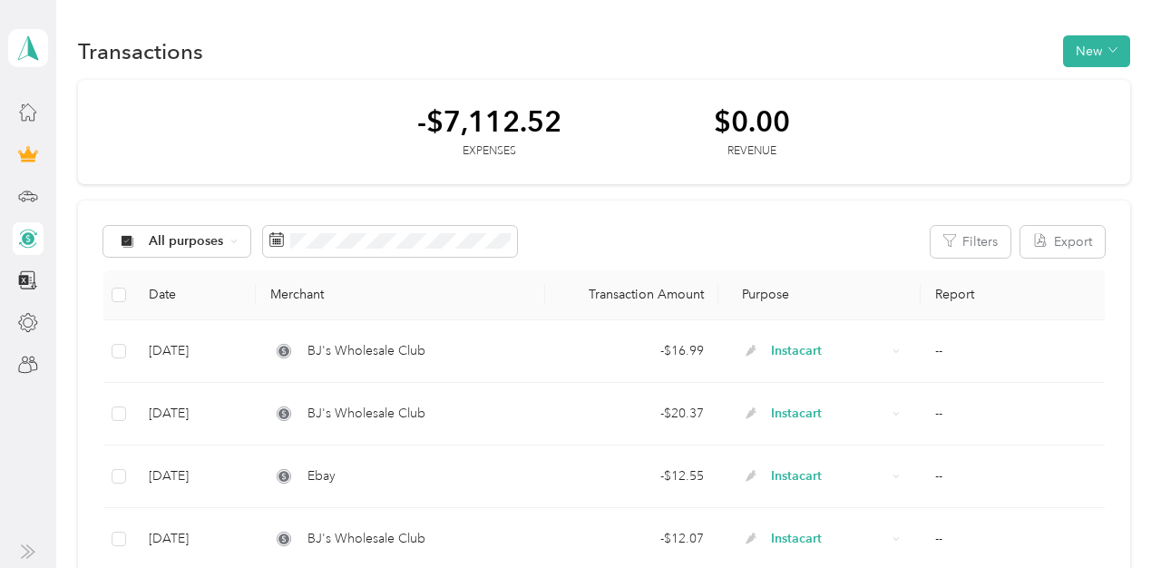
click at [1117, 39] on button "New" at bounding box center [1096, 51] width 67 height 32
click at [1102, 79] on span "Expense" at bounding box center [1100, 85] width 49 height 19
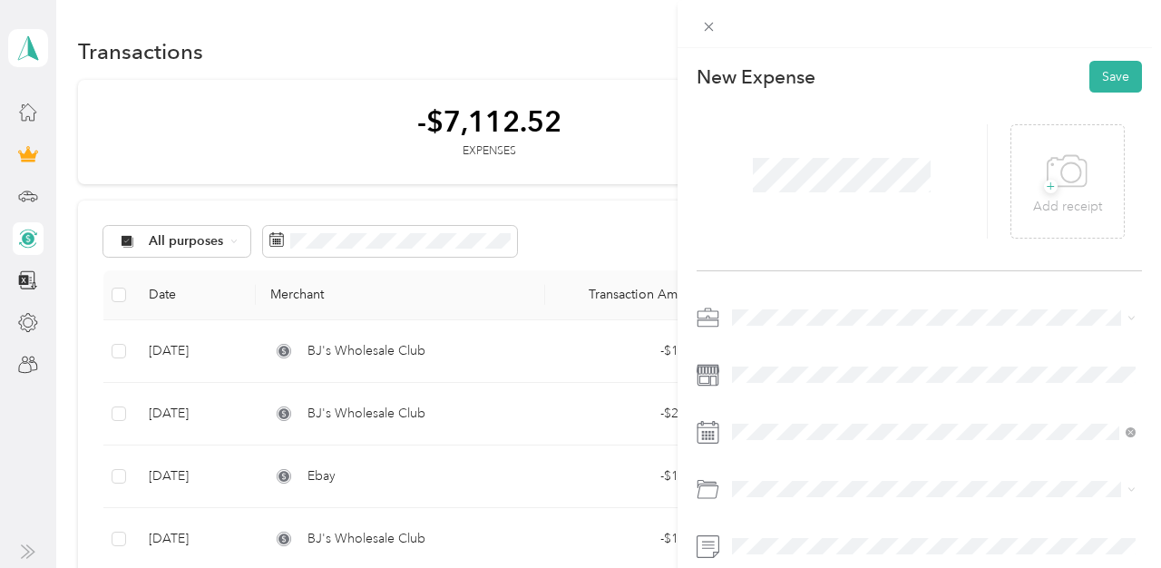
click at [764, 131] on div "Instacart" at bounding box center [933, 126] width 391 height 19
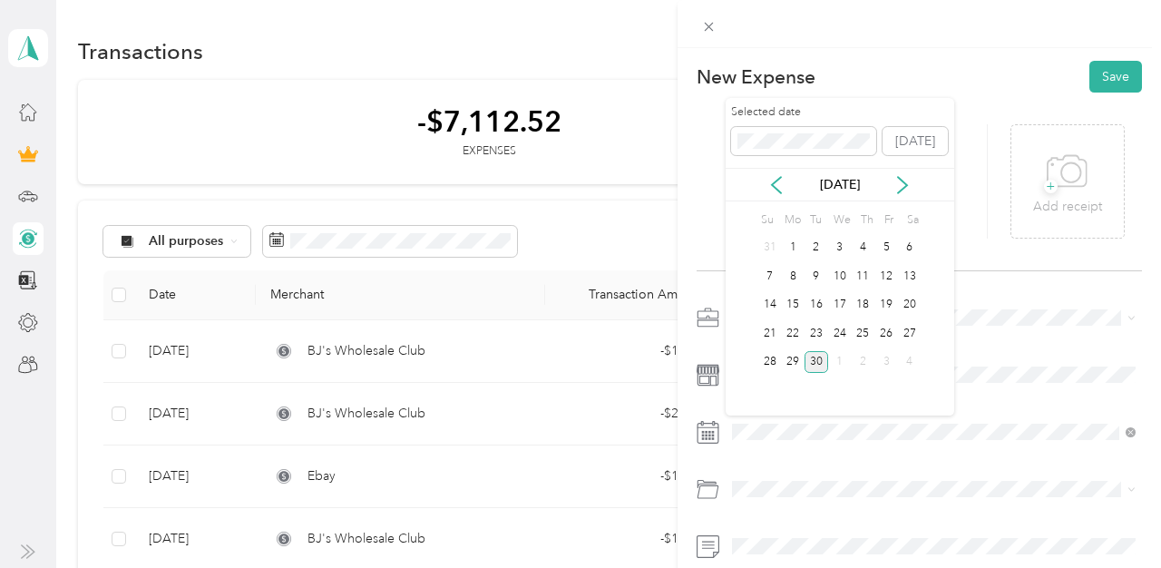
click at [920, 300] on div "Selected date [DATE] [DATE] Su Mo Tu We Th Fr Sa 31 1 2 3 4 5 6 7 8 9 10 11 12 …" at bounding box center [839, 256] width 228 height 317
click at [909, 300] on div "20" at bounding box center [910, 305] width 24 height 23
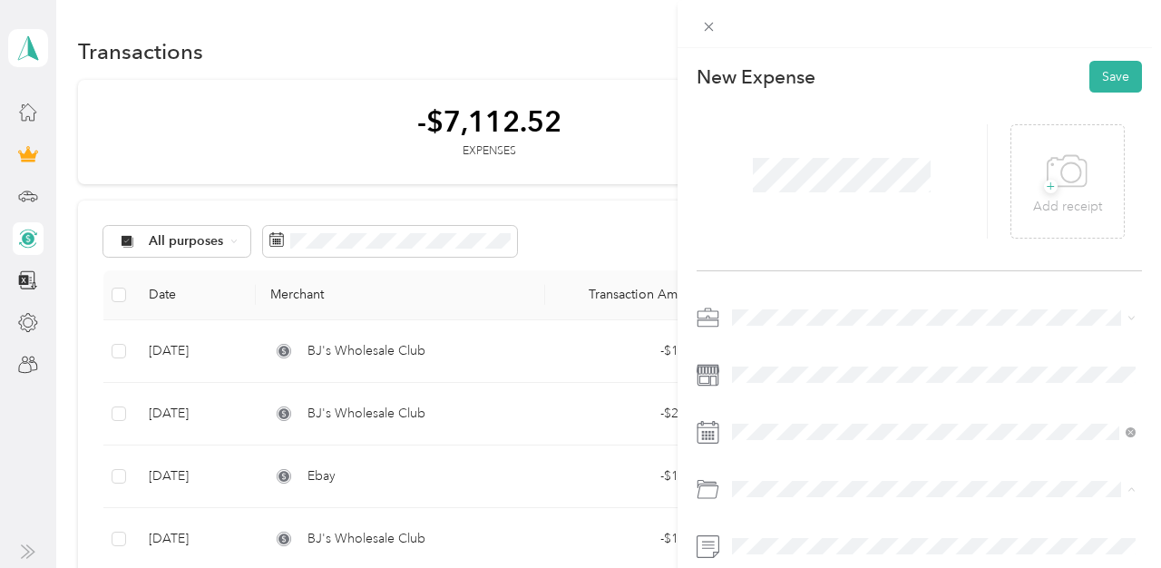
click at [783, 273] on span "Gasoline" at bounding box center [763, 275] width 50 height 15
click at [1120, 78] on button "Save" at bounding box center [1115, 77] width 53 height 32
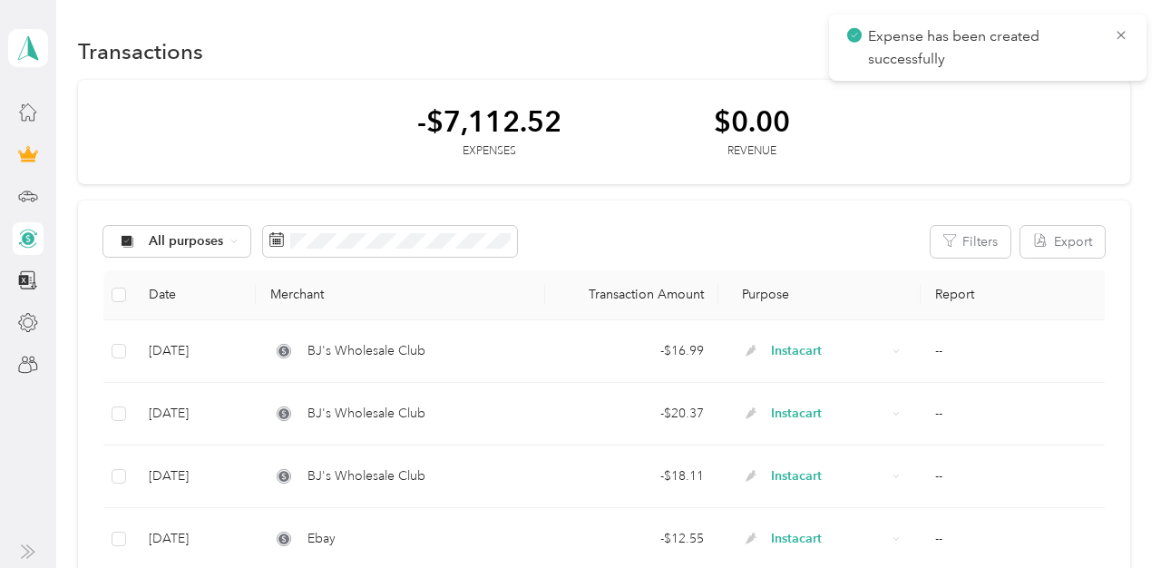
click at [1121, 24] on div "Expense has been created successfully" at bounding box center [987, 48] width 317 height 66
click at [1118, 35] on icon at bounding box center [1120, 35] width 15 height 16
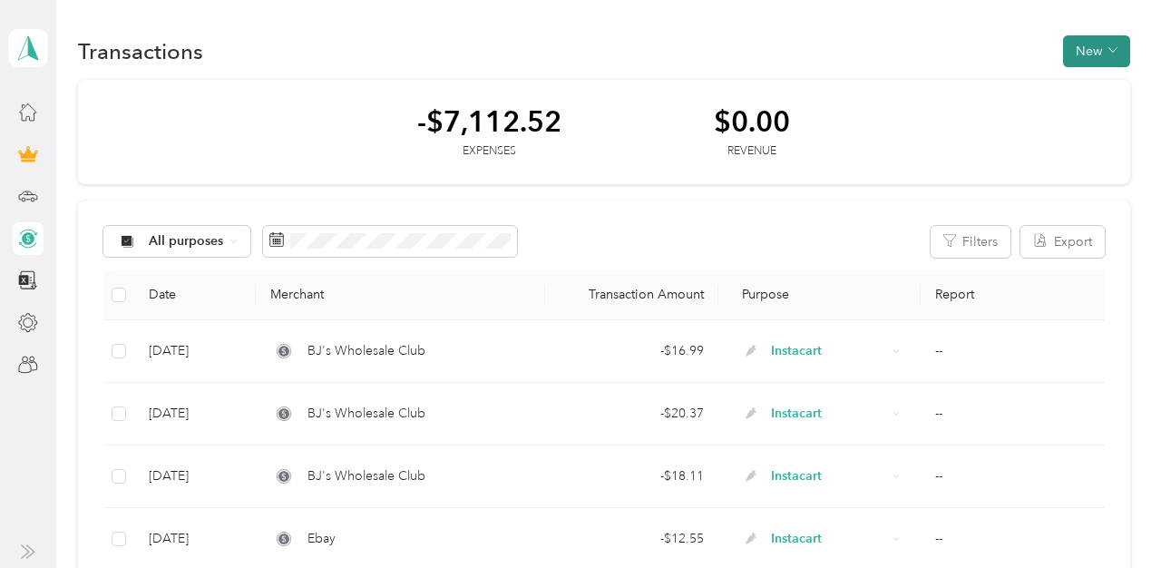
click at [1109, 48] on button "New" at bounding box center [1096, 51] width 67 height 32
click at [1105, 82] on span "Expense" at bounding box center [1100, 85] width 49 height 19
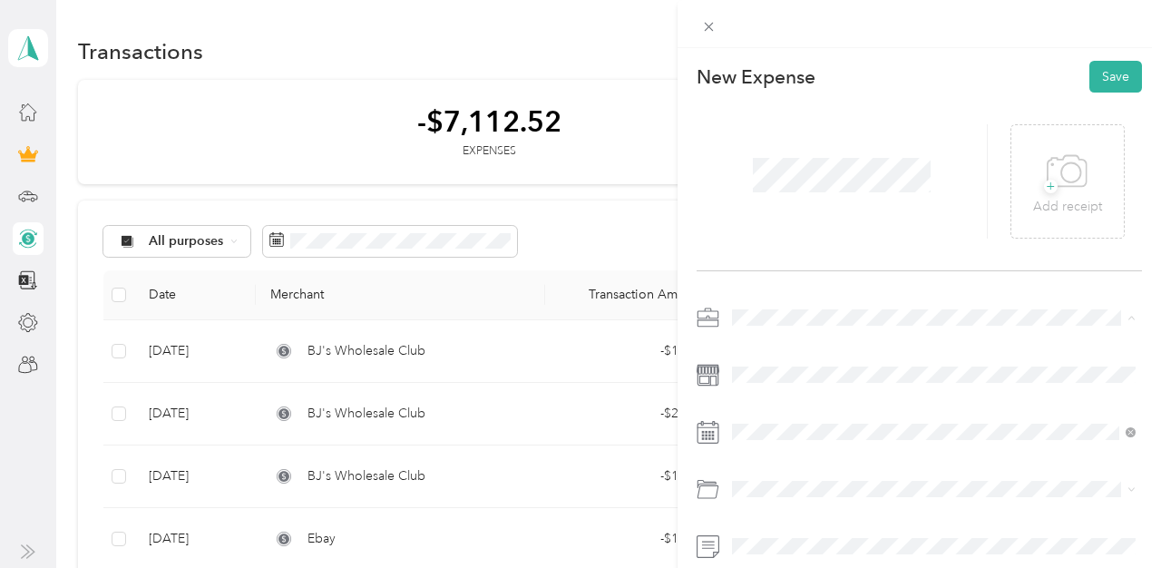
click at [753, 127] on span "Instacart" at bounding box center [761, 126] width 47 height 15
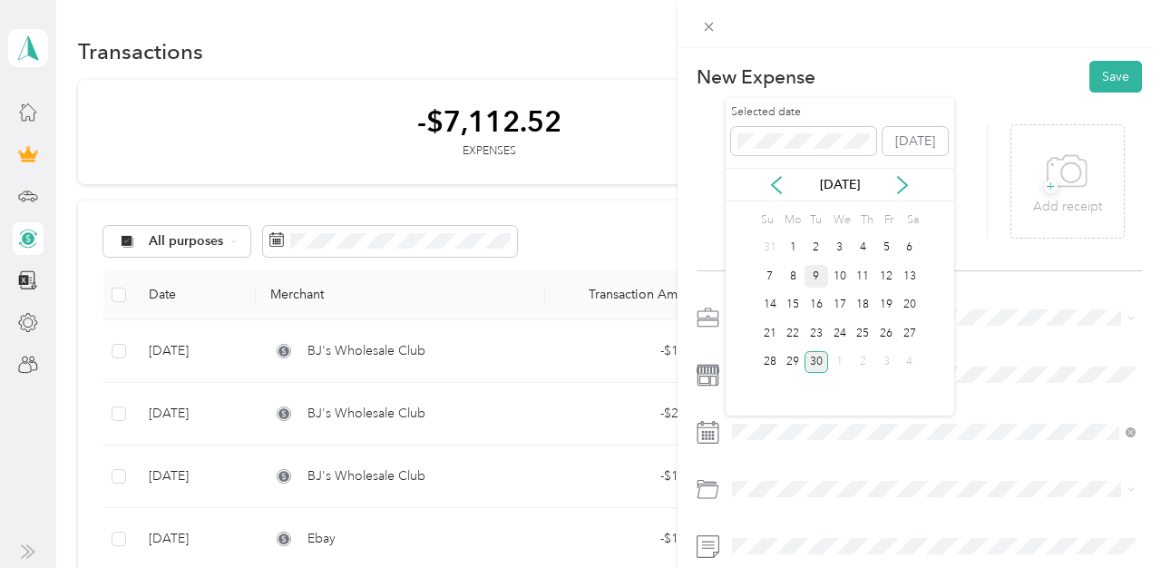
click at [811, 272] on div "9" at bounding box center [816, 276] width 24 height 23
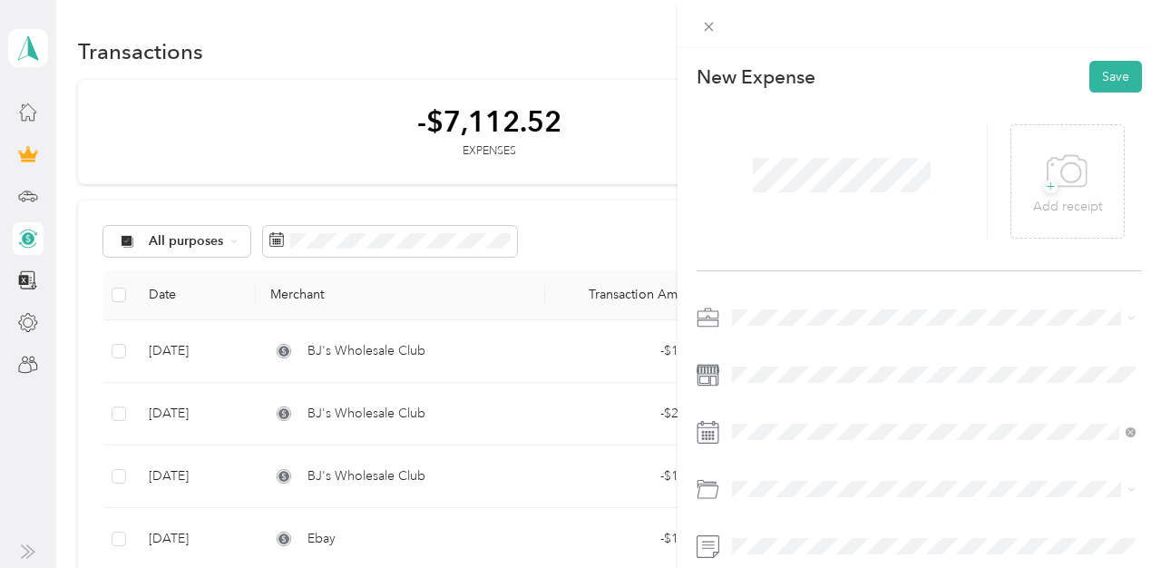
click at [780, 281] on li "Gasoline" at bounding box center [933, 273] width 416 height 32
click at [1122, 86] on button "Save" at bounding box center [1115, 77] width 53 height 32
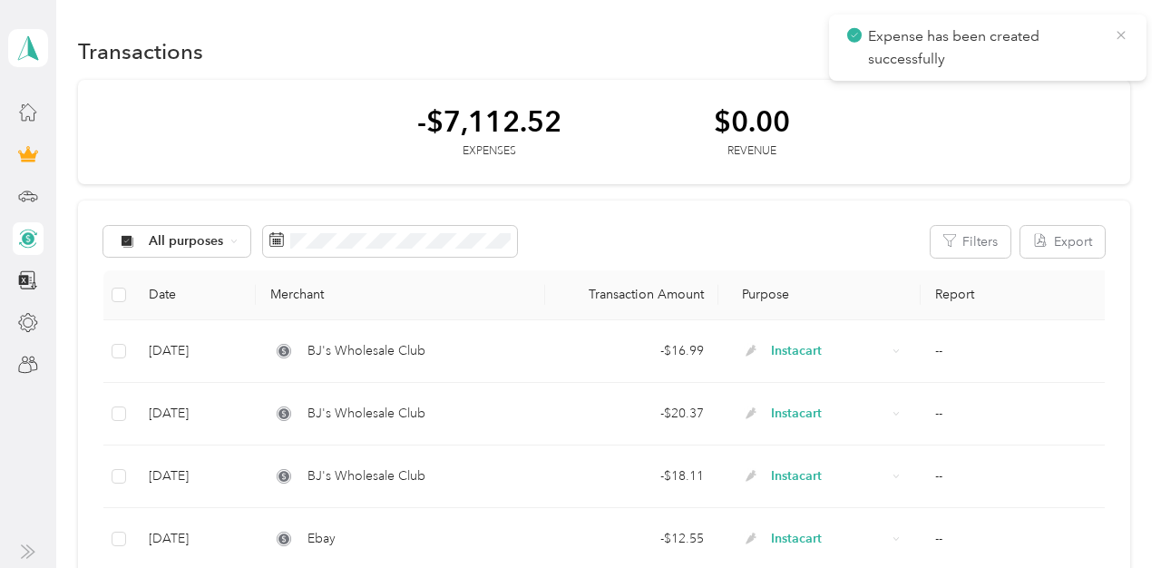
click at [1121, 31] on icon at bounding box center [1120, 35] width 15 height 16
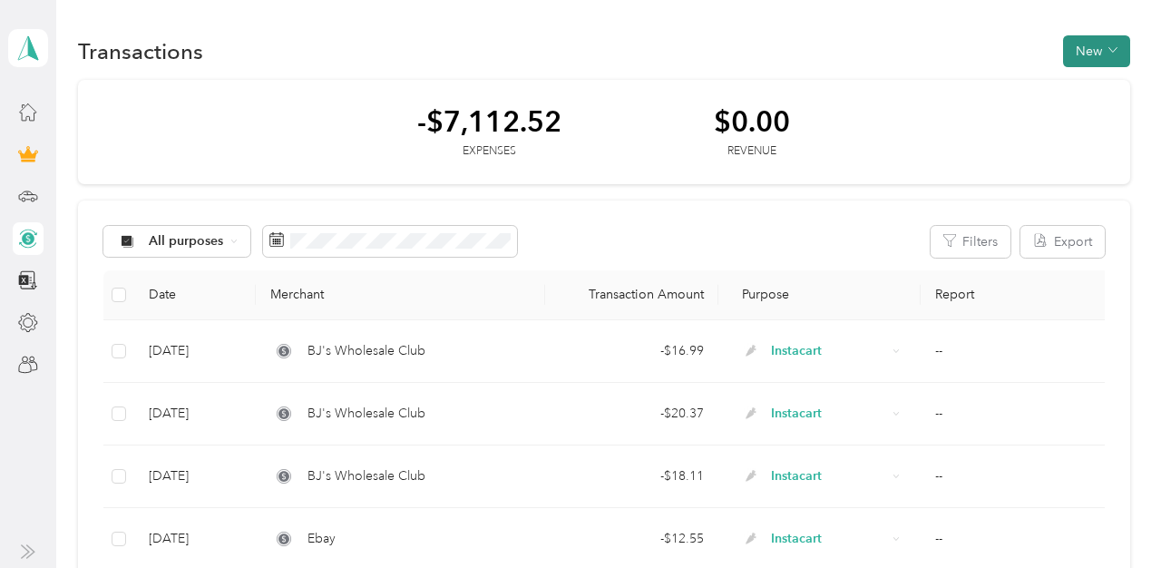
click at [1114, 37] on button "New" at bounding box center [1096, 51] width 67 height 32
click at [1090, 85] on span "Expense" at bounding box center [1100, 85] width 49 height 19
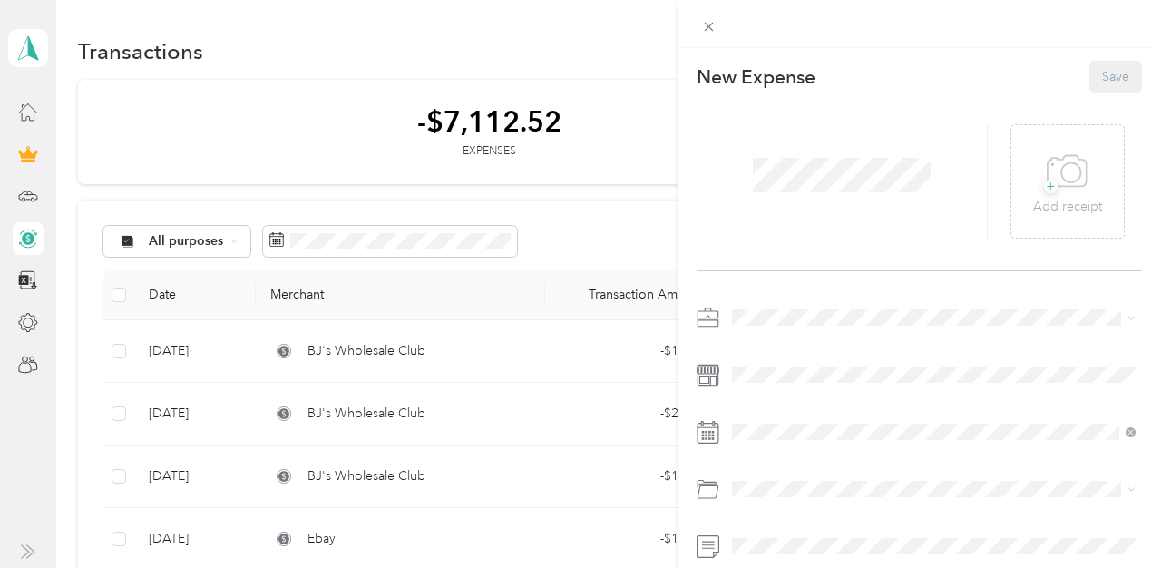
click at [768, 124] on span "Instacart" at bounding box center [761, 126] width 47 height 15
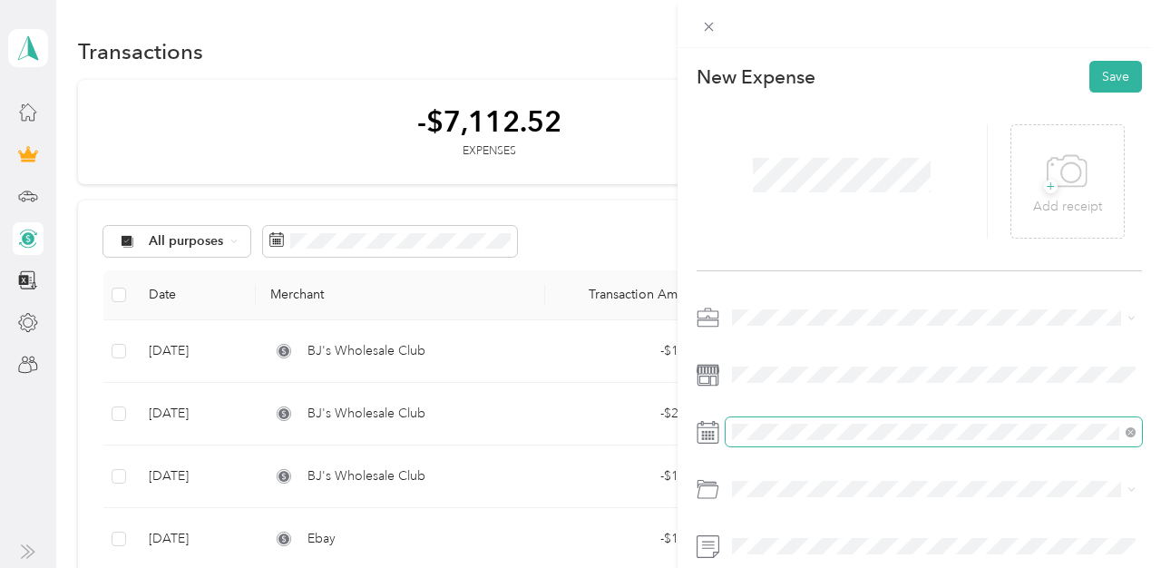
click at [802, 443] on span at bounding box center [933, 431] width 416 height 29
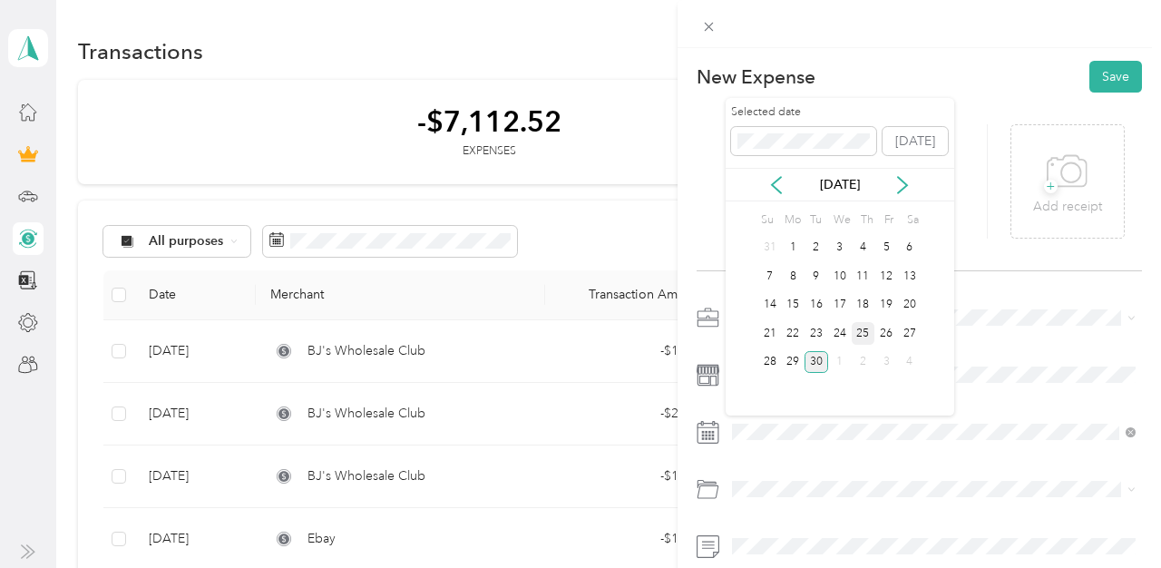
click at [863, 331] on div "25" at bounding box center [863, 333] width 24 height 23
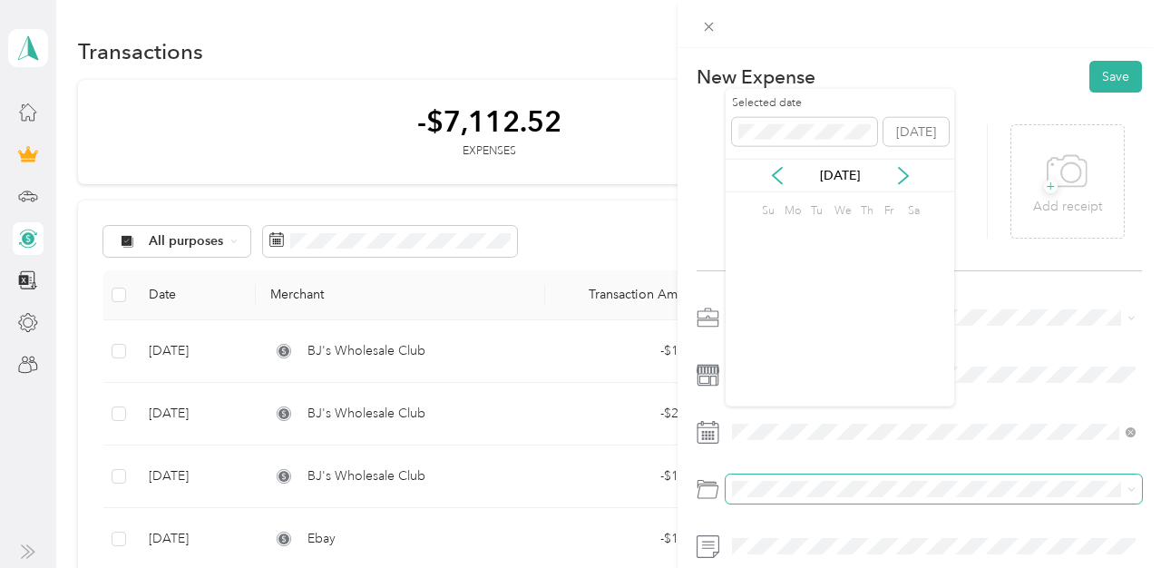
scroll to position [74, 0]
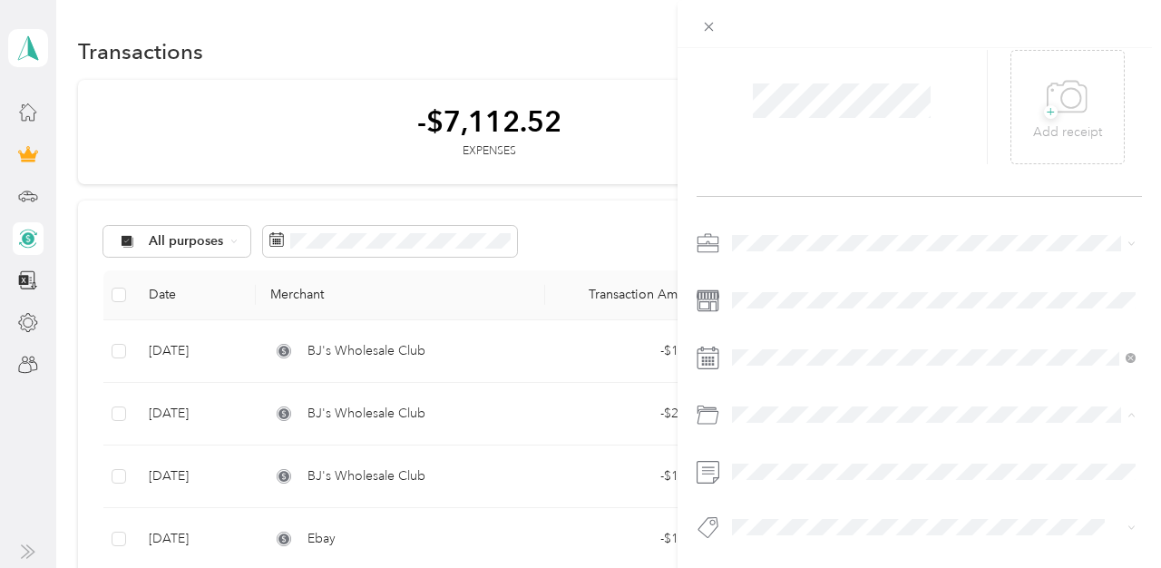
click at [790, 194] on div "Gasoline" at bounding box center [933, 201] width 391 height 19
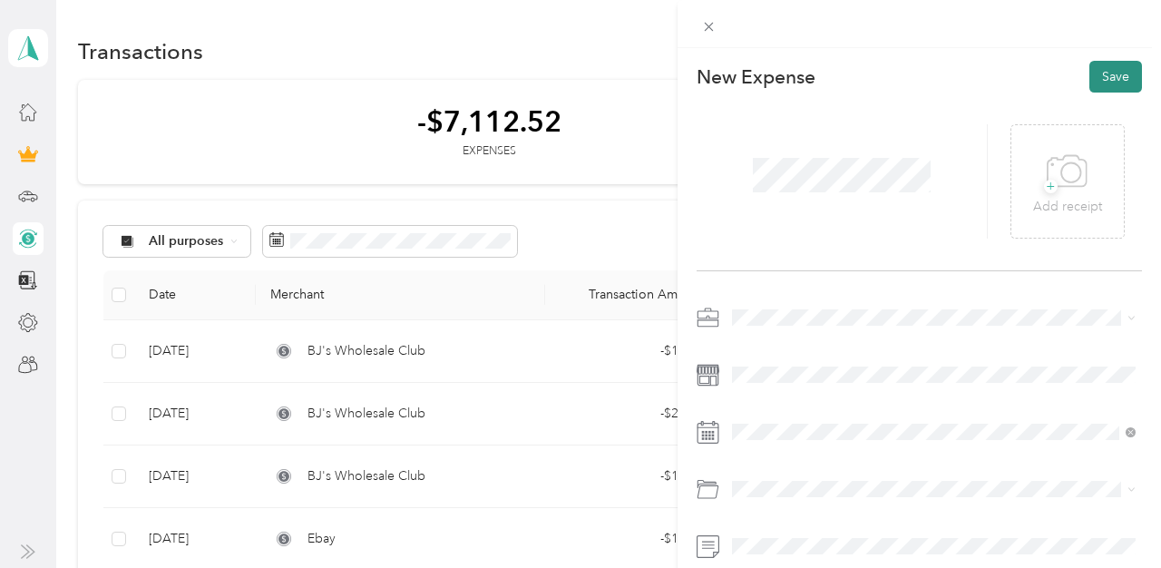
click at [1112, 71] on button "Save" at bounding box center [1115, 77] width 53 height 32
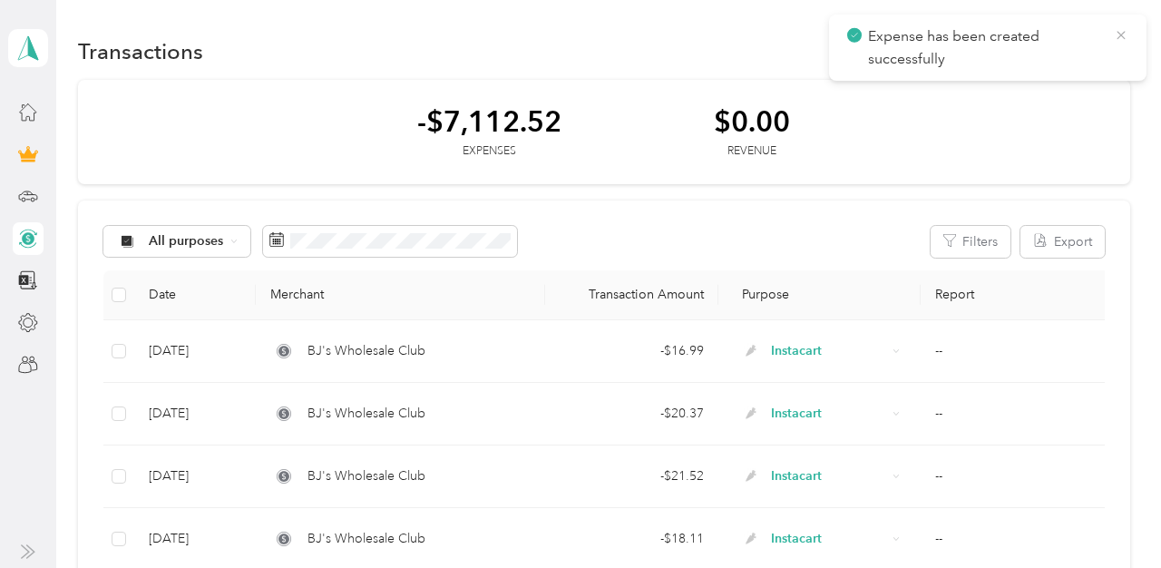
click at [1122, 37] on icon at bounding box center [1120, 35] width 8 height 8
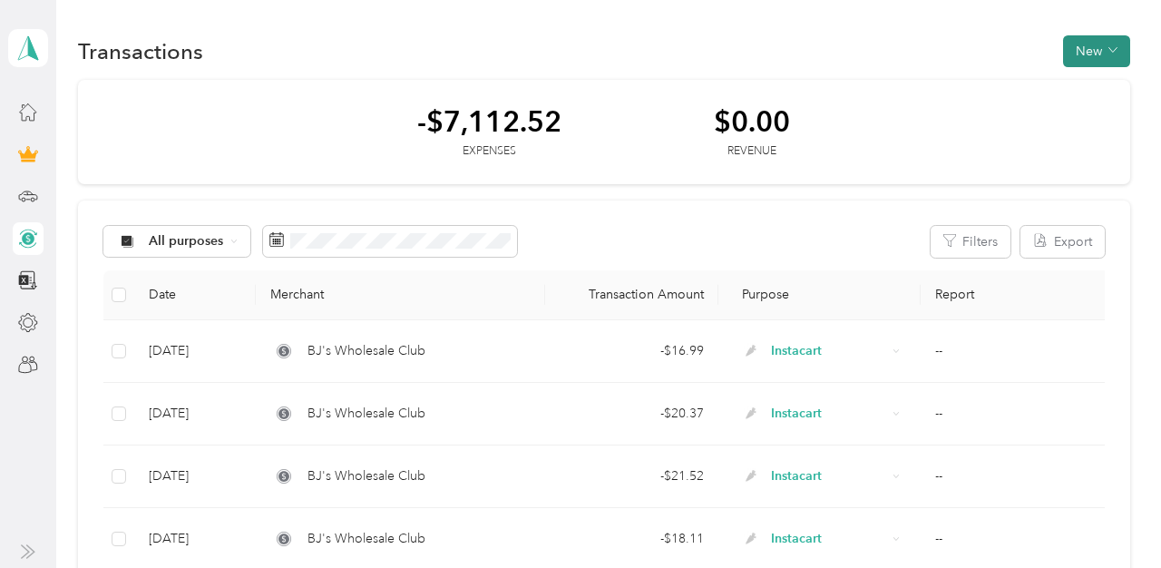
click at [1105, 49] on button "New" at bounding box center [1096, 51] width 67 height 32
click at [1108, 72] on li "Expense" at bounding box center [1091, 86] width 94 height 32
click at [1106, 80] on span "Expense" at bounding box center [1100, 85] width 49 height 19
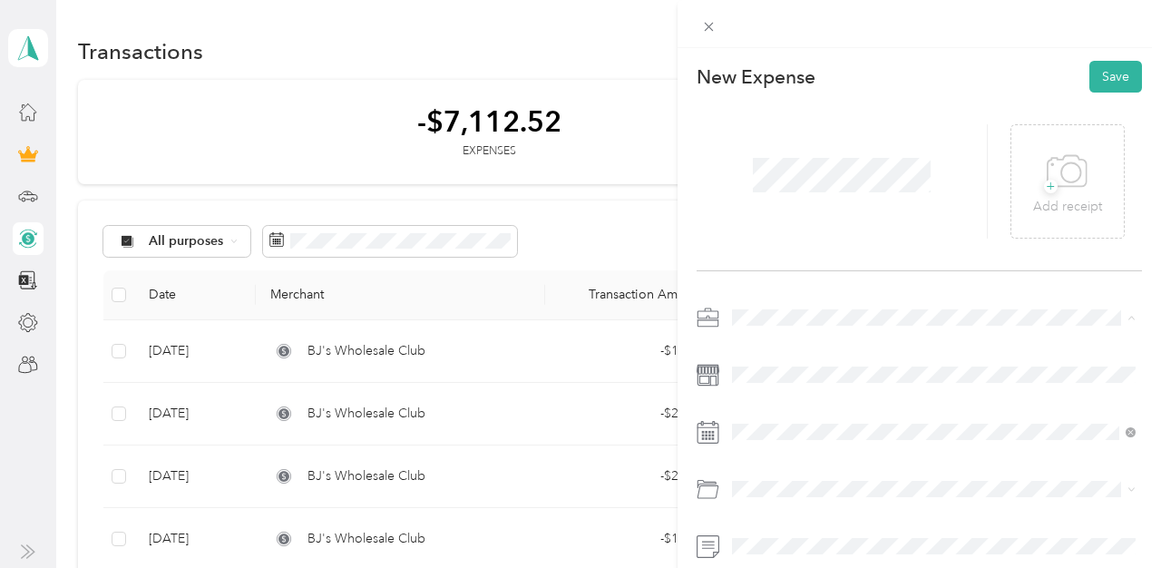
click at [762, 123] on span "Instacart" at bounding box center [761, 126] width 47 height 15
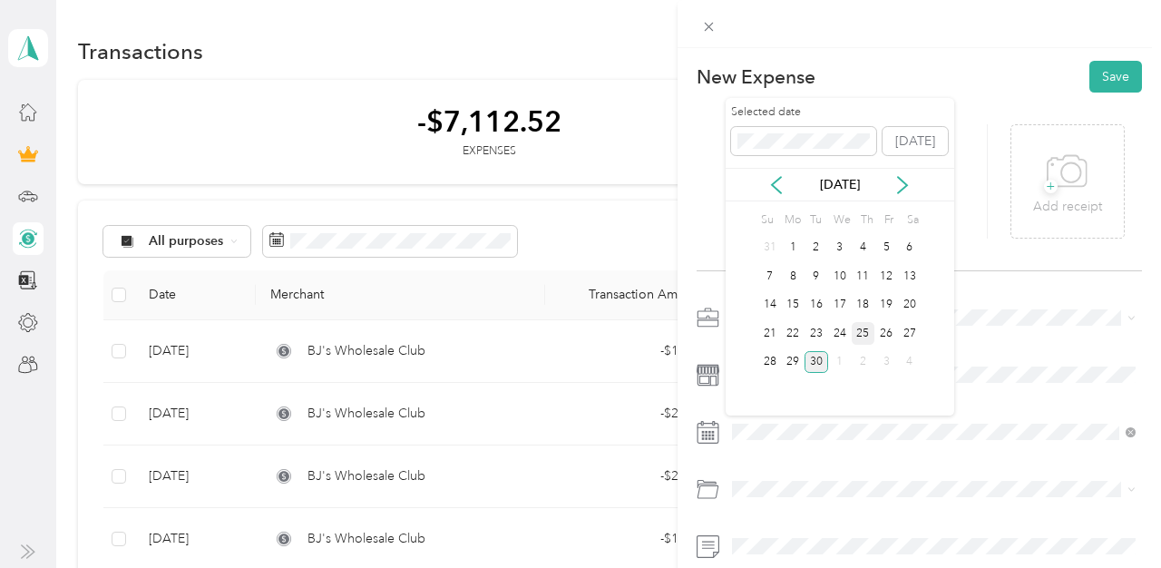
click at [862, 334] on div "25" at bounding box center [863, 333] width 24 height 23
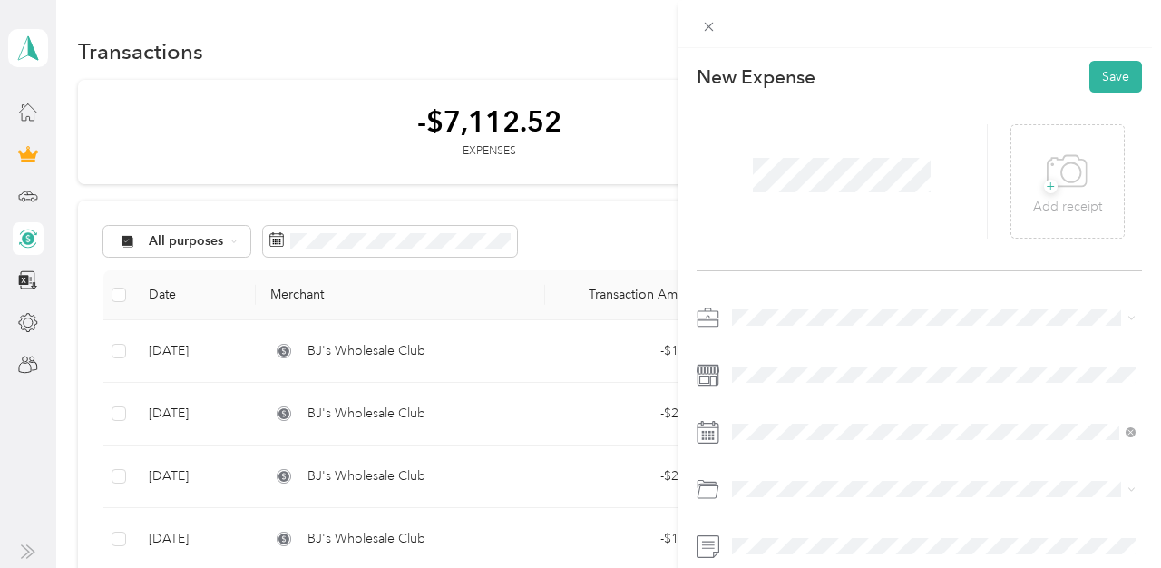
click at [787, 273] on span "Gasoline" at bounding box center [763, 274] width 50 height 15
click at [1113, 83] on button "Save" at bounding box center [1115, 77] width 53 height 32
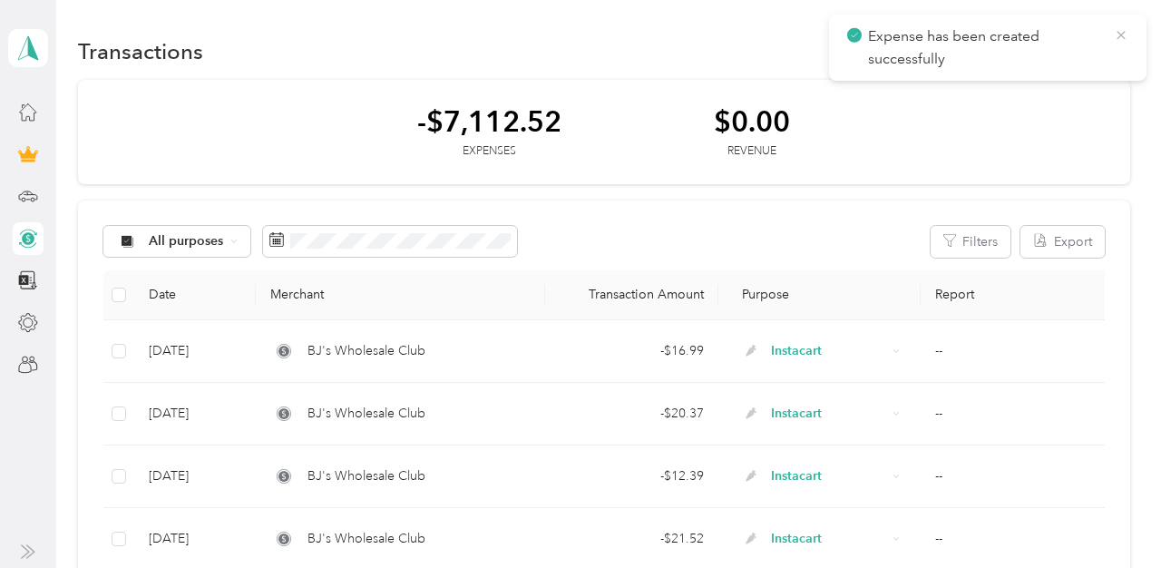
click at [1122, 35] on icon at bounding box center [1120, 35] width 15 height 16
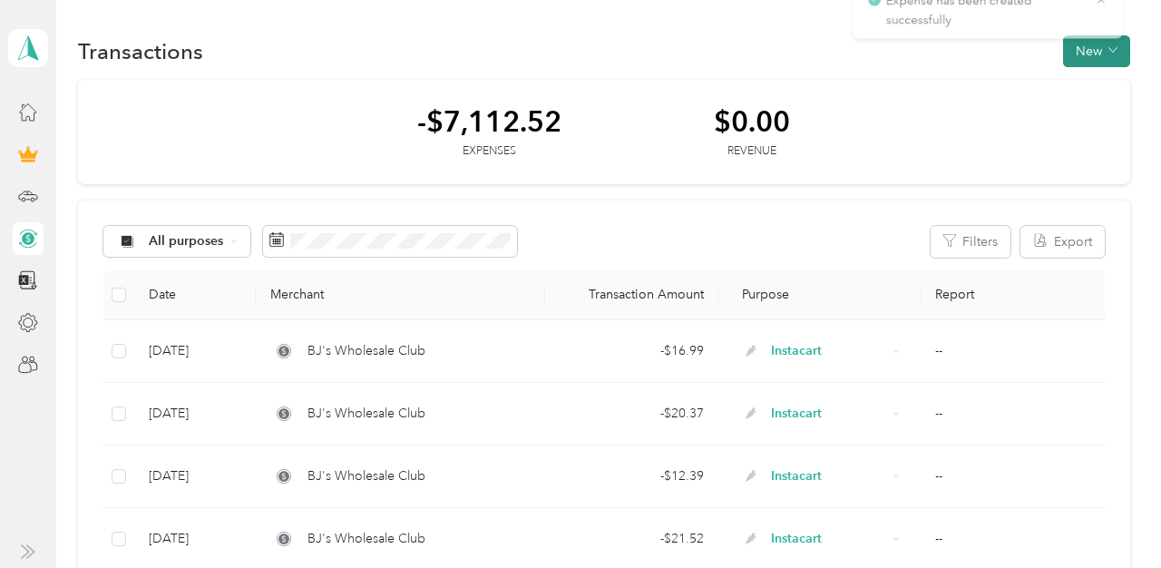
click at [1102, 52] on button "New" at bounding box center [1096, 51] width 67 height 32
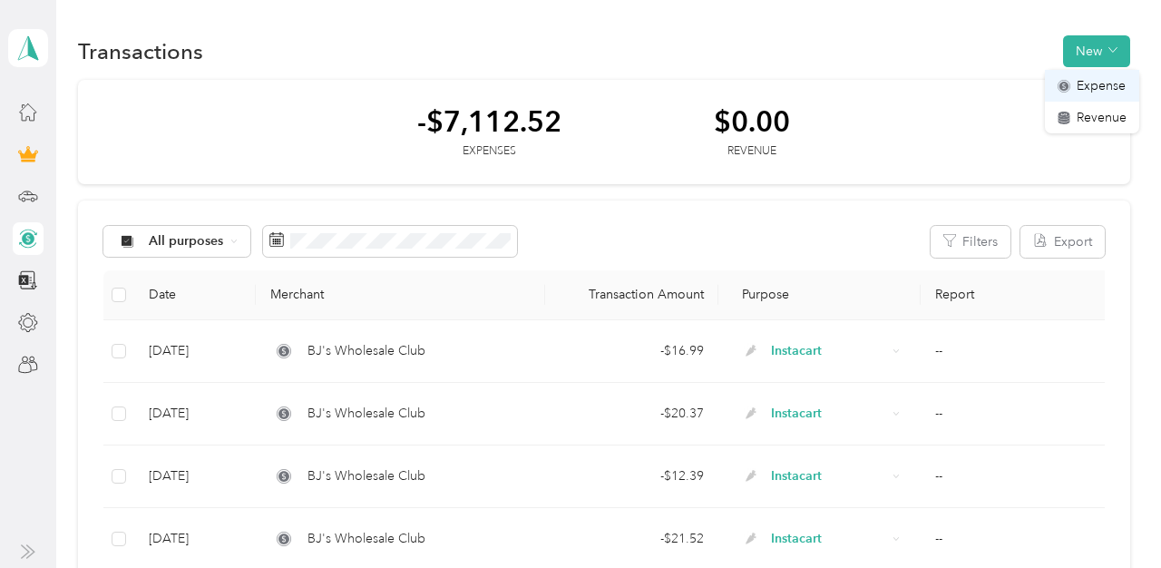
click at [1092, 76] on span "Expense" at bounding box center [1100, 85] width 49 height 19
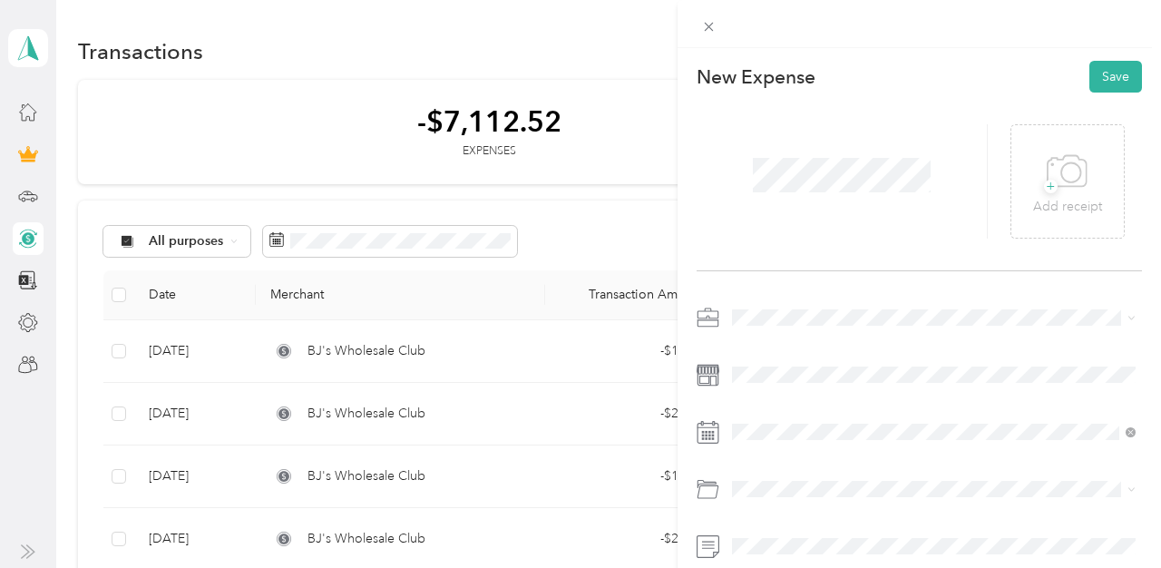
click at [770, 119] on span "Instacart" at bounding box center [761, 126] width 47 height 15
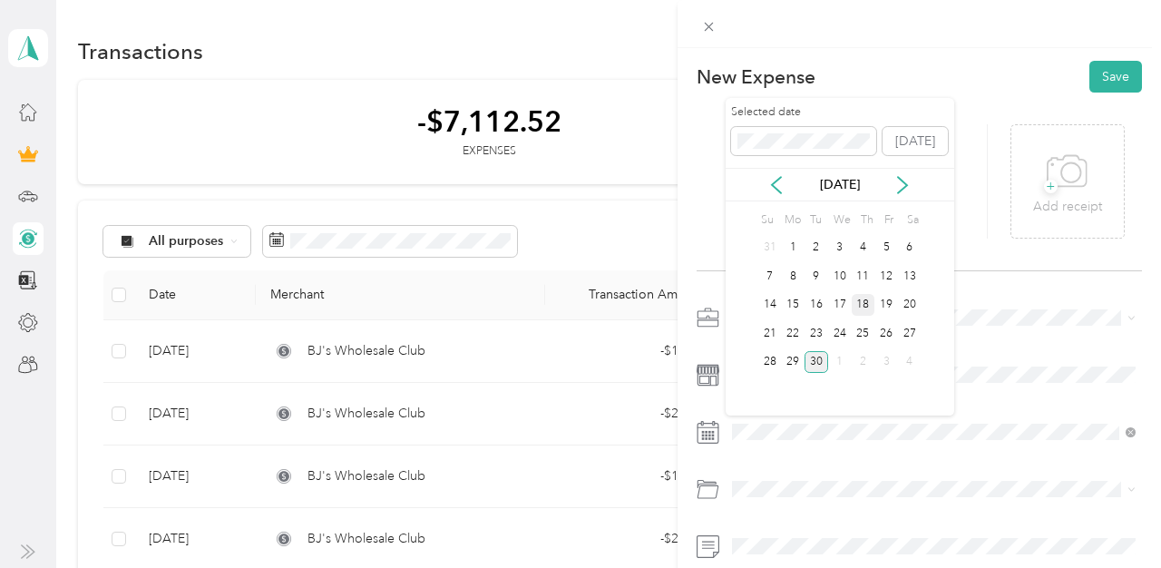
click at [866, 302] on div "18" at bounding box center [863, 305] width 24 height 23
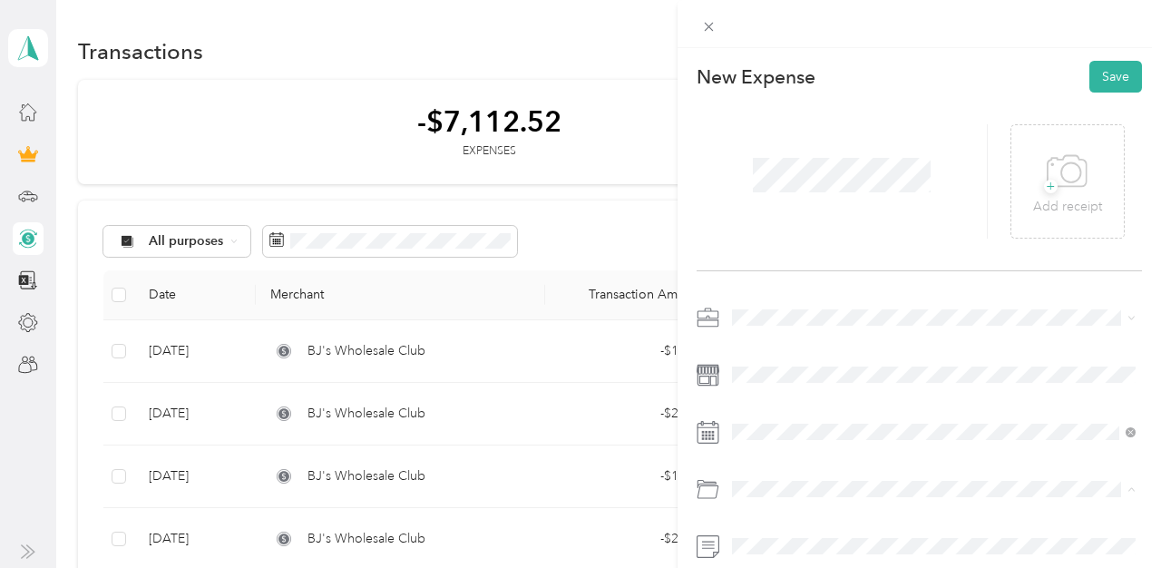
click at [770, 277] on span "Gasoline" at bounding box center [763, 275] width 50 height 15
click at [1111, 83] on button "Save" at bounding box center [1115, 77] width 53 height 32
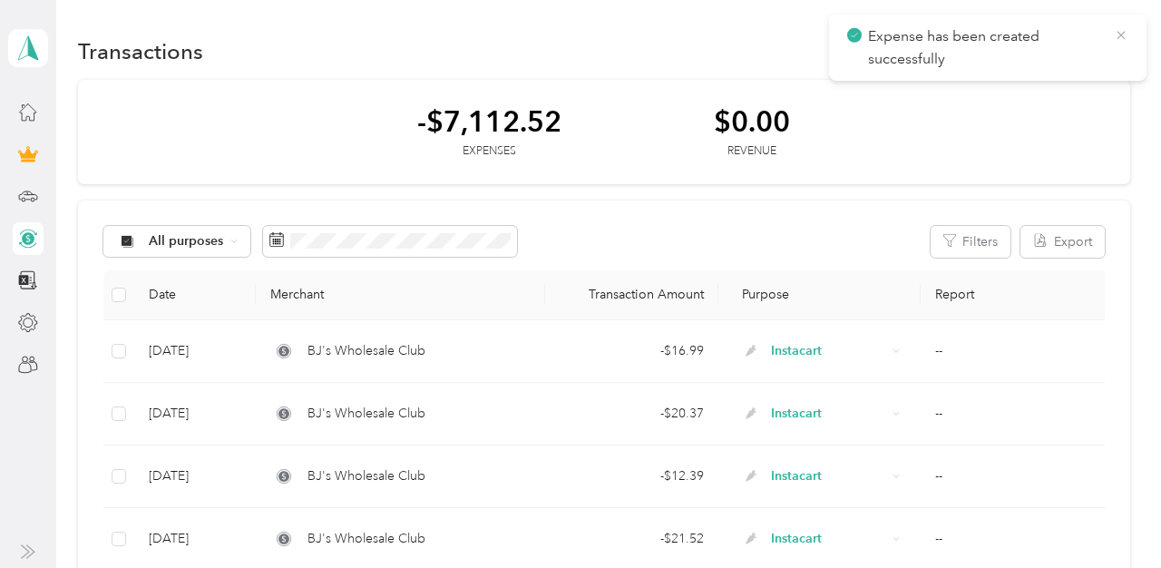
click at [1120, 30] on icon at bounding box center [1120, 35] width 15 height 16
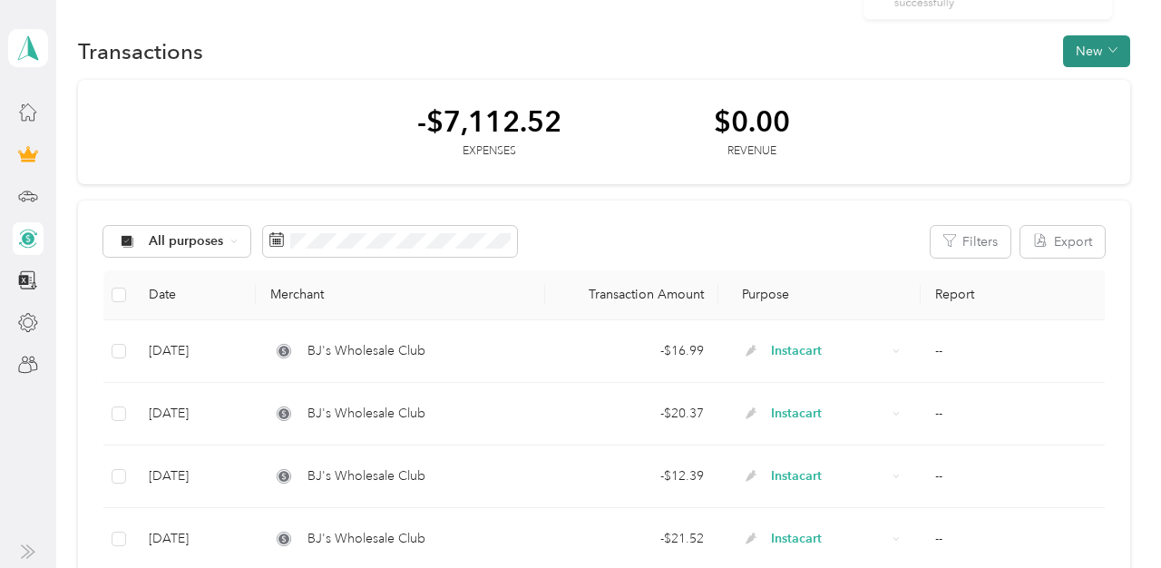
click at [1109, 41] on button "New" at bounding box center [1096, 51] width 67 height 32
click at [1082, 85] on span "Expense" at bounding box center [1100, 85] width 49 height 19
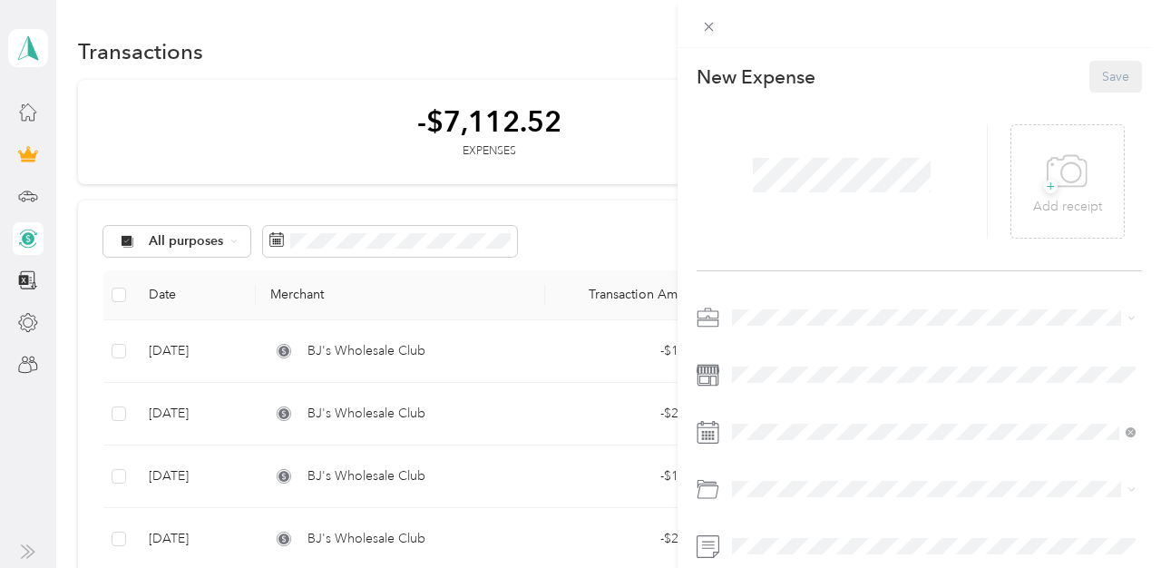
scroll to position [74, 0]
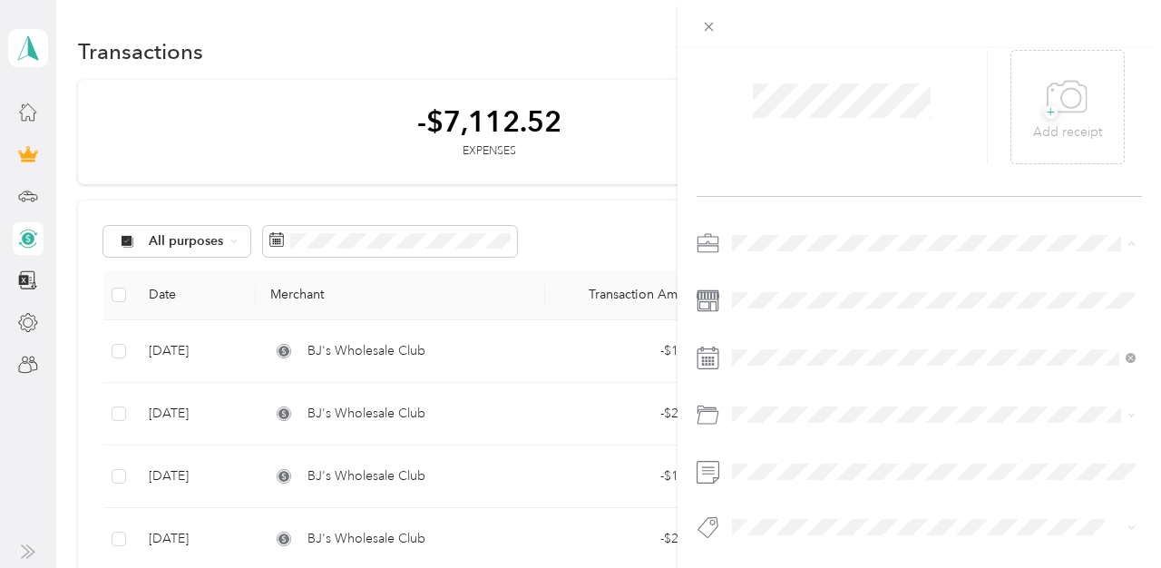
click at [770, 332] on span "Instacart" at bounding box center [761, 338] width 47 height 15
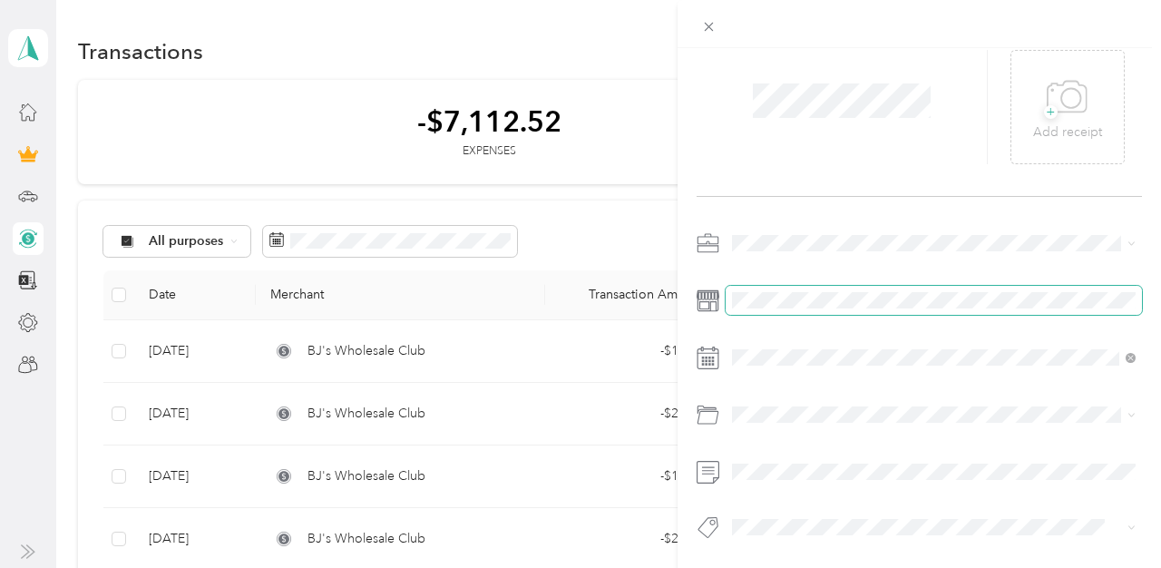
click at [770, 289] on span at bounding box center [933, 300] width 416 height 29
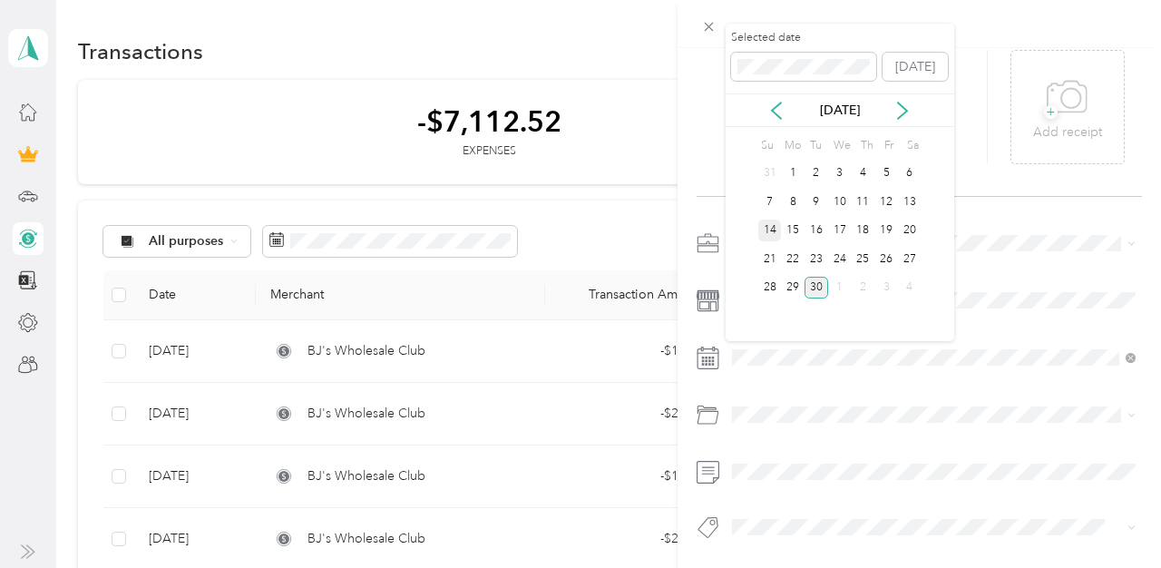
click at [771, 225] on div "14" at bounding box center [770, 230] width 24 height 23
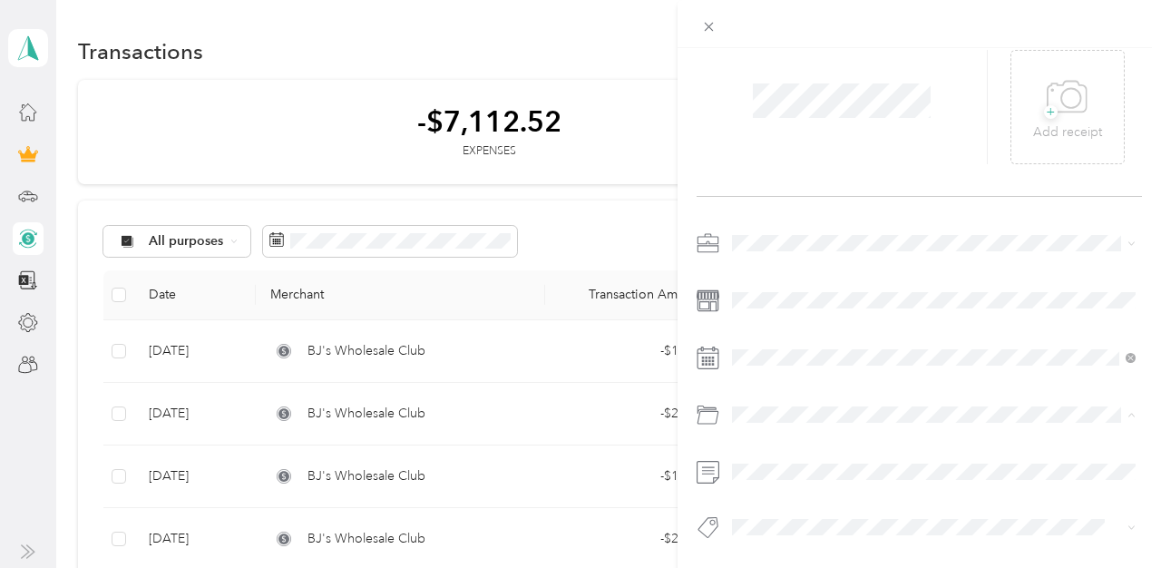
click at [772, 201] on span "Gasoline" at bounding box center [763, 201] width 50 height 15
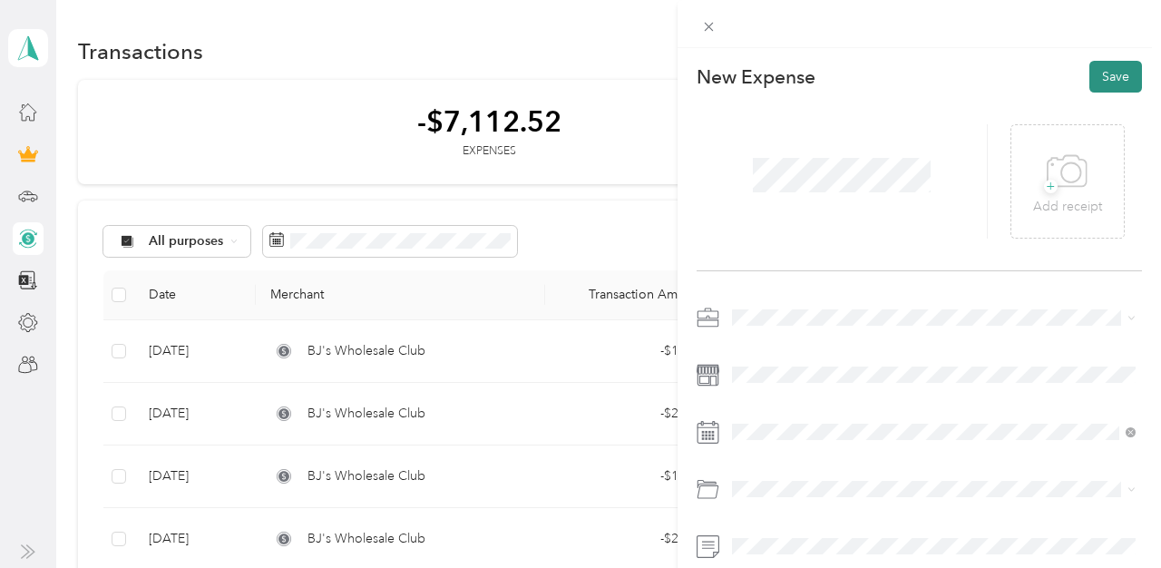
click at [1116, 82] on button "Save" at bounding box center [1115, 77] width 53 height 32
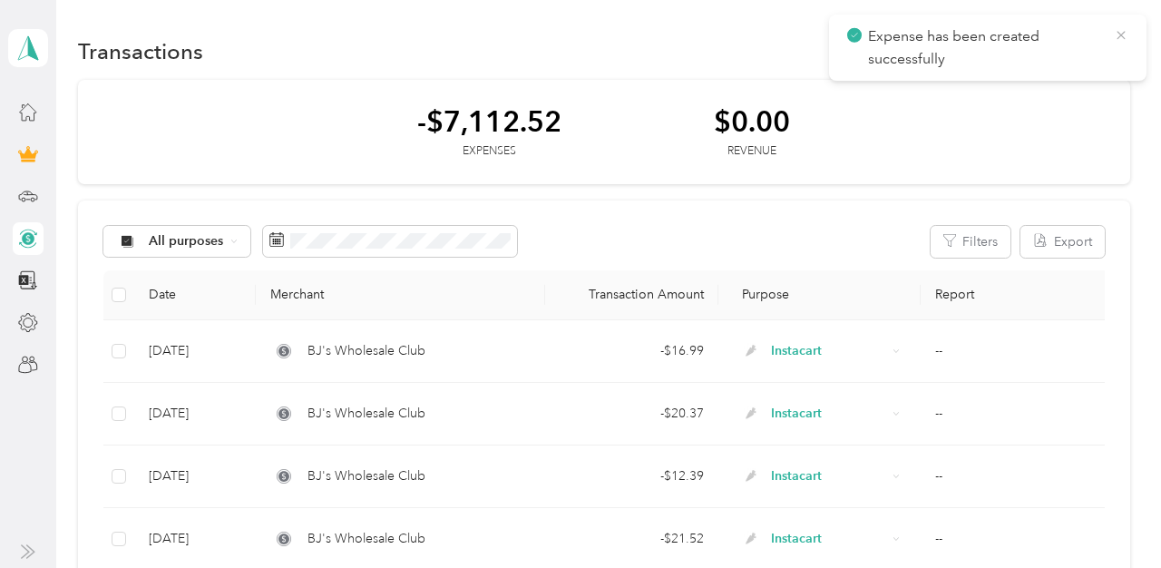
click at [1121, 28] on icon at bounding box center [1120, 35] width 15 height 16
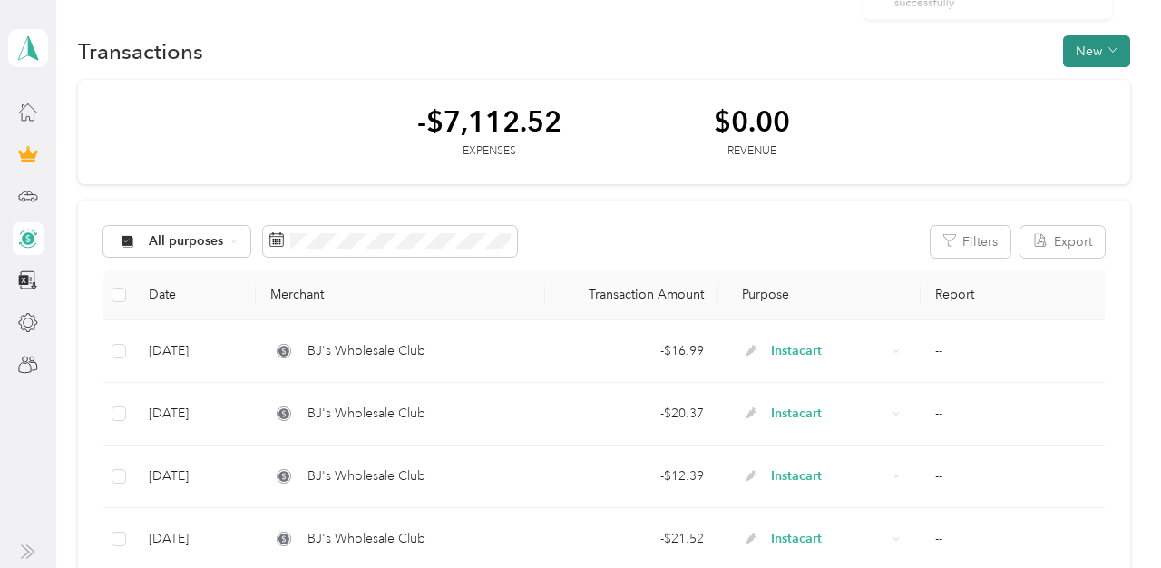
click at [1115, 43] on button "New" at bounding box center [1096, 51] width 67 height 32
click at [1101, 87] on span "Expense" at bounding box center [1100, 85] width 49 height 19
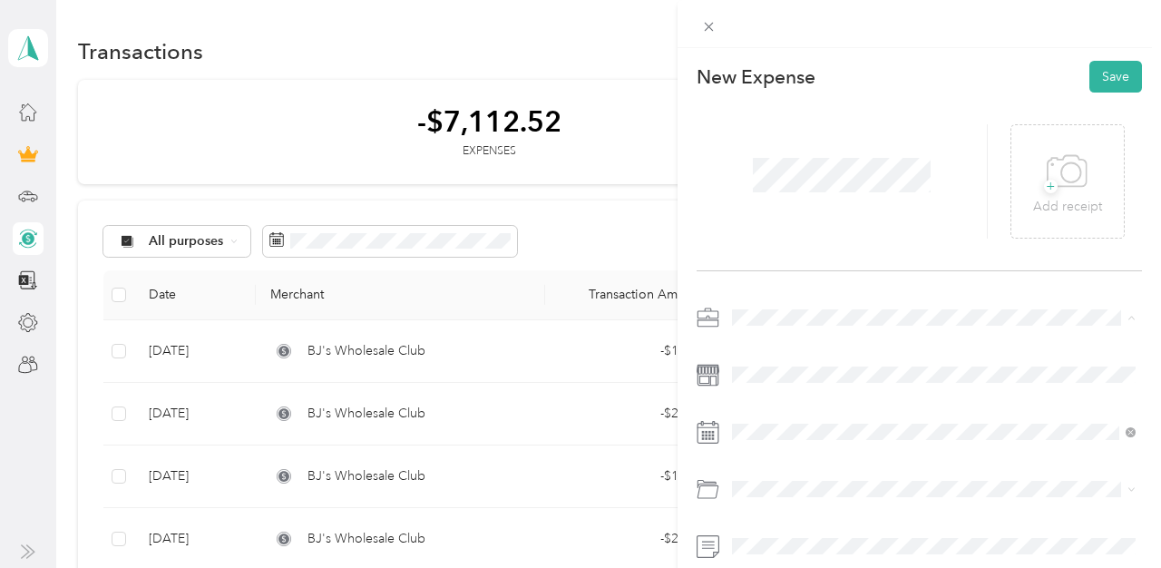
click at [761, 124] on span "Instacart" at bounding box center [761, 126] width 47 height 15
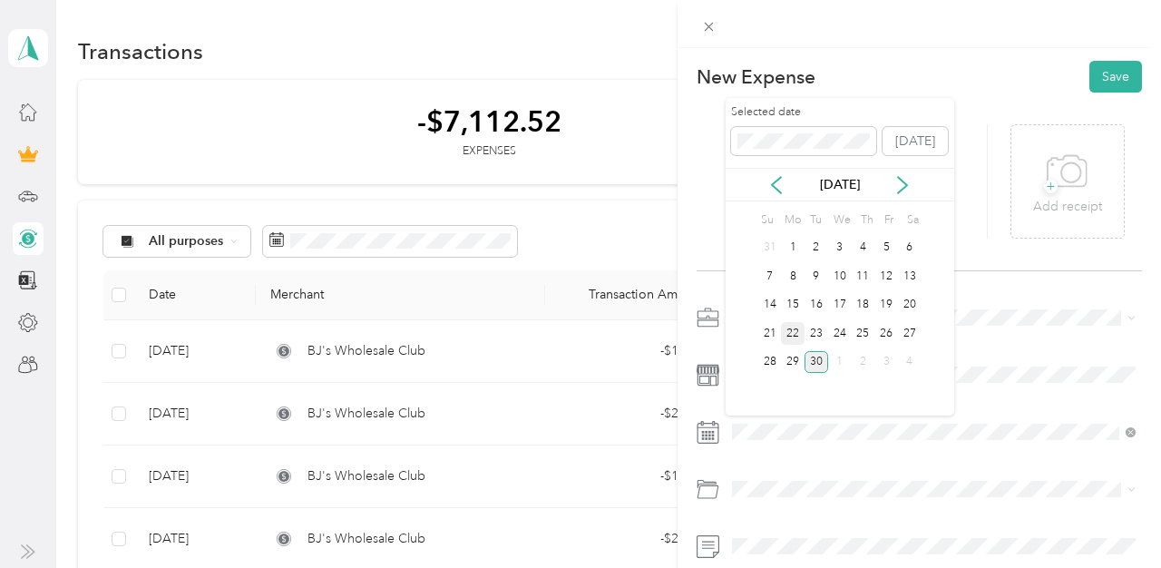
click at [790, 334] on div "22" at bounding box center [793, 333] width 24 height 23
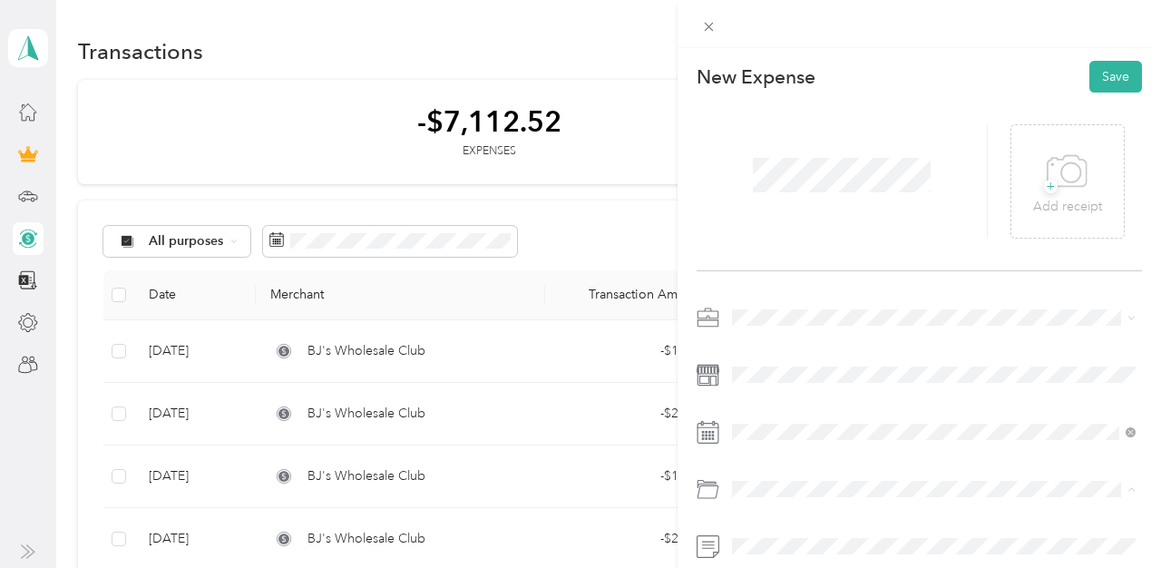
click at [782, 272] on span "Gasoline" at bounding box center [763, 275] width 50 height 15
click at [1115, 70] on button "Save" at bounding box center [1115, 77] width 53 height 32
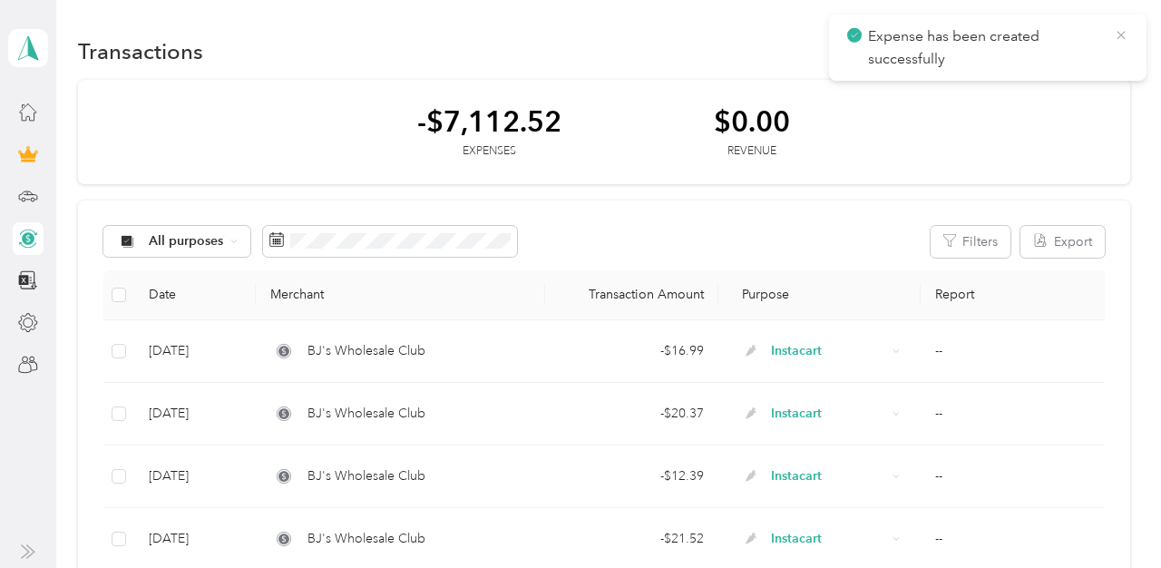
click at [1122, 32] on icon at bounding box center [1120, 35] width 15 height 16
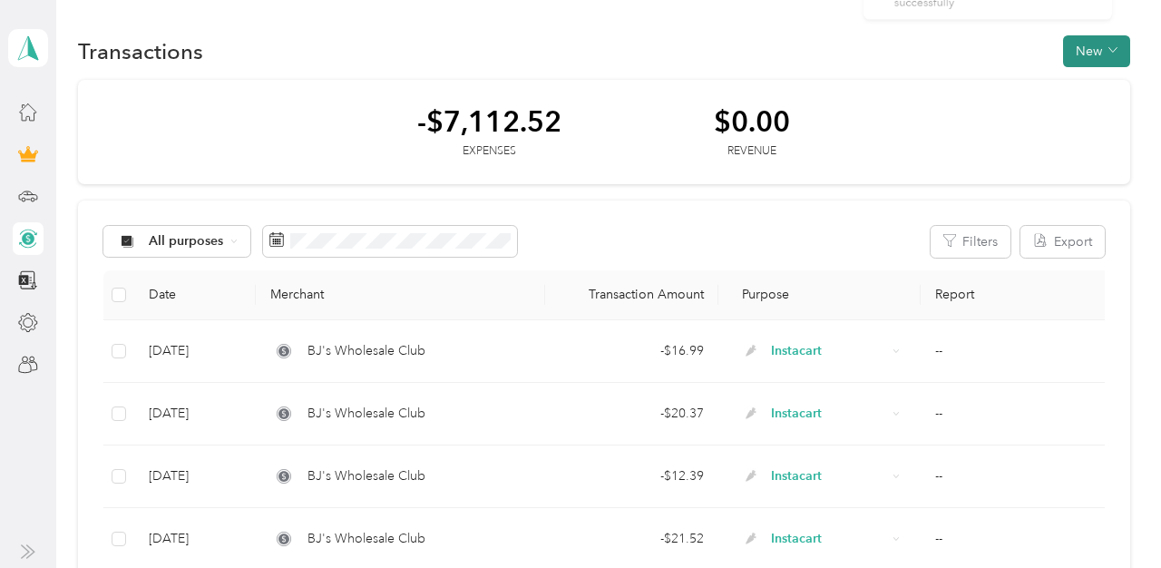
click at [1104, 58] on button "New" at bounding box center [1096, 51] width 67 height 32
click at [1104, 77] on span "Expense" at bounding box center [1100, 85] width 49 height 19
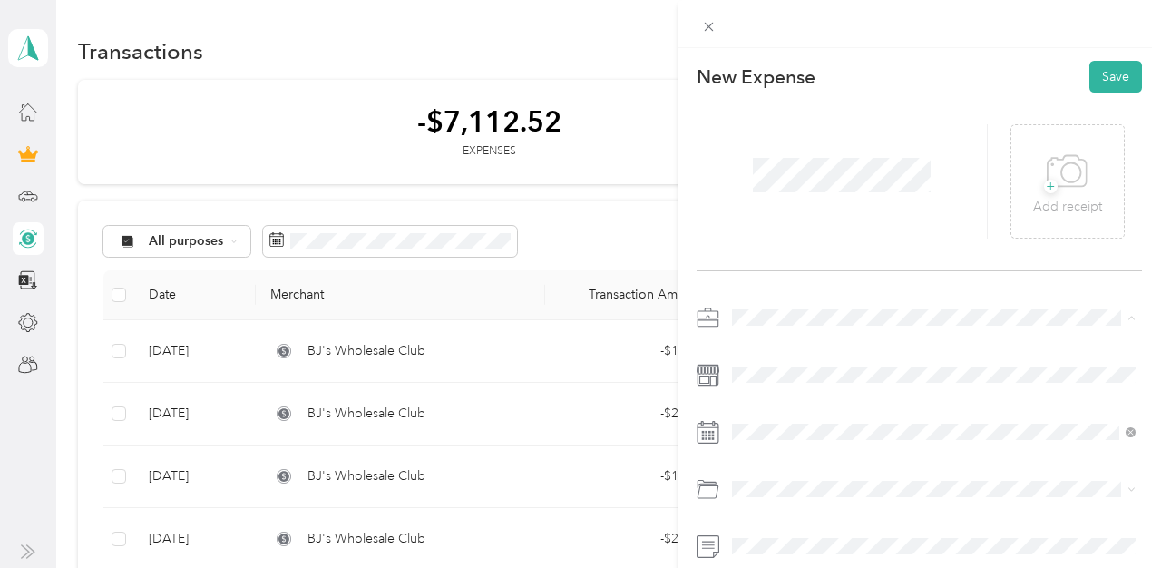
click at [769, 131] on li "Instacart" at bounding box center [933, 127] width 416 height 32
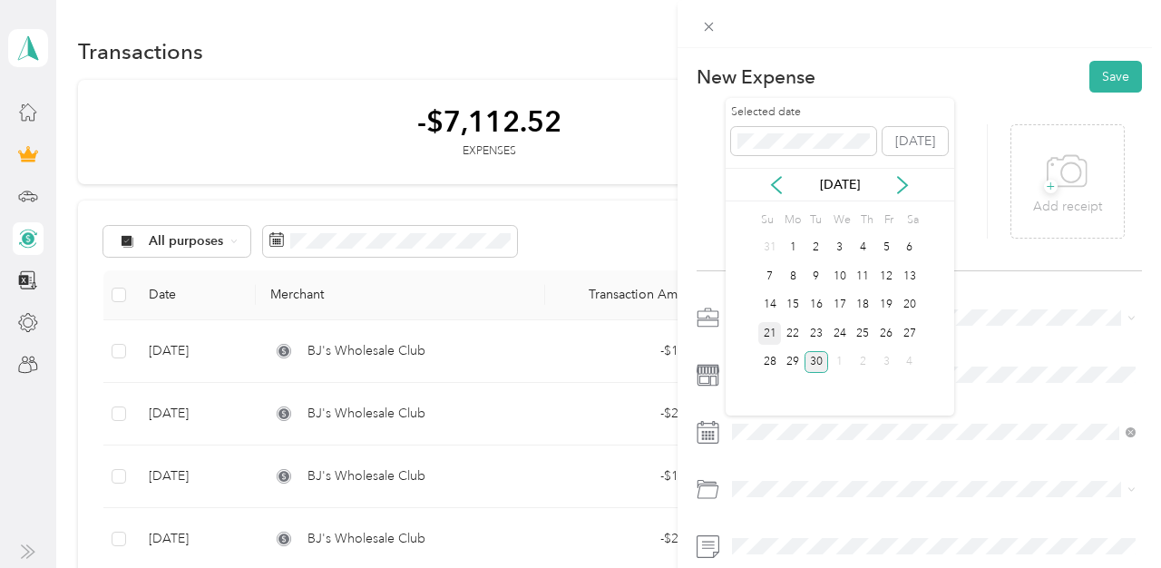
click at [772, 332] on div "21" at bounding box center [770, 333] width 24 height 23
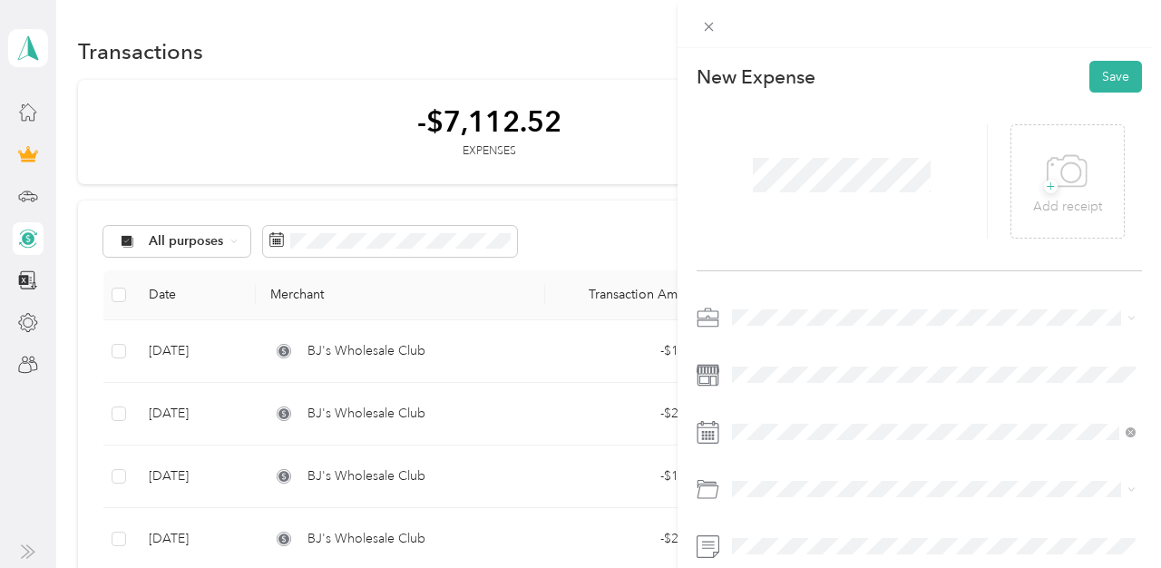
click at [786, 272] on span "Gasoline" at bounding box center [763, 273] width 50 height 15
click at [1112, 62] on button "Save" at bounding box center [1115, 77] width 53 height 32
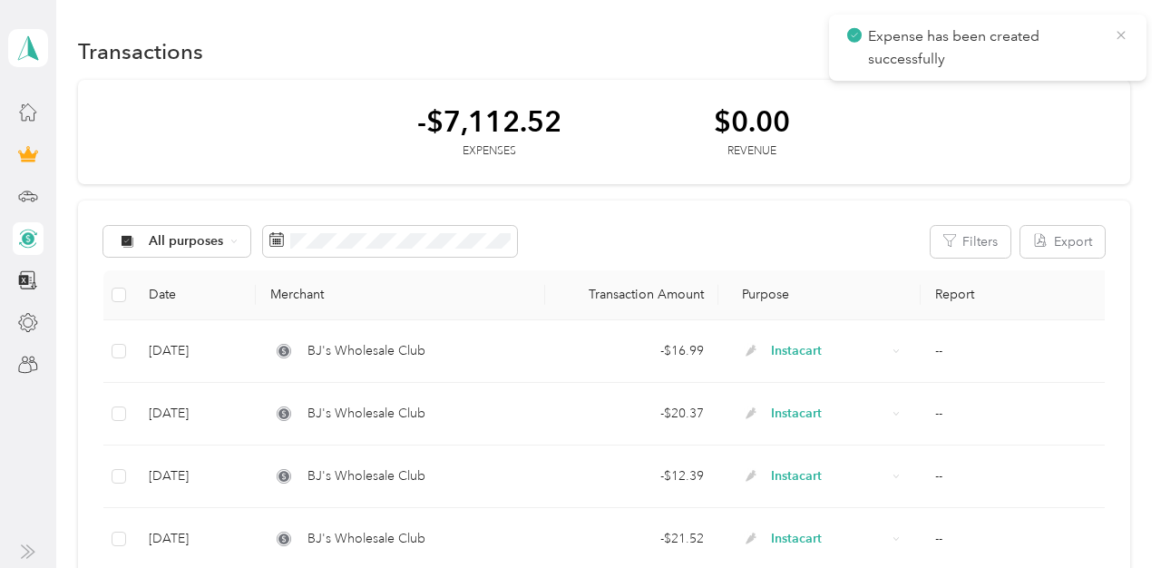
click at [1122, 30] on icon at bounding box center [1120, 35] width 15 height 16
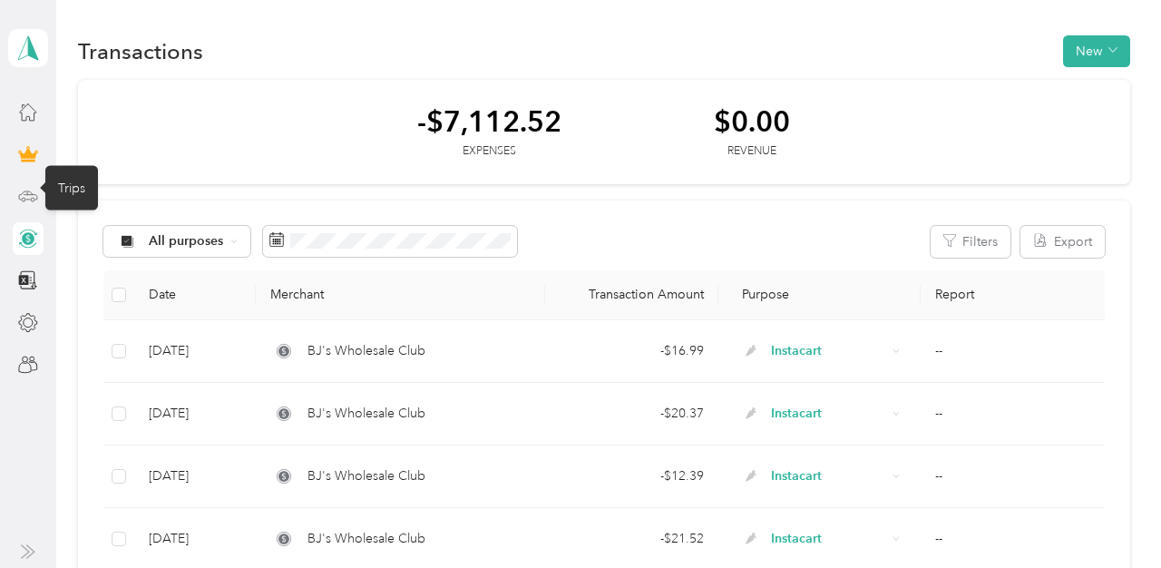
click at [37, 194] on icon at bounding box center [28, 196] width 20 height 20
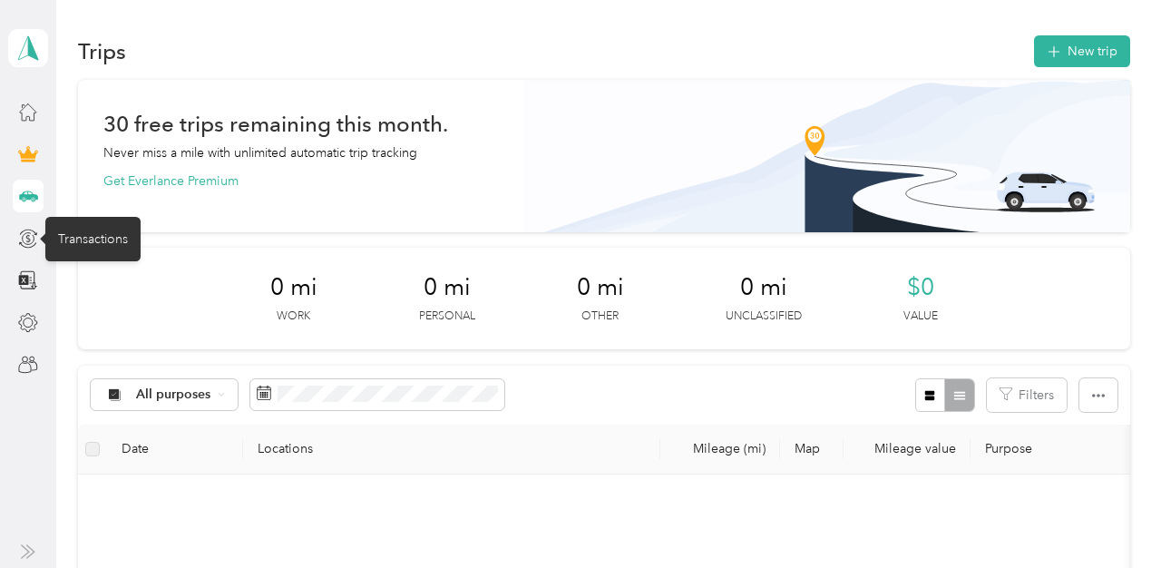
click at [34, 232] on icon at bounding box center [28, 238] width 20 height 20
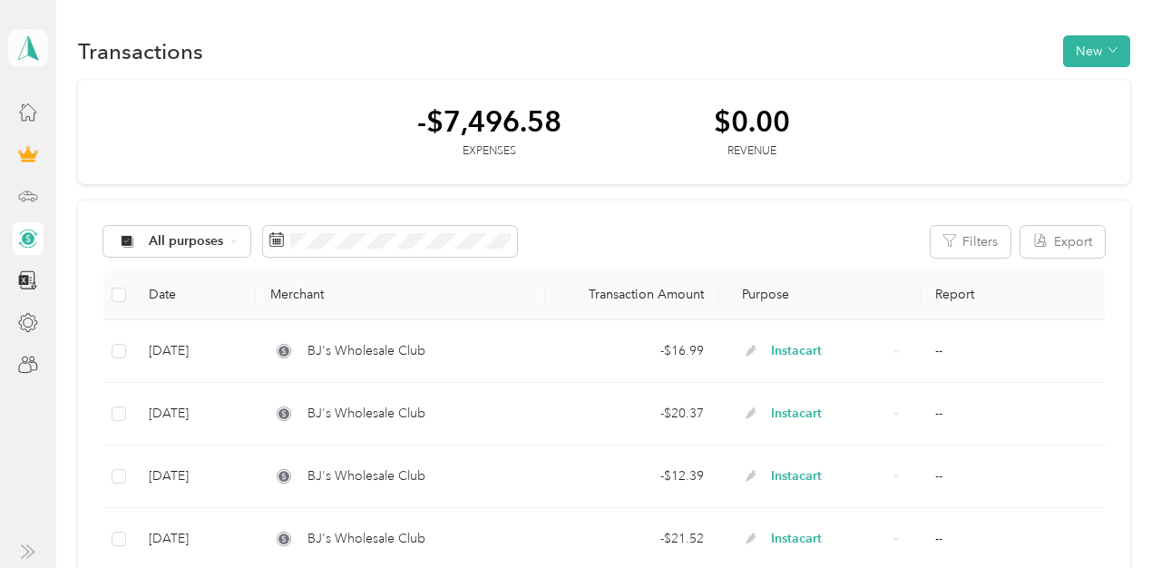
click at [29, 45] on polygon at bounding box center [33, 47] width 10 height 24
click at [92, 143] on div "Log out" at bounding box center [59, 149] width 70 height 19
